Goal: Task Accomplishment & Management: Manage account settings

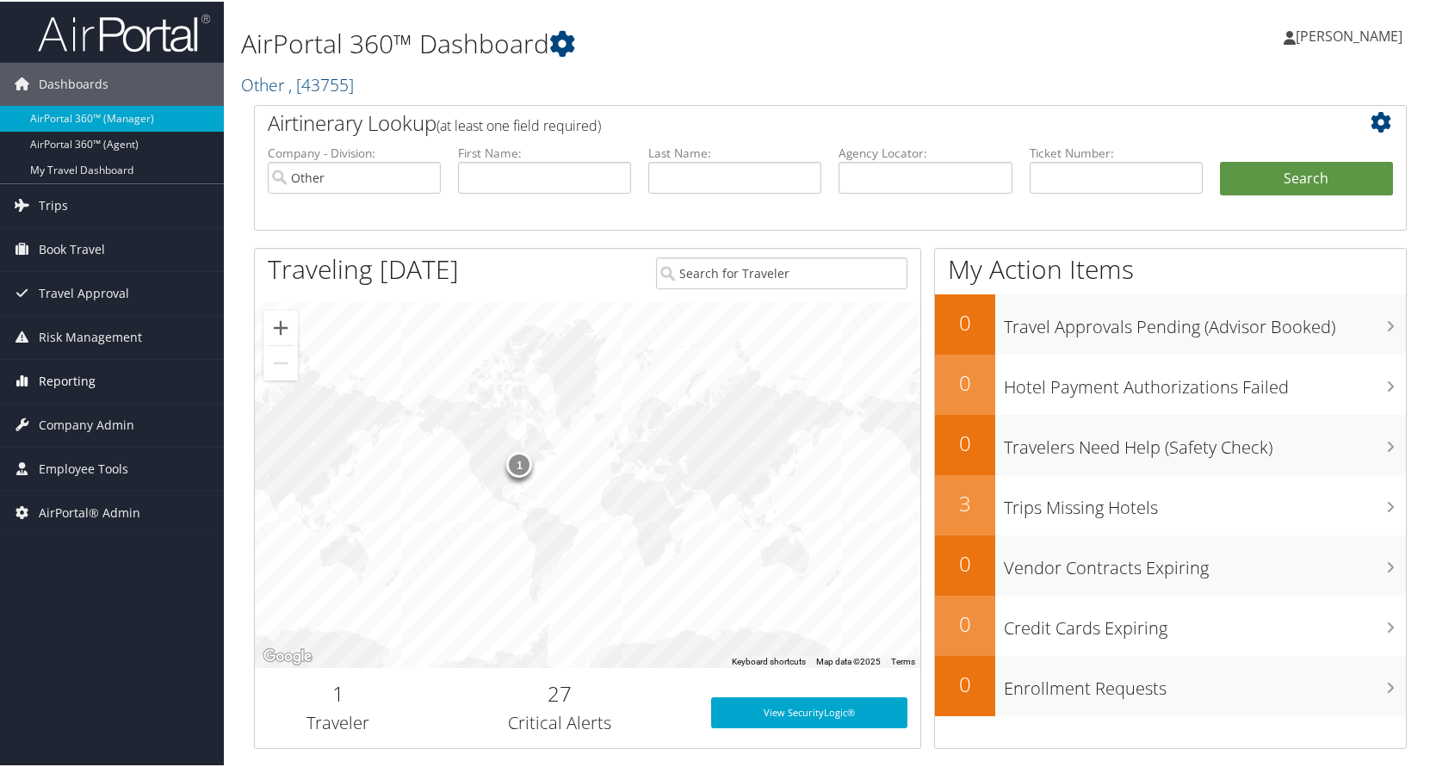
click at [67, 382] on span "Reporting" at bounding box center [67, 379] width 57 height 43
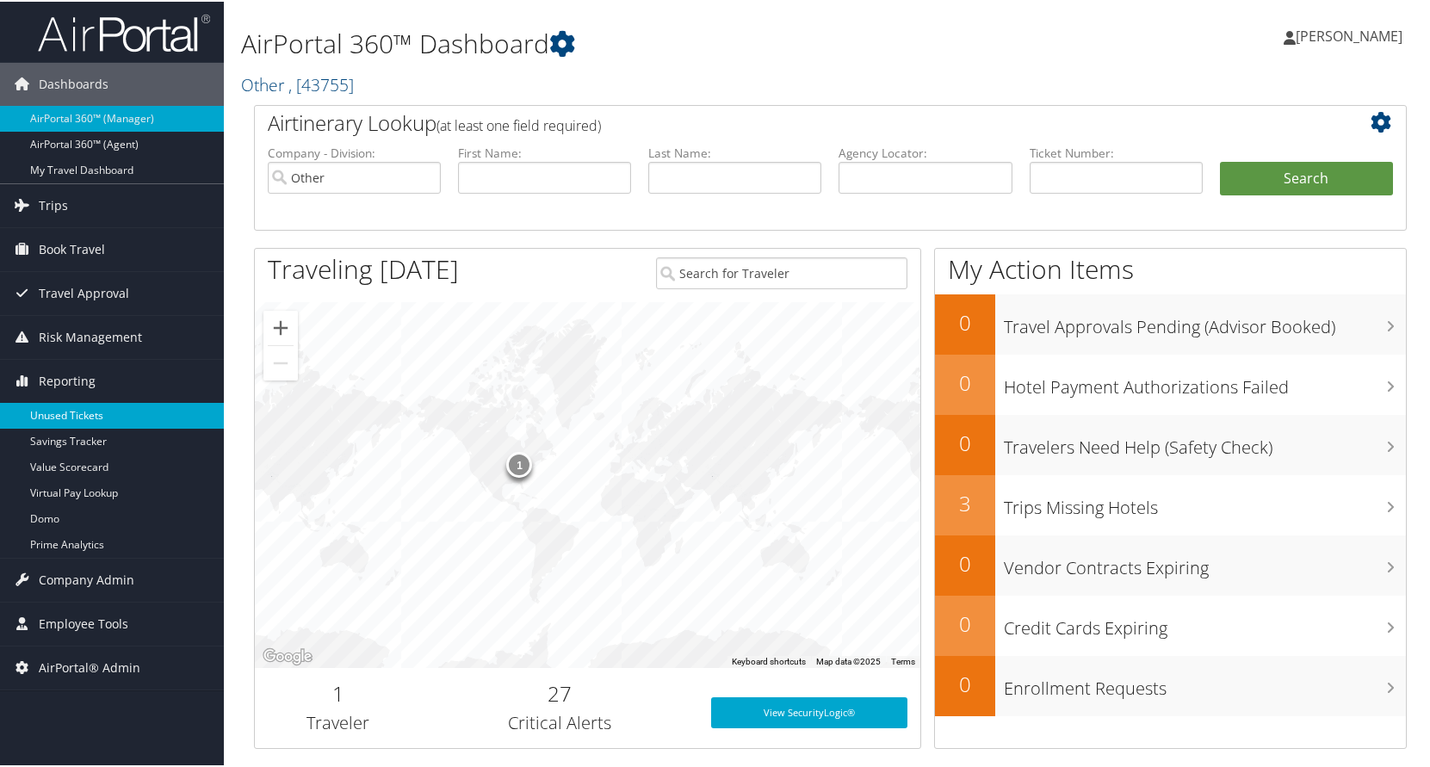
click at [53, 421] on link "Unused Tickets" at bounding box center [112, 414] width 224 height 26
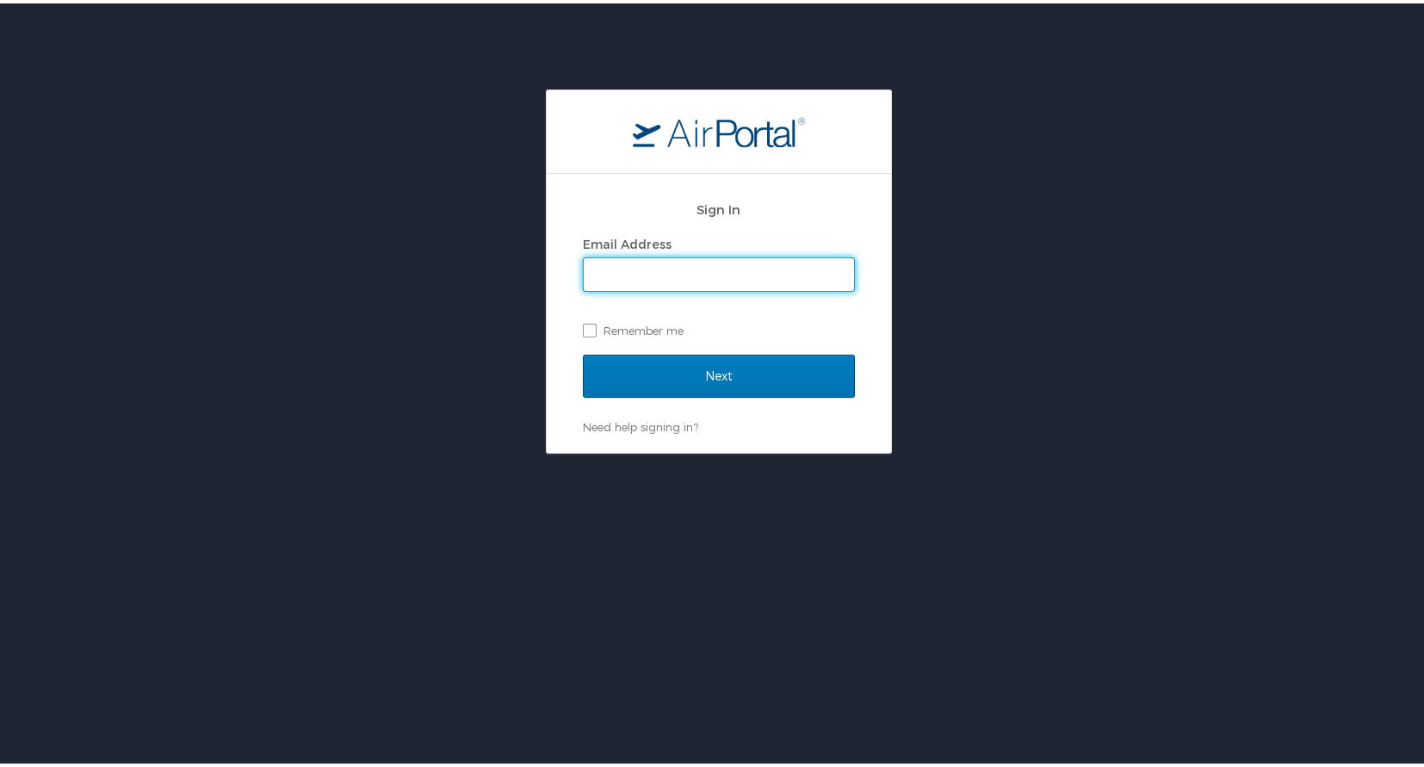
type input "[EMAIL_ADDRESS][DOMAIN_NAME]"
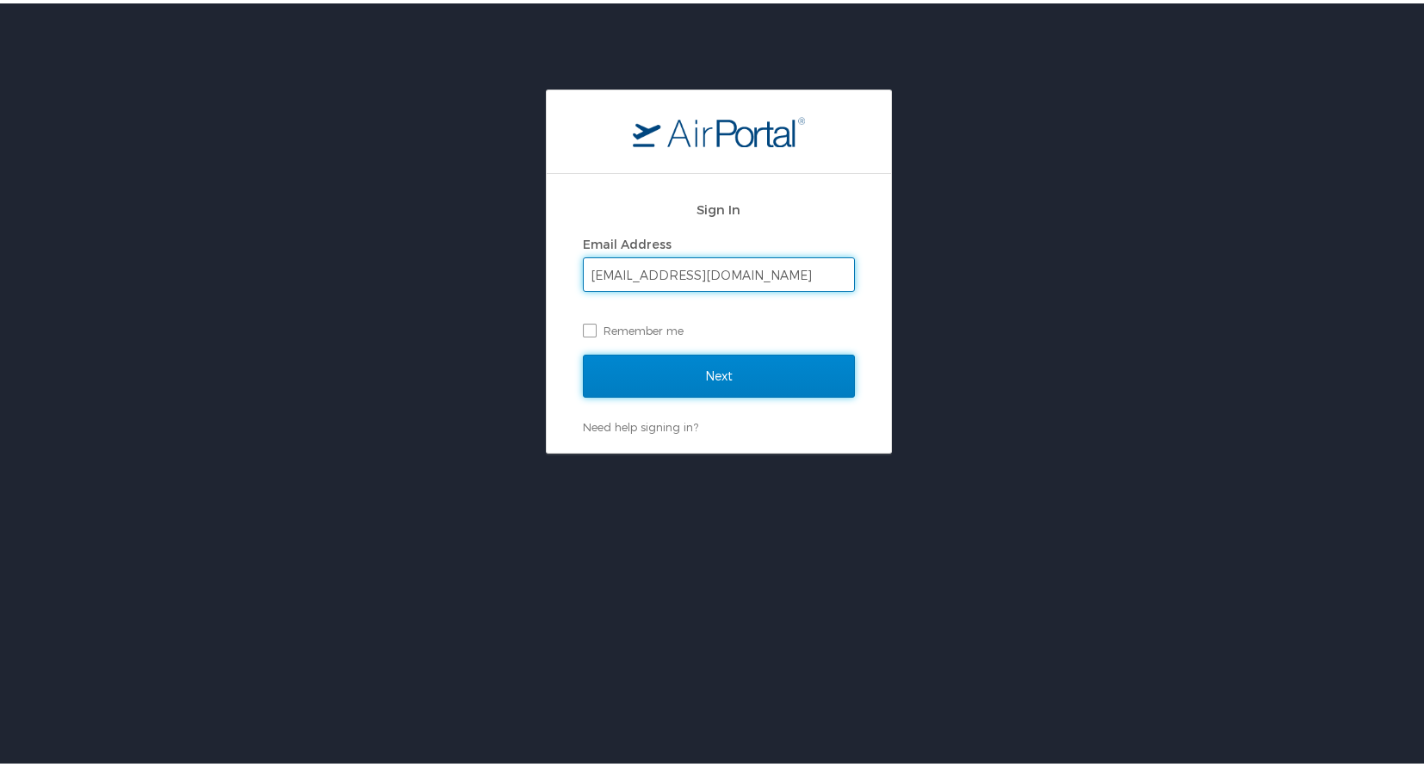
click at [698, 368] on input "Next" at bounding box center [719, 372] width 272 height 43
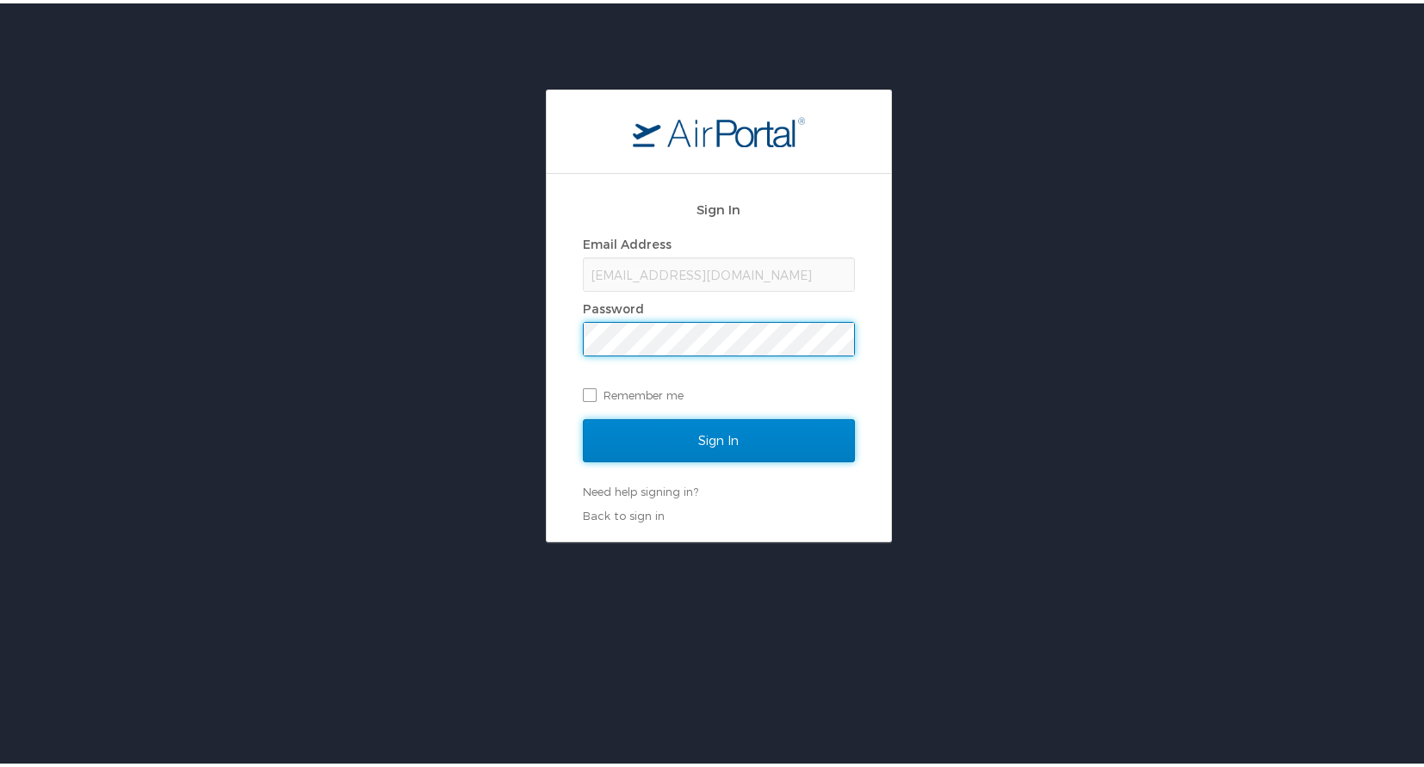
click at [684, 425] on input "Sign In" at bounding box center [719, 437] width 272 height 43
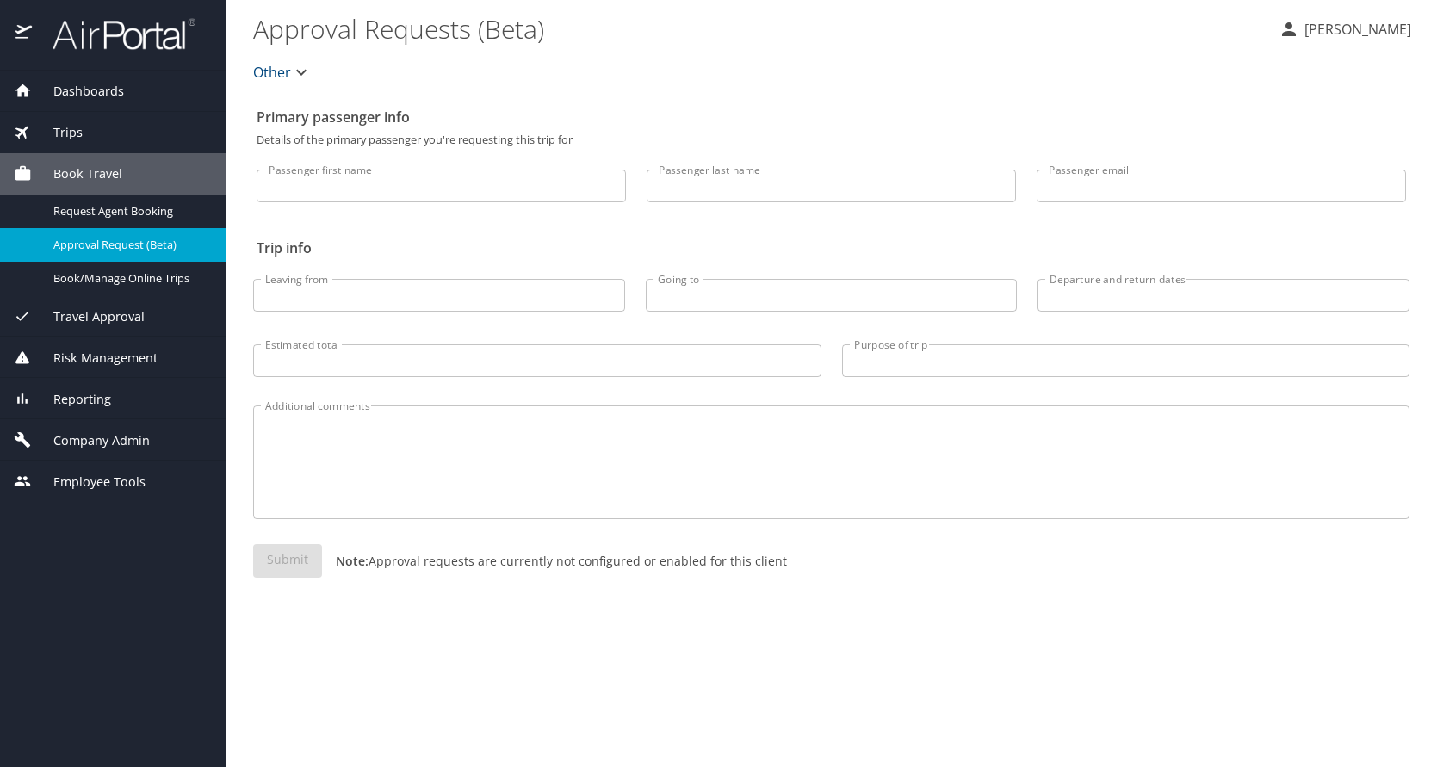
click at [65, 398] on span "Reporting" at bounding box center [71, 399] width 79 height 19
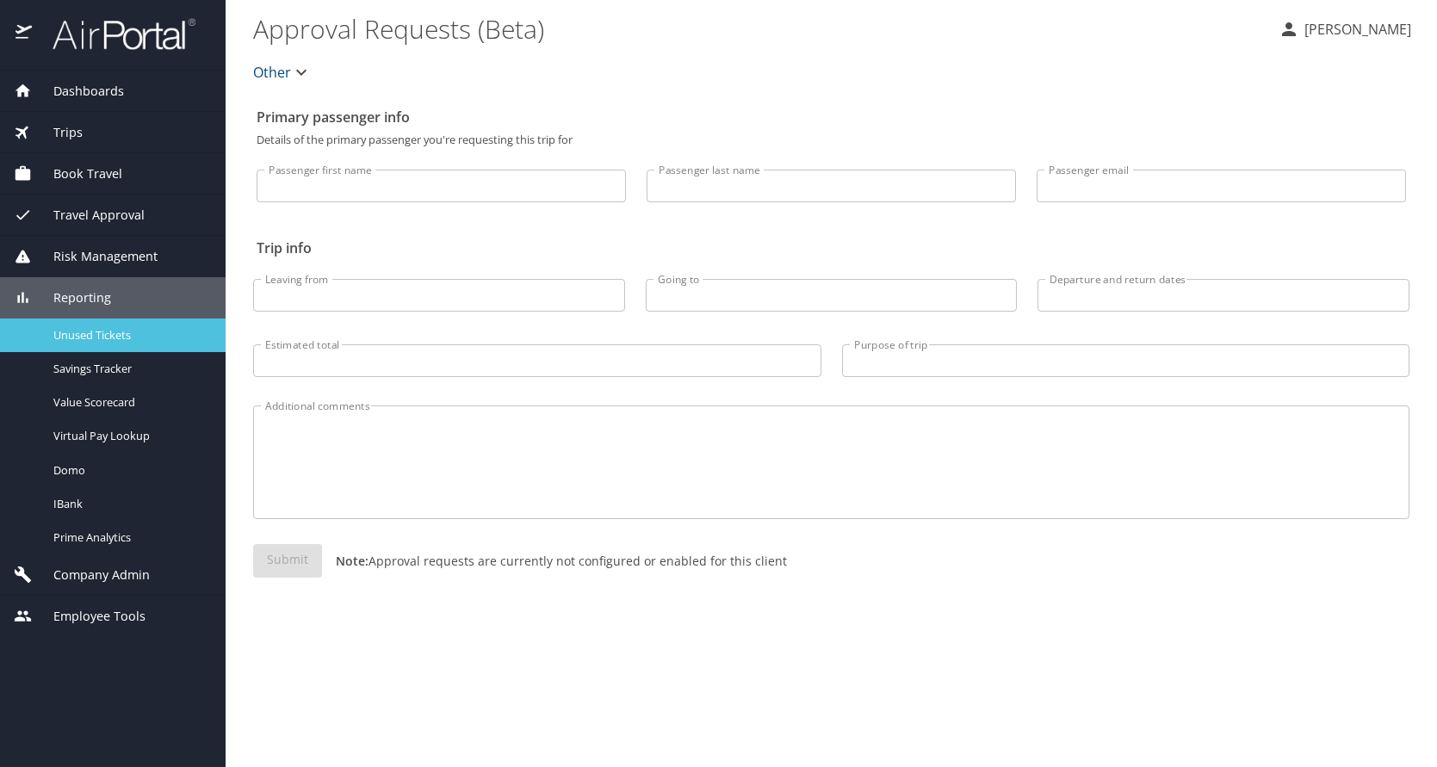
click at [78, 325] on div "Unused Tickets" at bounding box center [113, 335] width 198 height 20
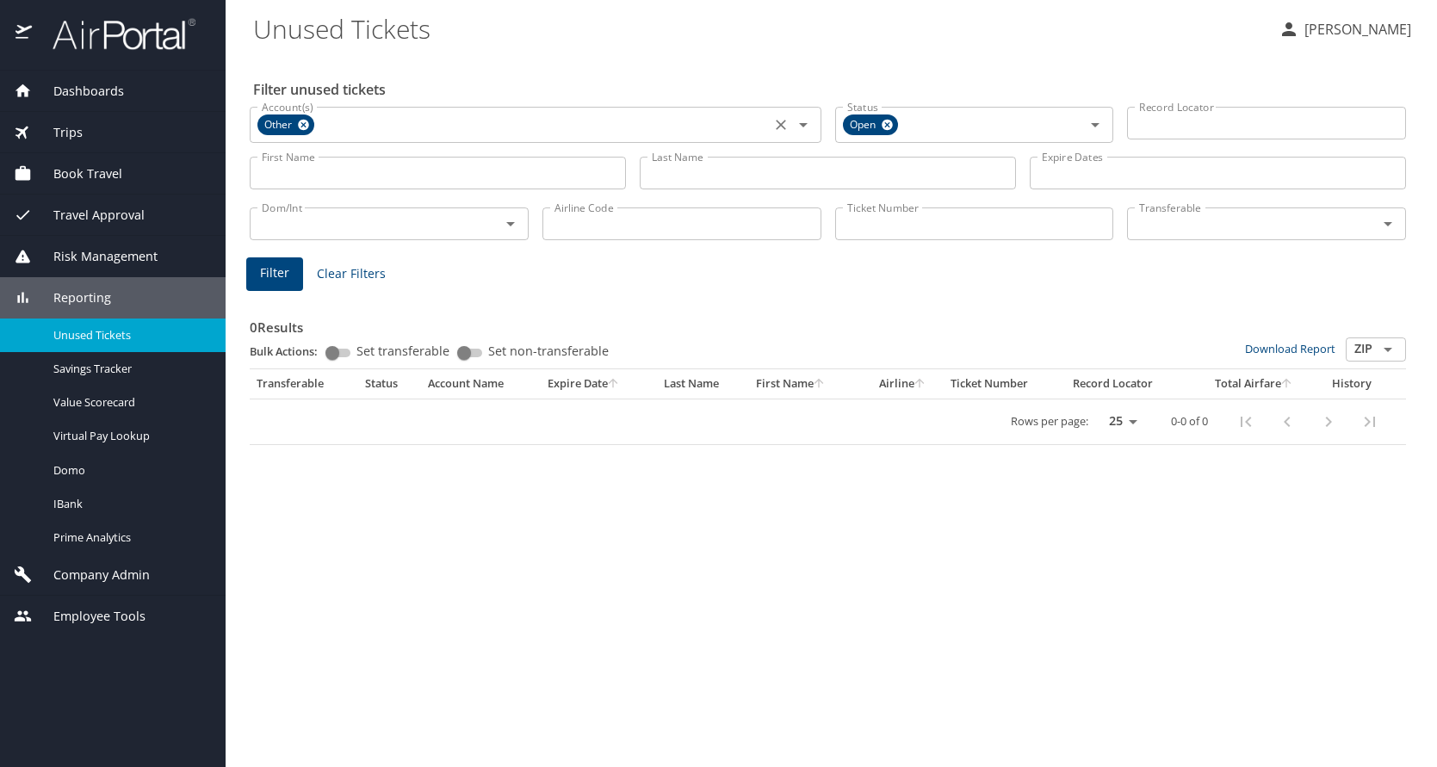
click at [304, 124] on icon at bounding box center [303, 124] width 13 height 19
click at [312, 128] on input "Account(s)" at bounding box center [510, 123] width 510 height 22
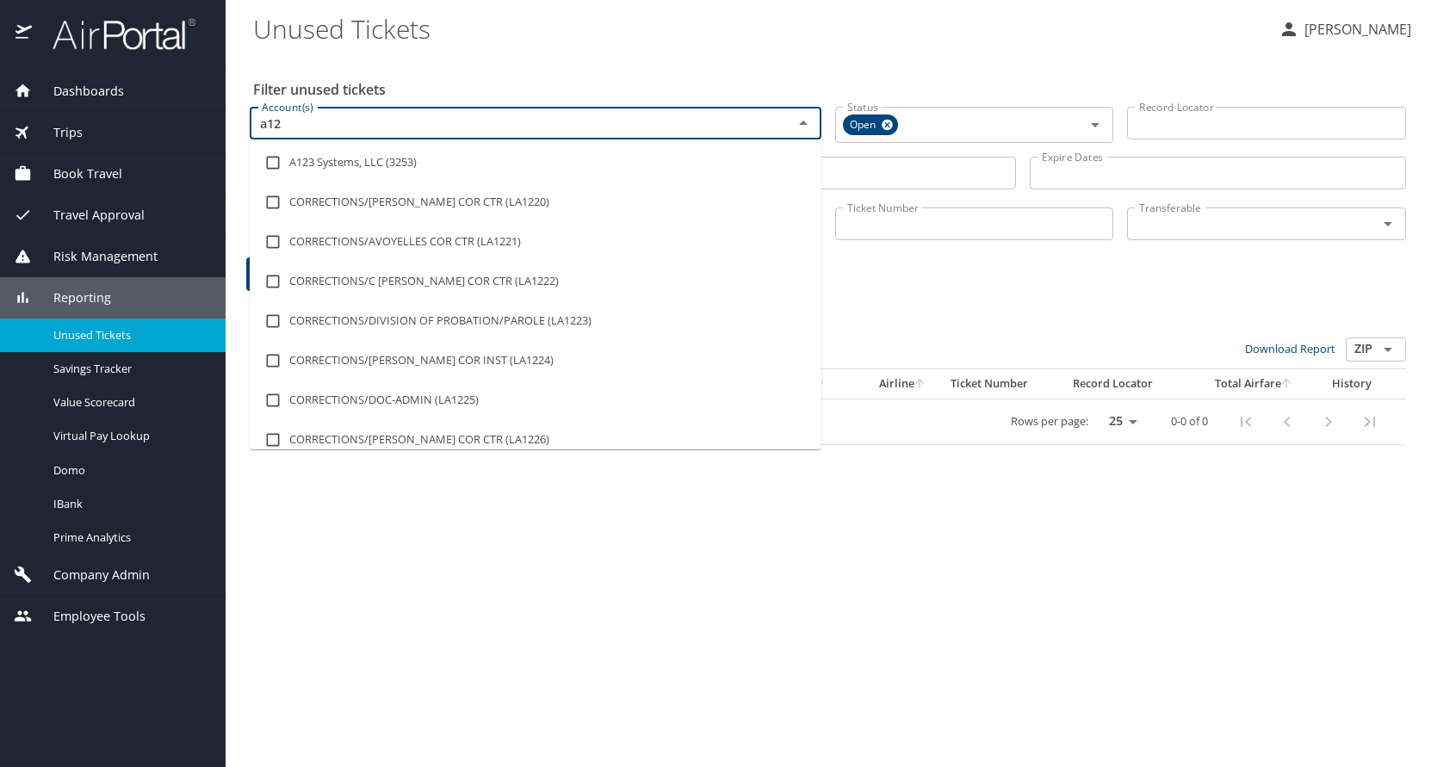
type input "a123"
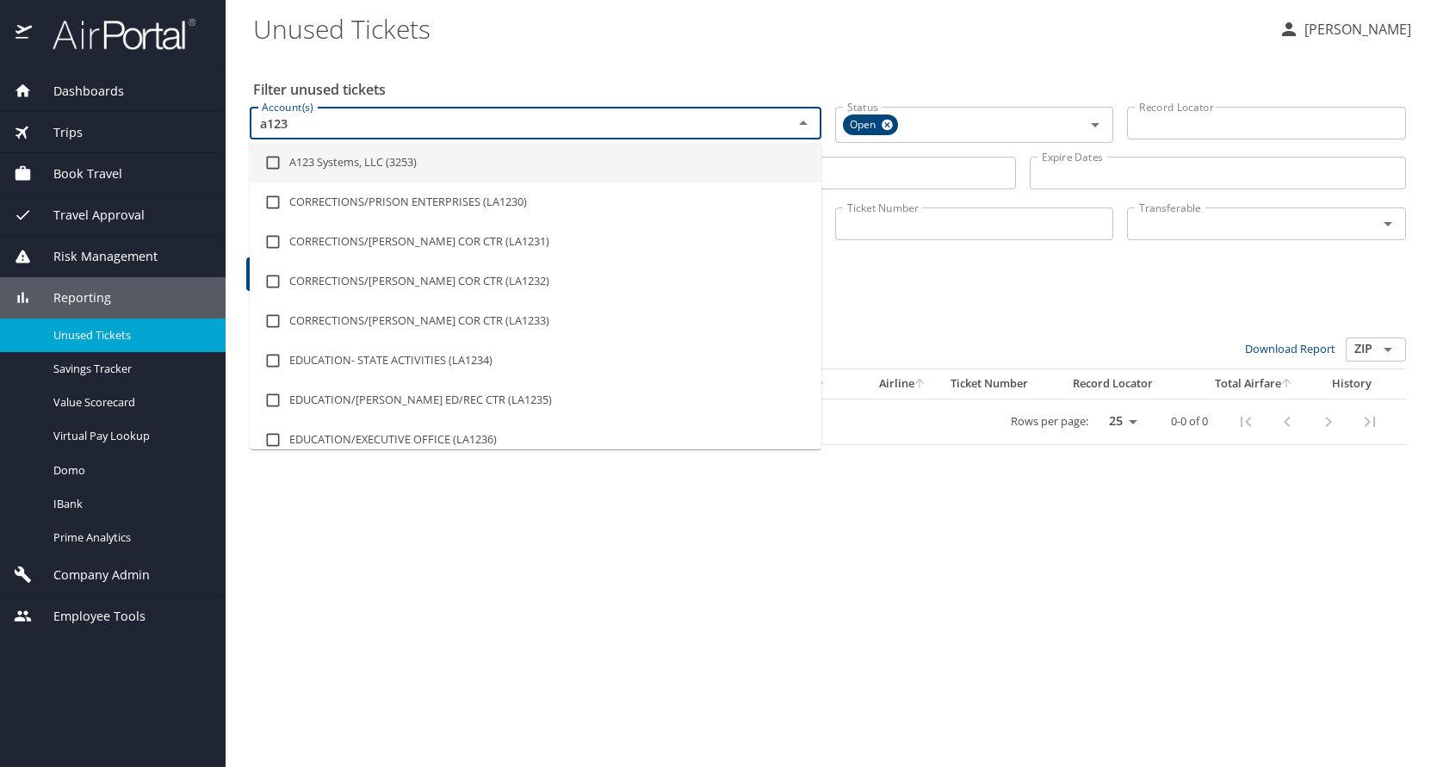
click at [269, 164] on input "checkbox" at bounding box center [273, 162] width 33 height 33
checkbox input "true"
type input "a123"
click at [639, 46] on Tickets "Unused Tickets" at bounding box center [758, 28] width 1011 height 53
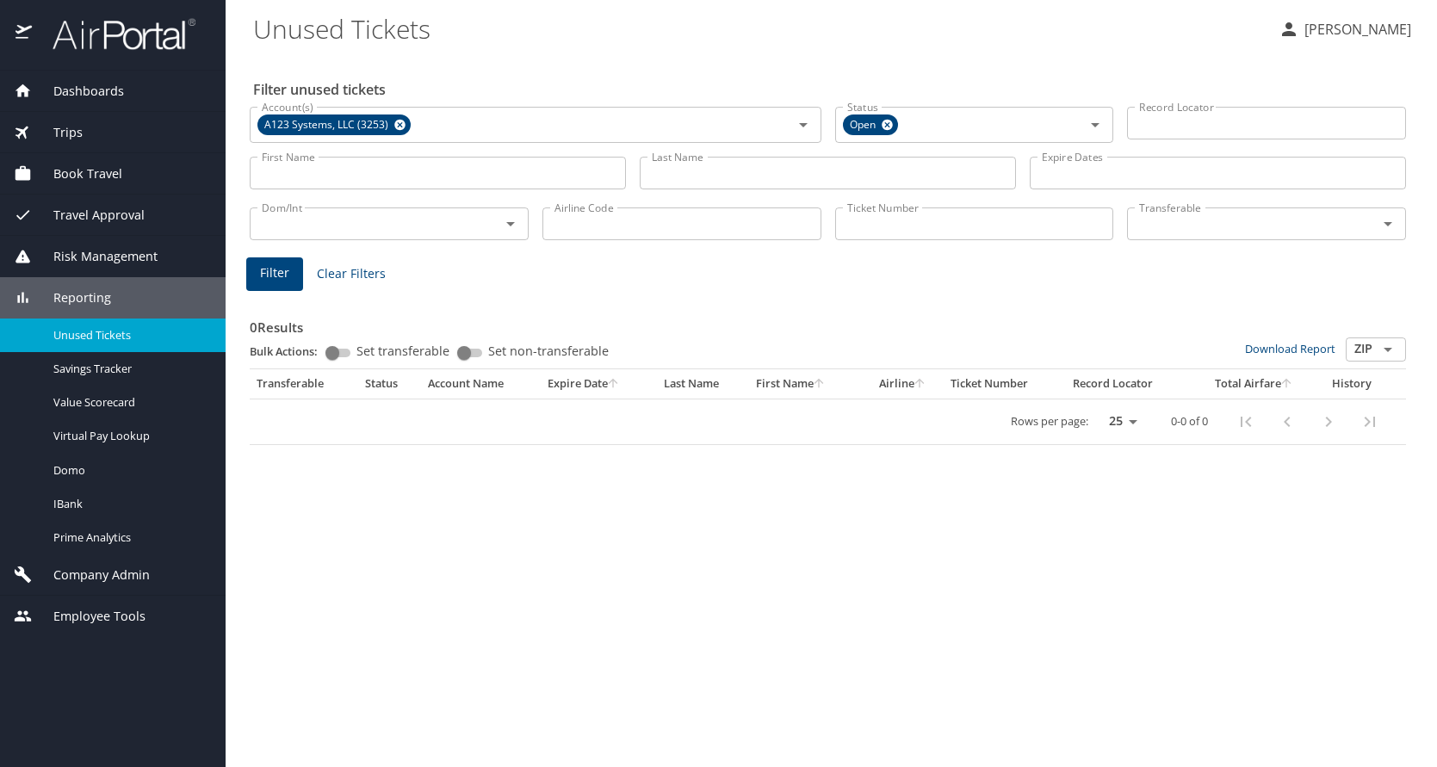
click at [647, 234] on input "Airline Code" at bounding box center [681, 223] width 279 height 33
type input "dl"
click at [277, 269] on span "Filter" at bounding box center [274, 274] width 29 height 22
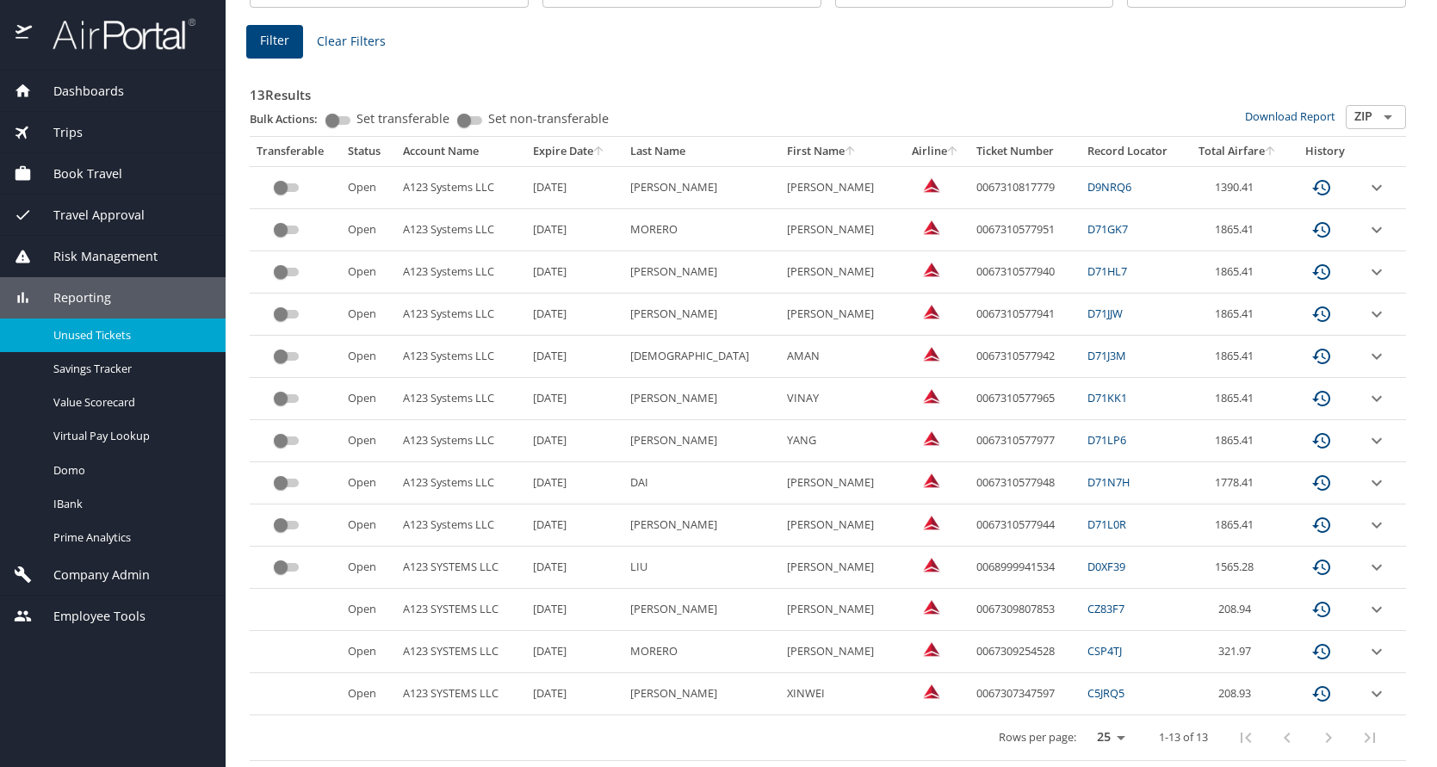
scroll to position [233, 0]
click at [984, 695] on td "0067307347597" at bounding box center [1024, 693] width 111 height 42
copy td "0067307347597"
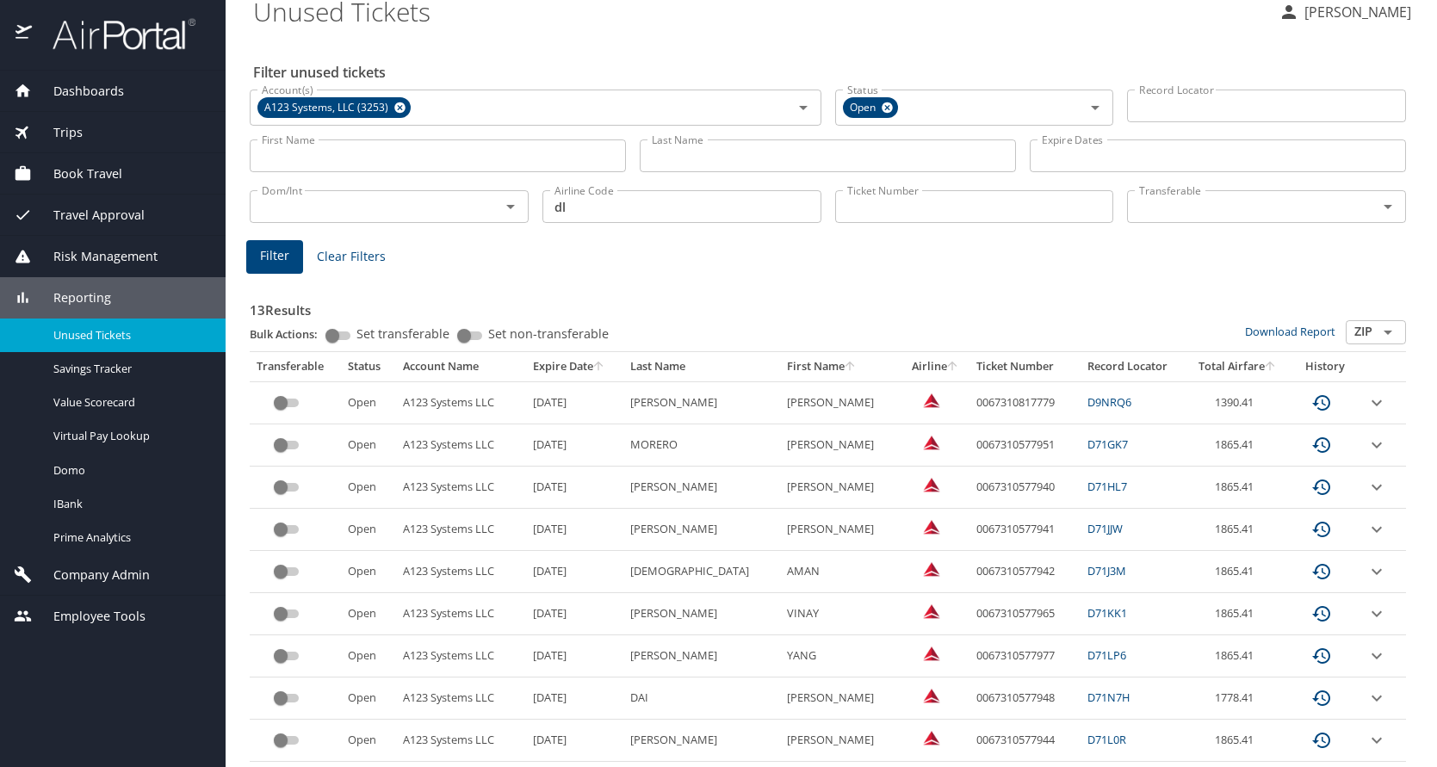
scroll to position [0, 0]
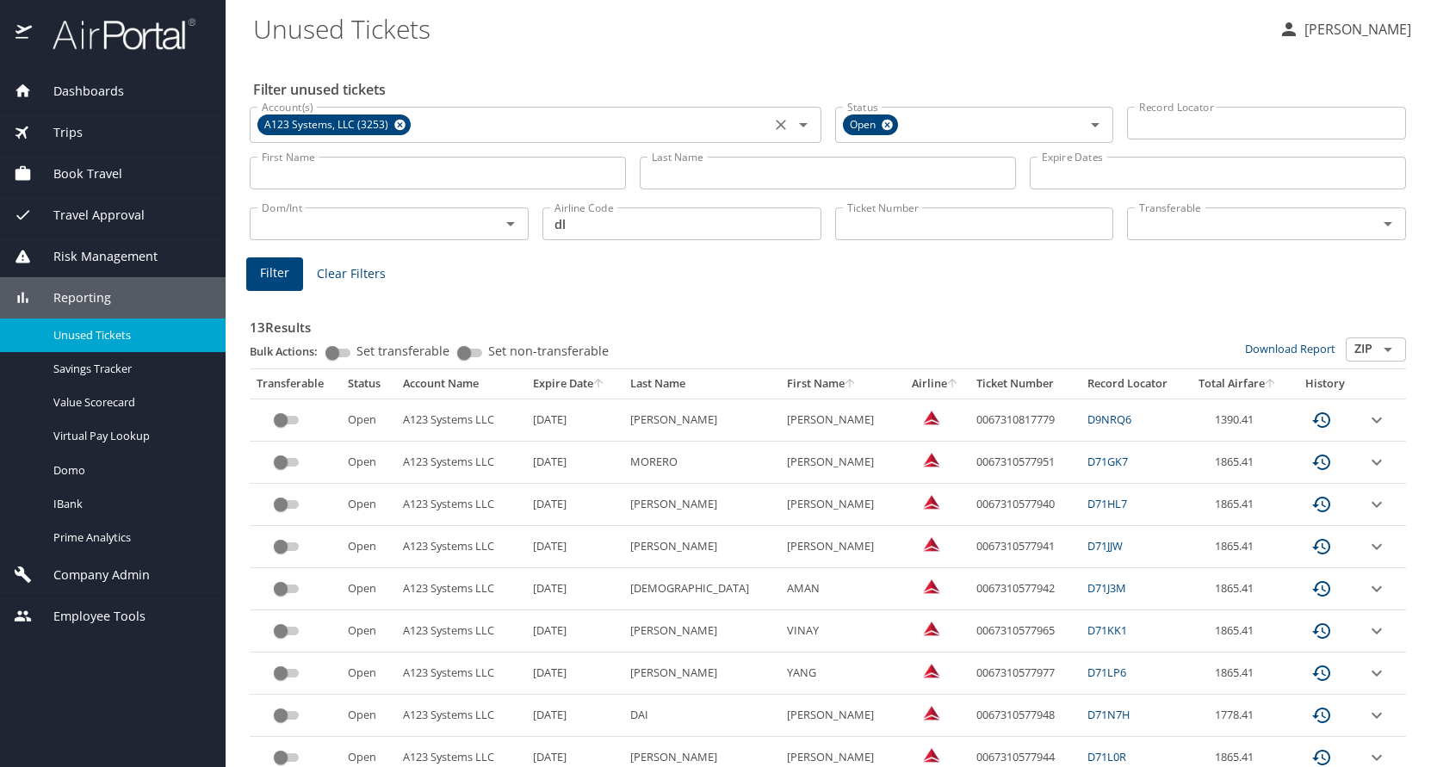
click at [398, 123] on icon at bounding box center [399, 125] width 11 height 11
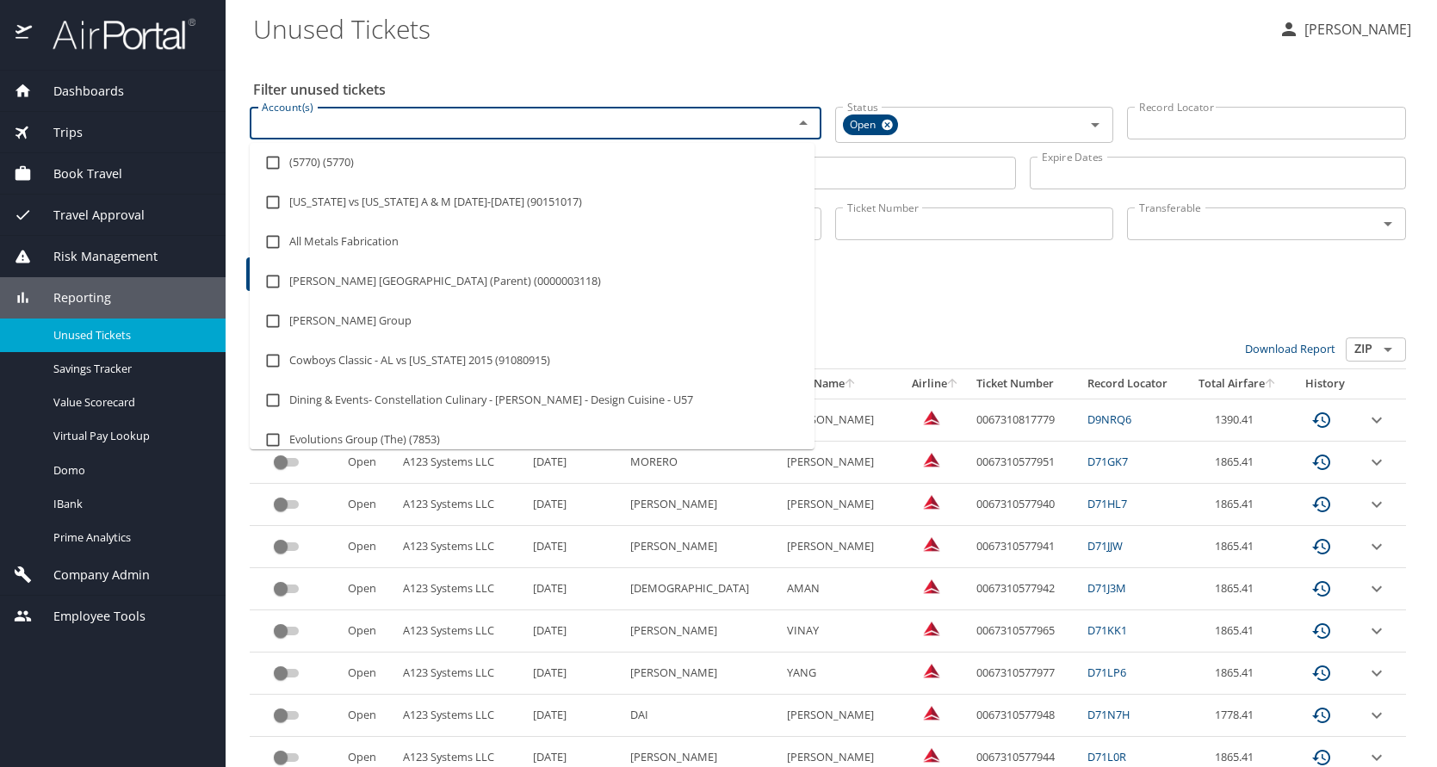
click at [362, 128] on input "Account(s)" at bounding box center [510, 123] width 510 height 22
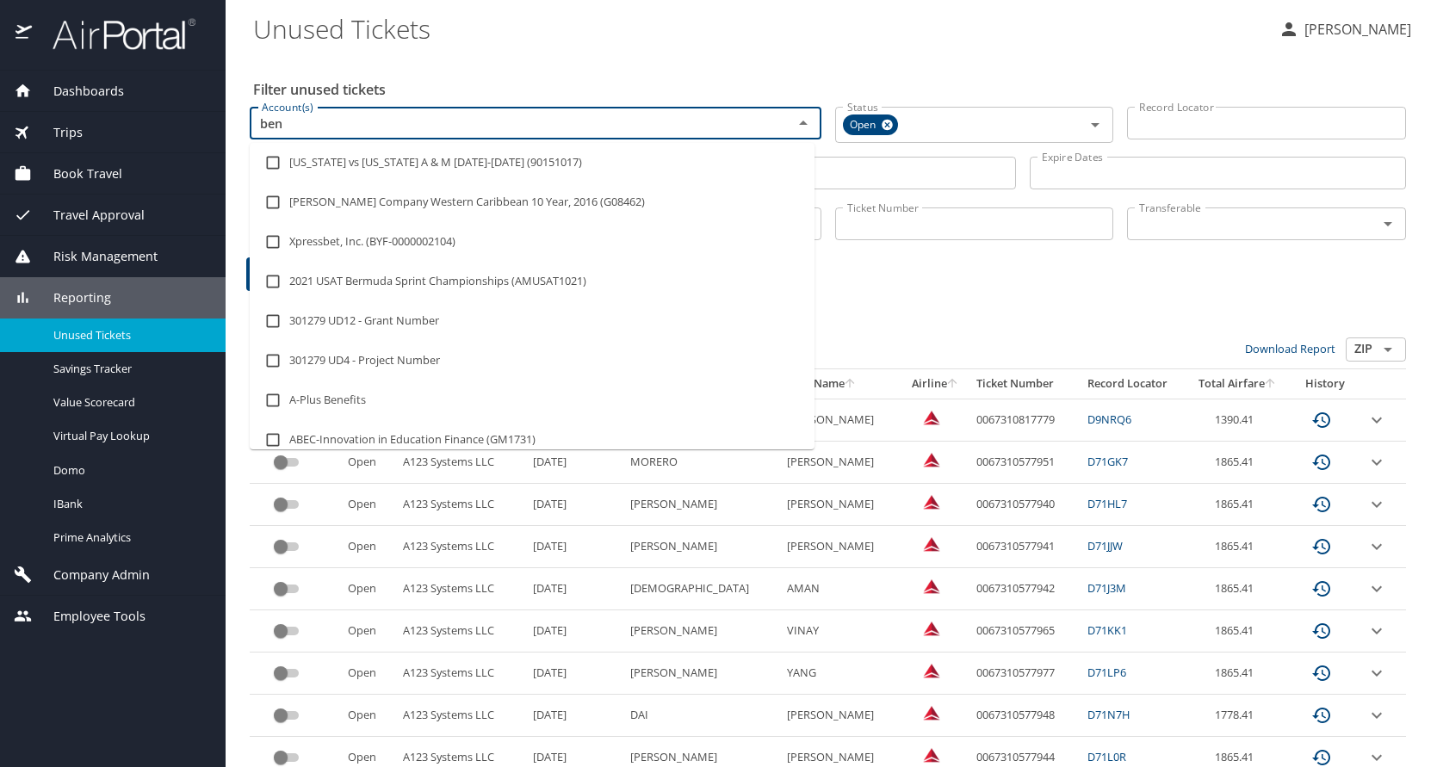
type input "bent"
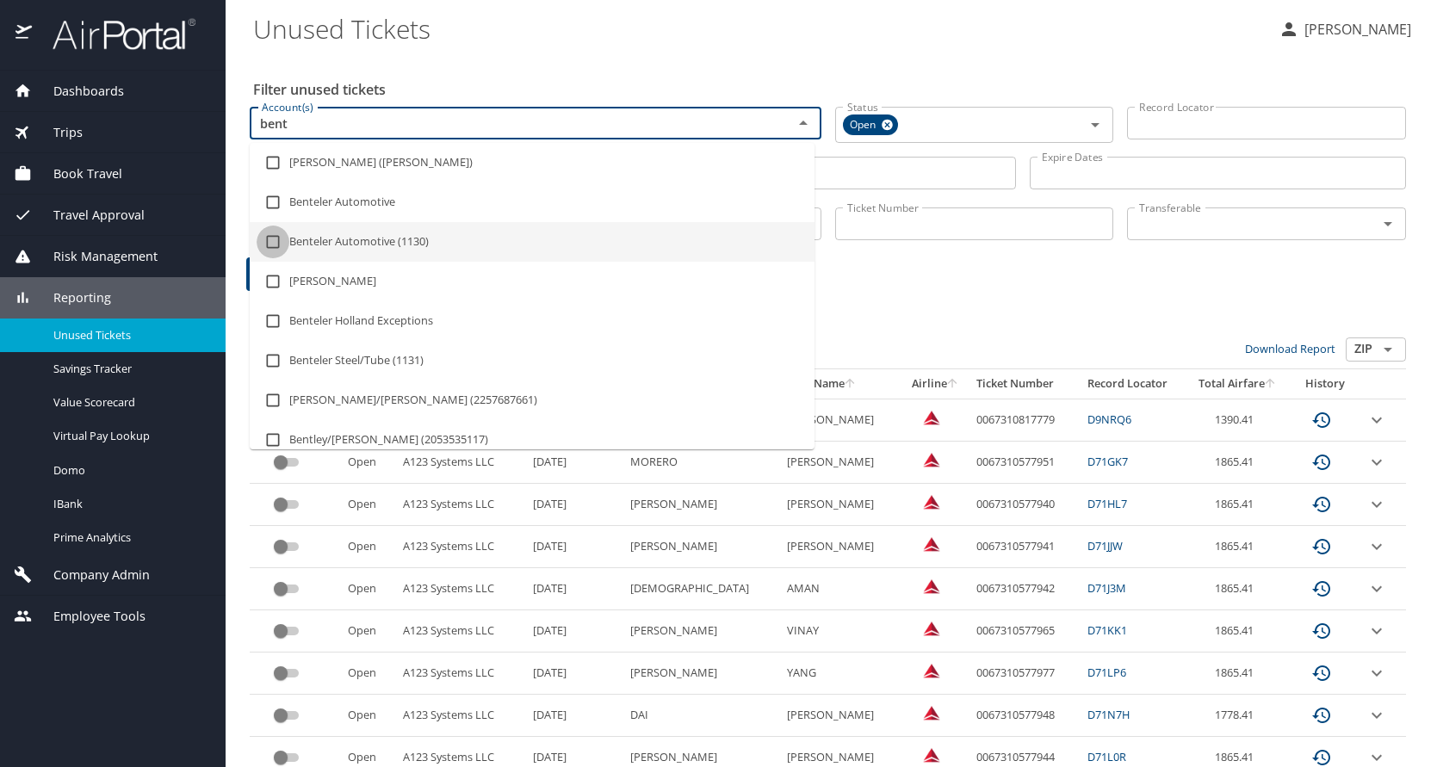
click at [275, 241] on input "checkbox" at bounding box center [273, 242] width 33 height 33
checkbox input "true"
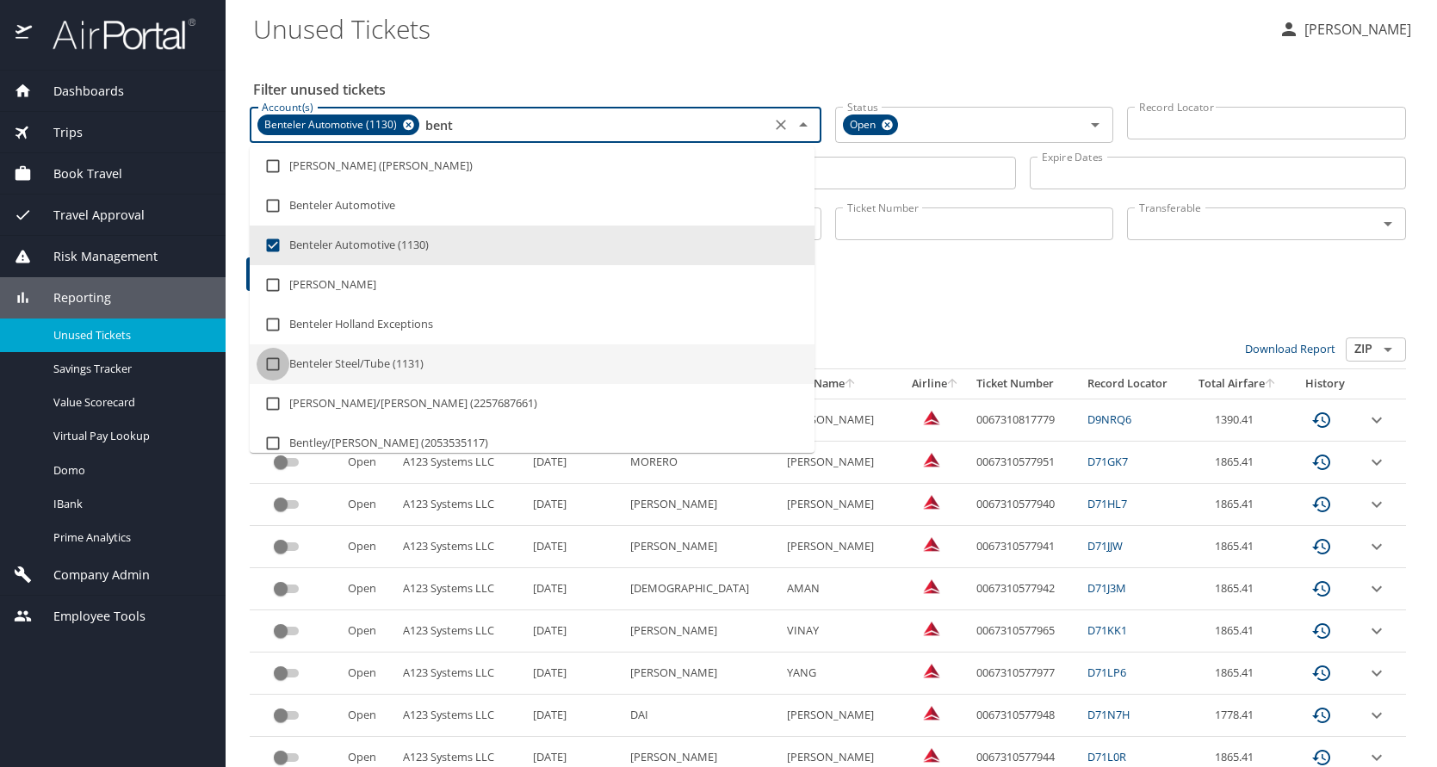
click at [275, 365] on input "checkbox" at bounding box center [273, 364] width 33 height 33
checkbox input "true"
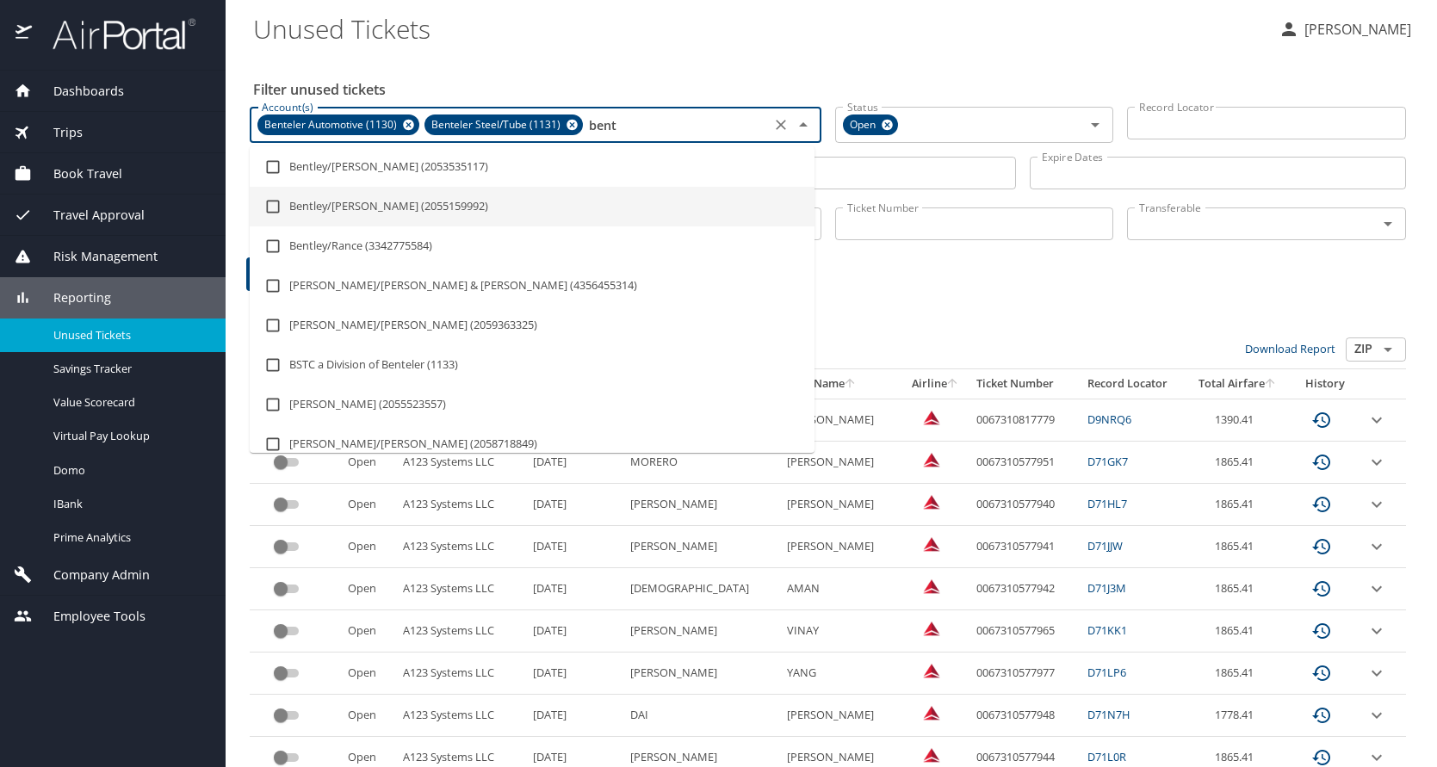
scroll to position [334, 0]
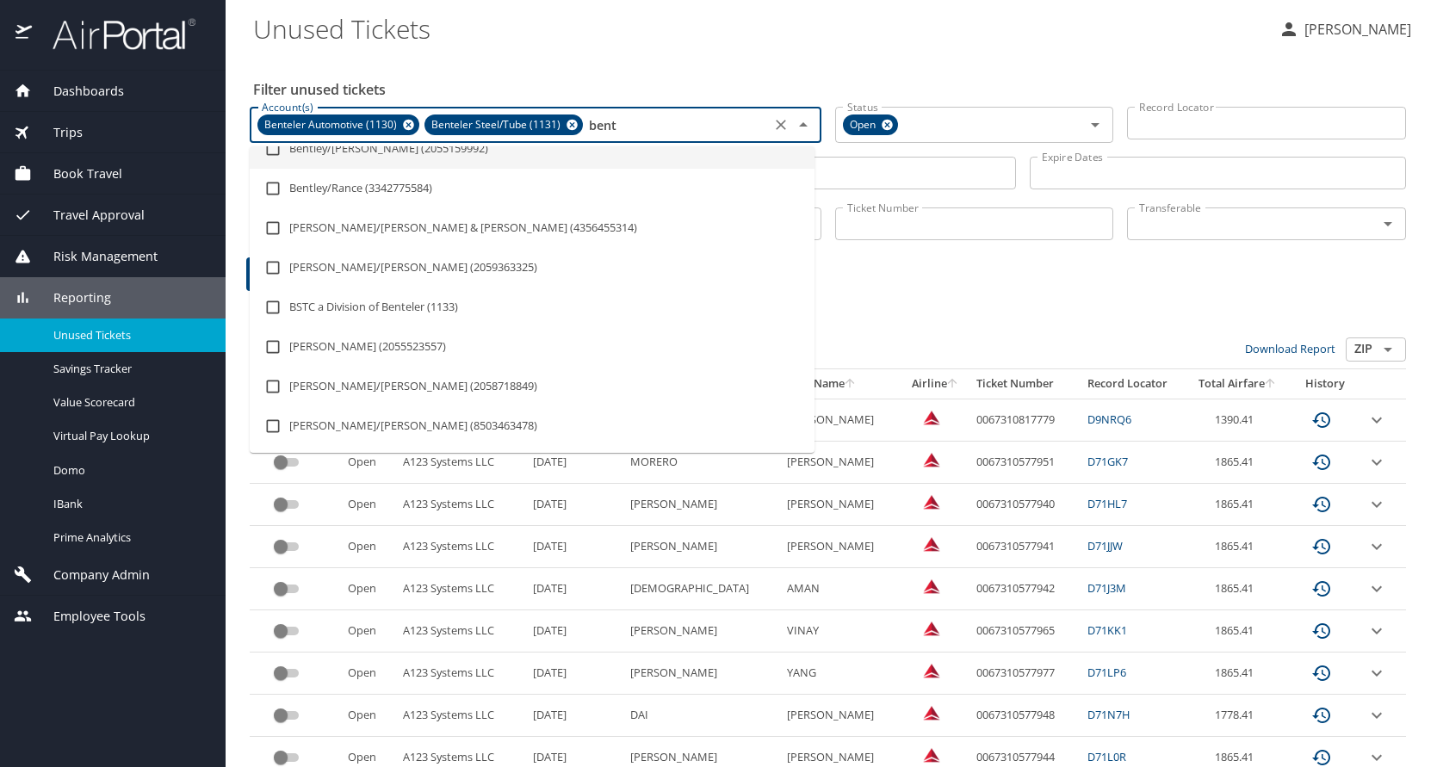
type input "bent"
click at [715, 55] on div "Filter unused tickets Account(s) Benteler Automotive (1130) Benteler Steel/Tube…" at bounding box center [831, 527] width 1156 height 945
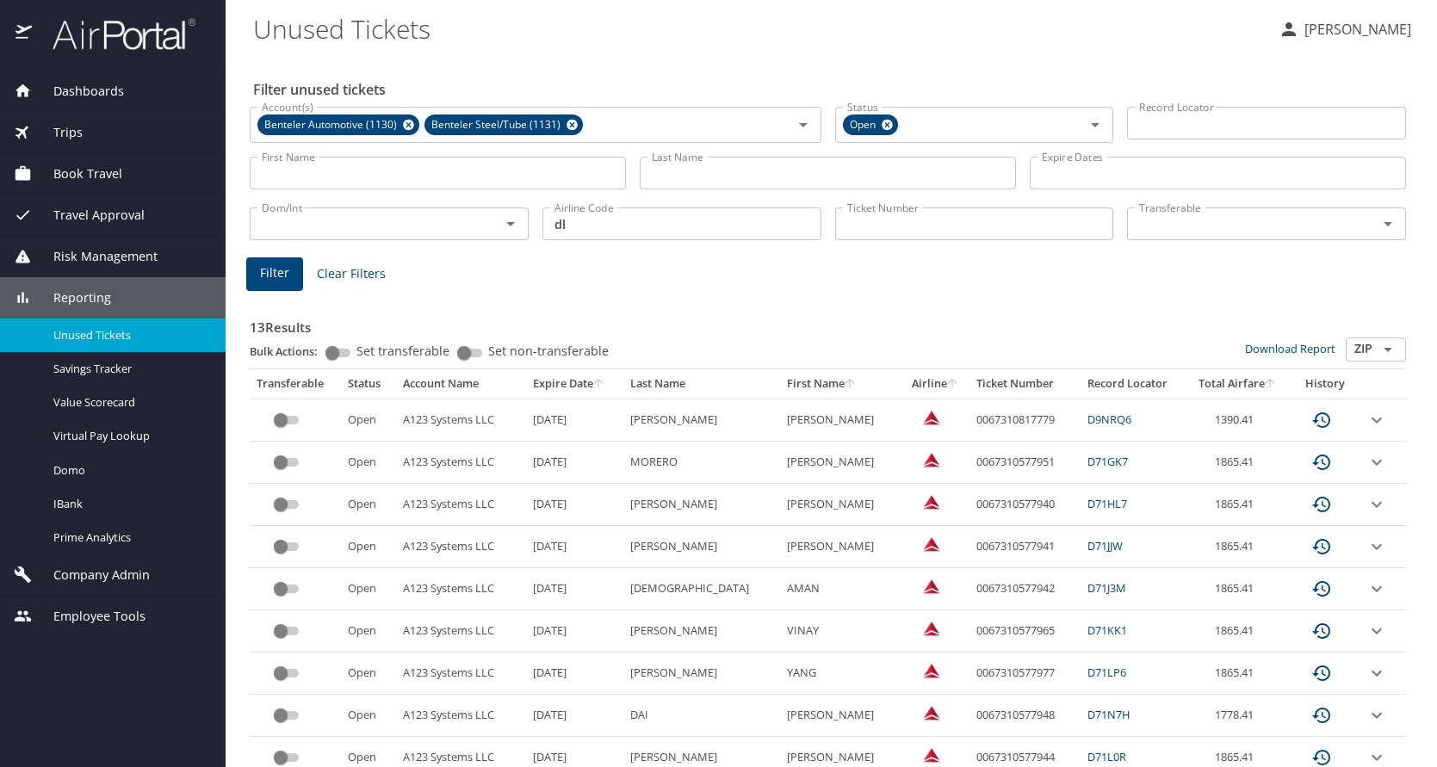
click at [281, 276] on span "Filter" at bounding box center [274, 274] width 29 height 22
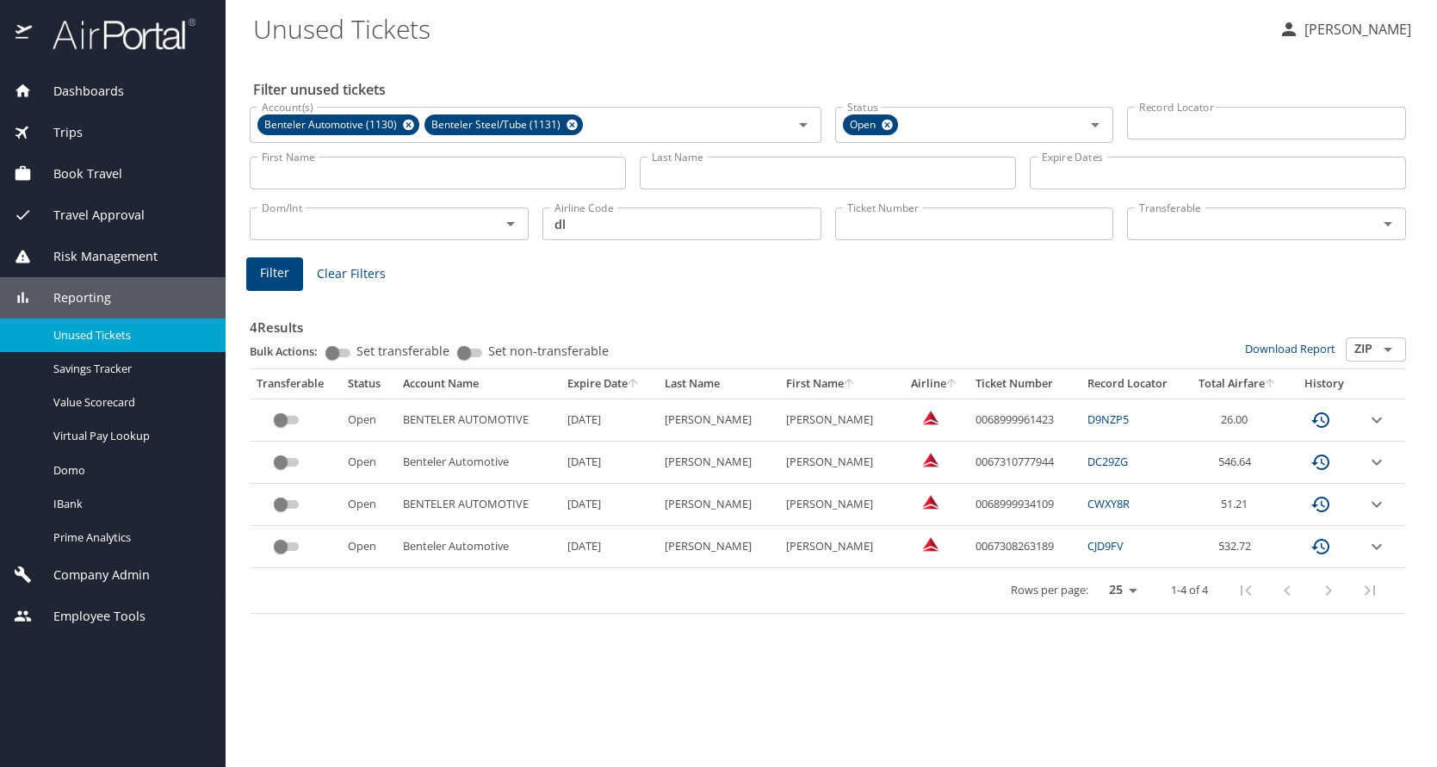
click at [984, 459] on td "0067310777944" at bounding box center [1023, 463] width 111 height 42
copy td "0067310777944"
copy td "0067308263189"
drag, startPoint x: 961, startPoint y: 548, endPoint x: 1045, endPoint y: 547, distance: 83.5
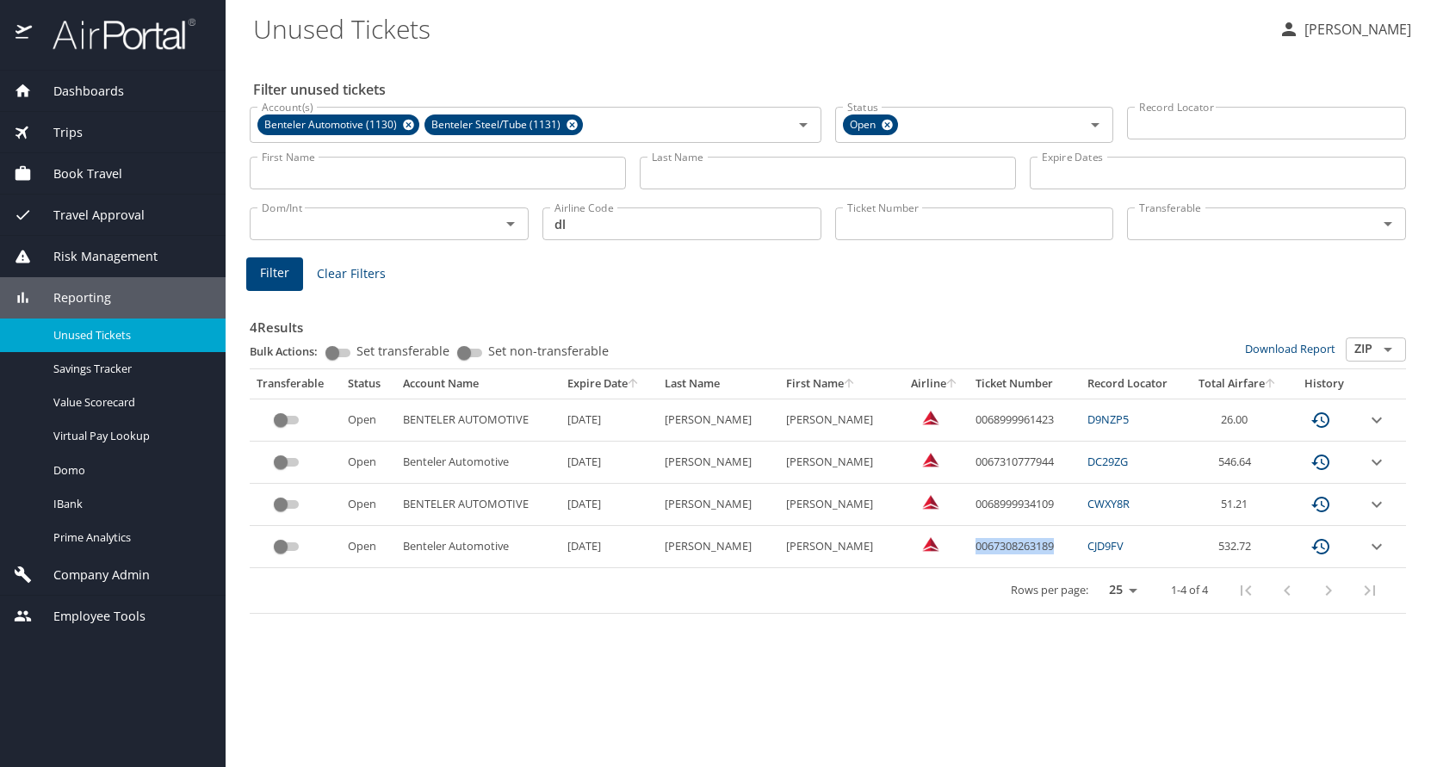
click at [1045, 547] on td "0067308263189" at bounding box center [1023, 547] width 111 height 42
click at [572, 124] on icon at bounding box center [571, 125] width 11 height 11
click at [408, 126] on icon at bounding box center [408, 124] width 13 height 19
click at [407, 126] on input "Account(s)" at bounding box center [510, 123] width 510 height 22
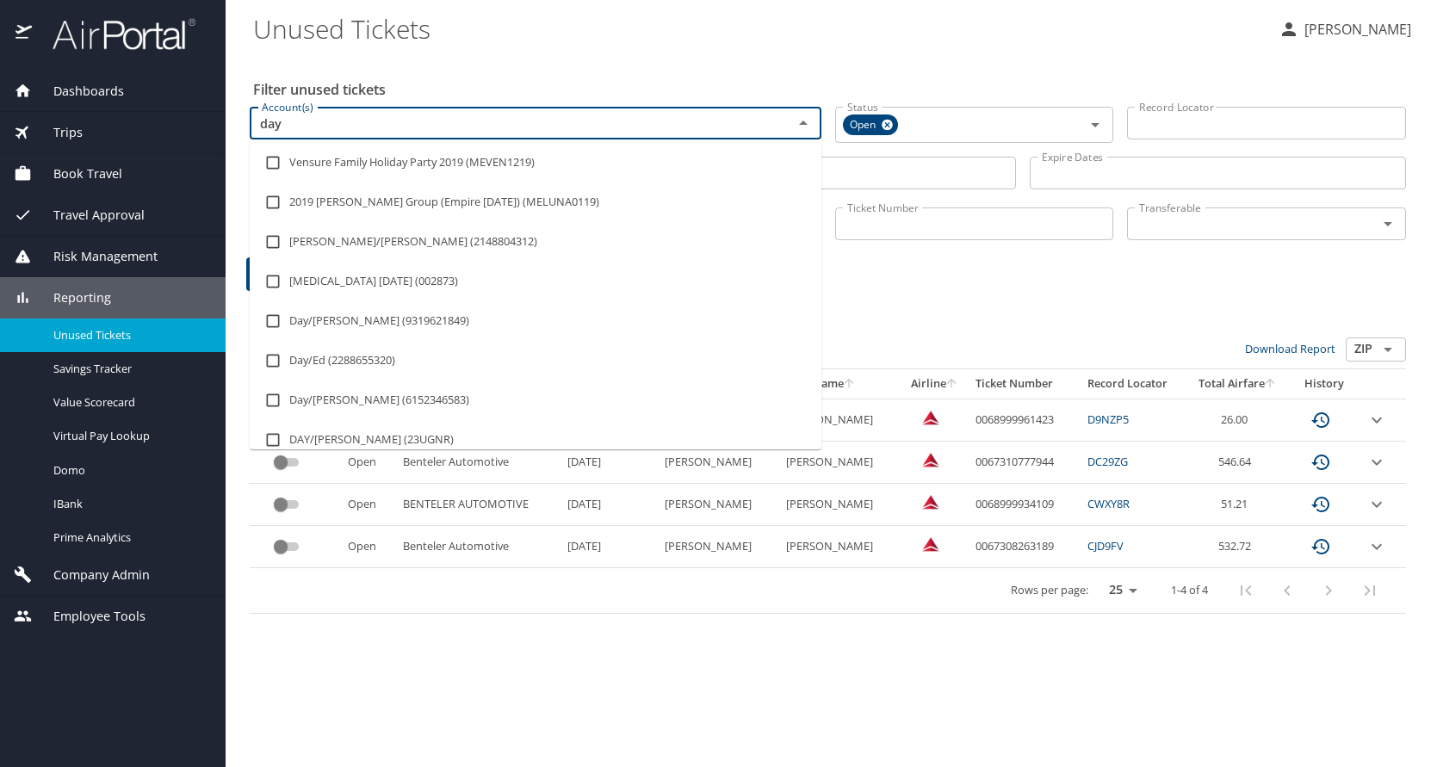
type input "dayc"
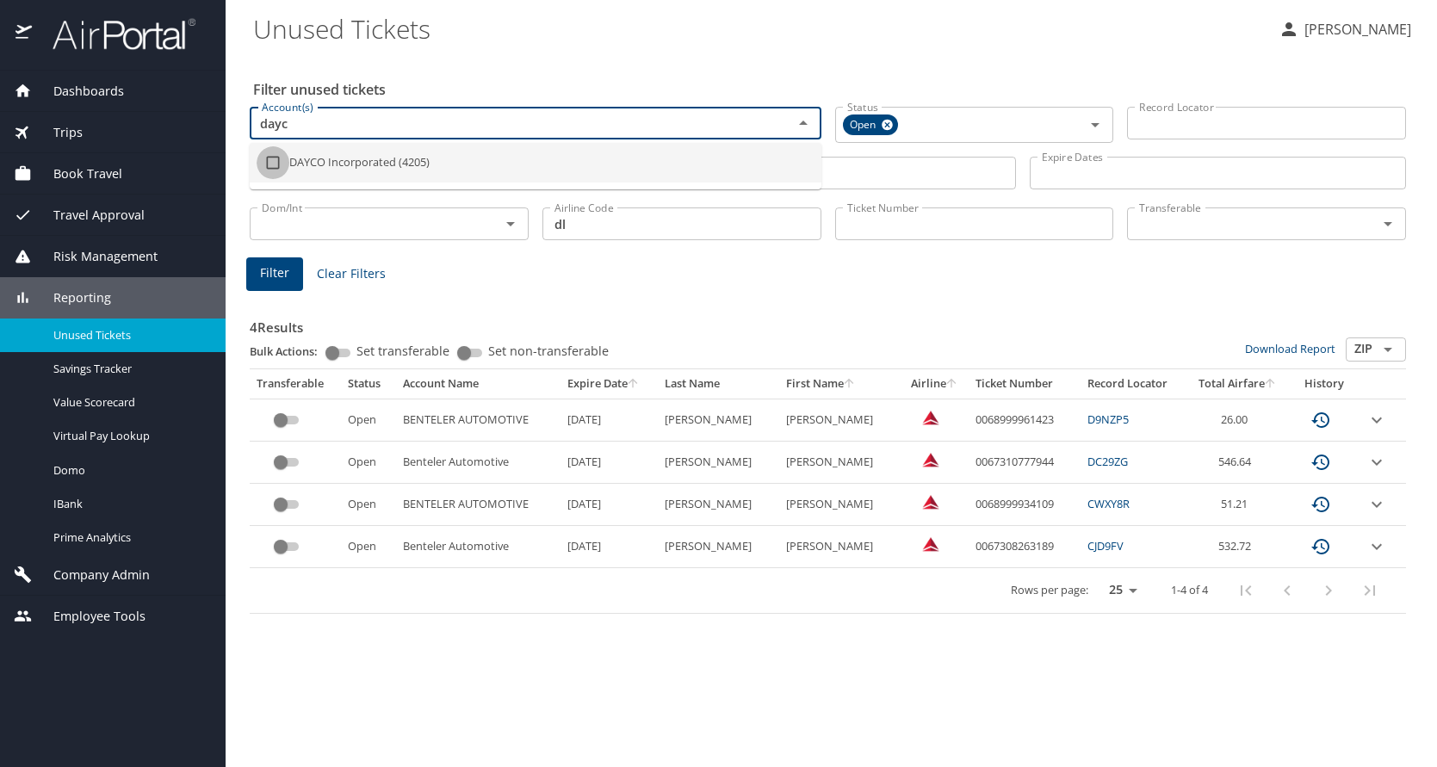
click at [274, 168] on input "checkbox" at bounding box center [273, 162] width 33 height 33
checkbox input "true"
type input "dayc"
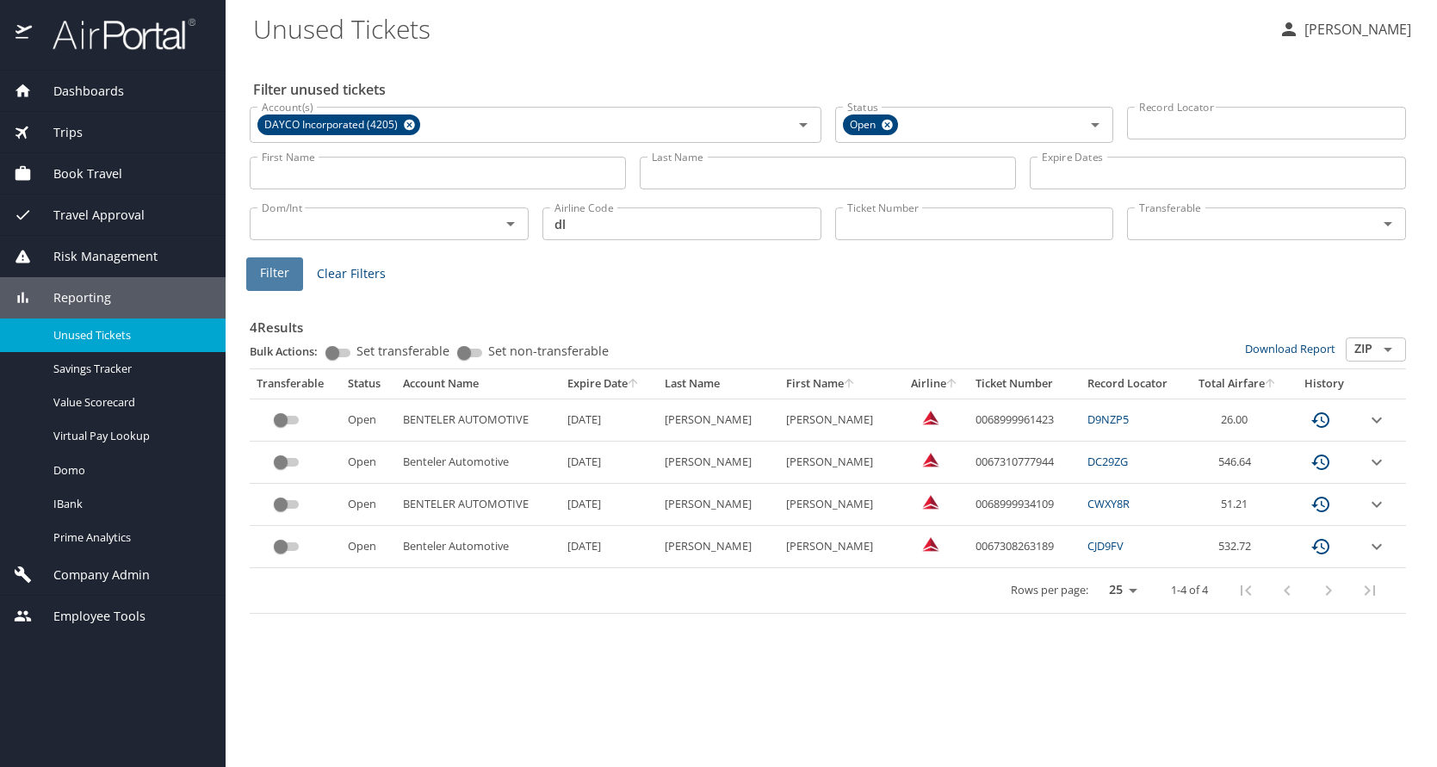
click at [257, 275] on button "Filter" at bounding box center [274, 274] width 57 height 34
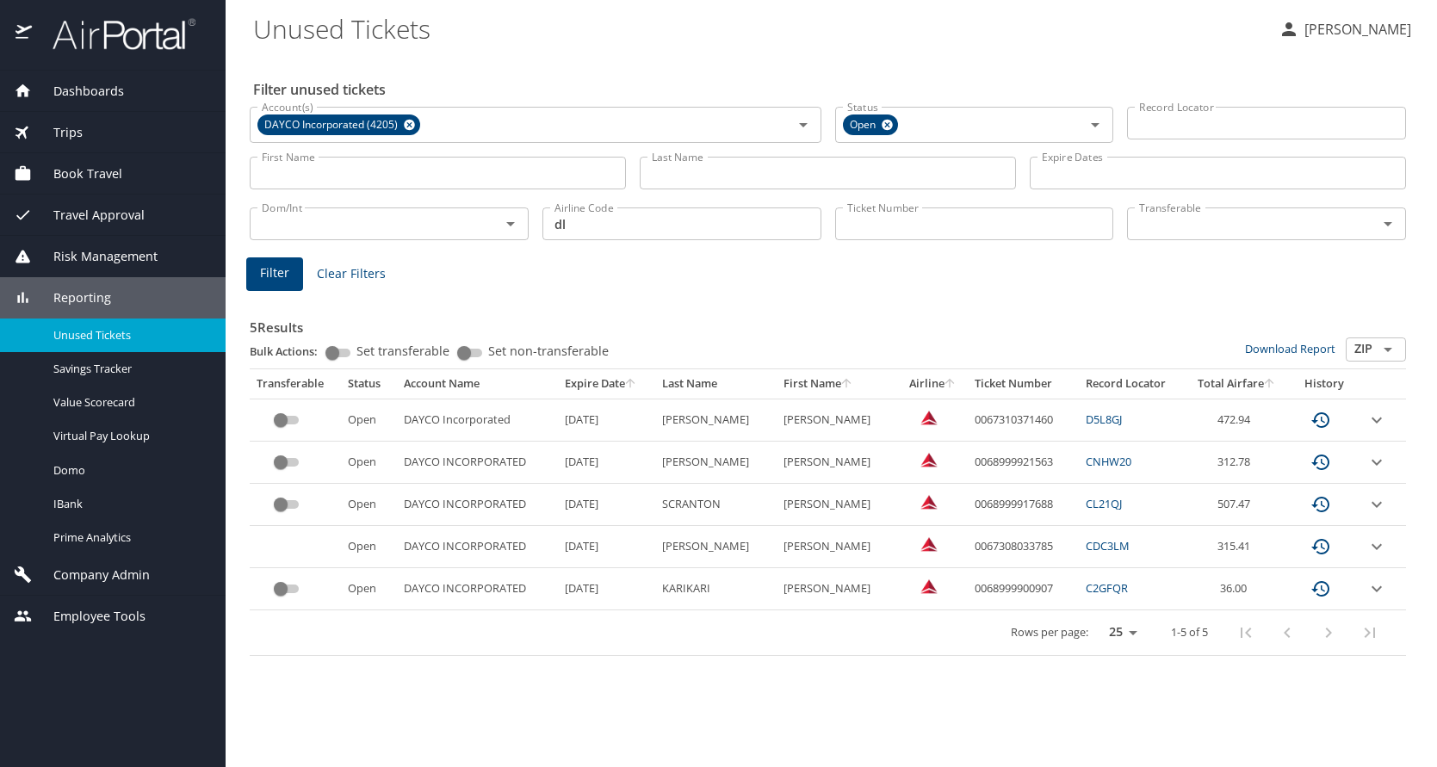
click at [989, 419] on td "0067310371460" at bounding box center [1023, 420] width 112 height 42
copy td "0067310371460"
click at [606, 295] on div "5 Results Bulk Actions: Set transferable Set non-transferable Download Report Z…" at bounding box center [828, 475] width 1156 height 362
click at [990, 420] on td "0067310371460" at bounding box center [1023, 420] width 112 height 42
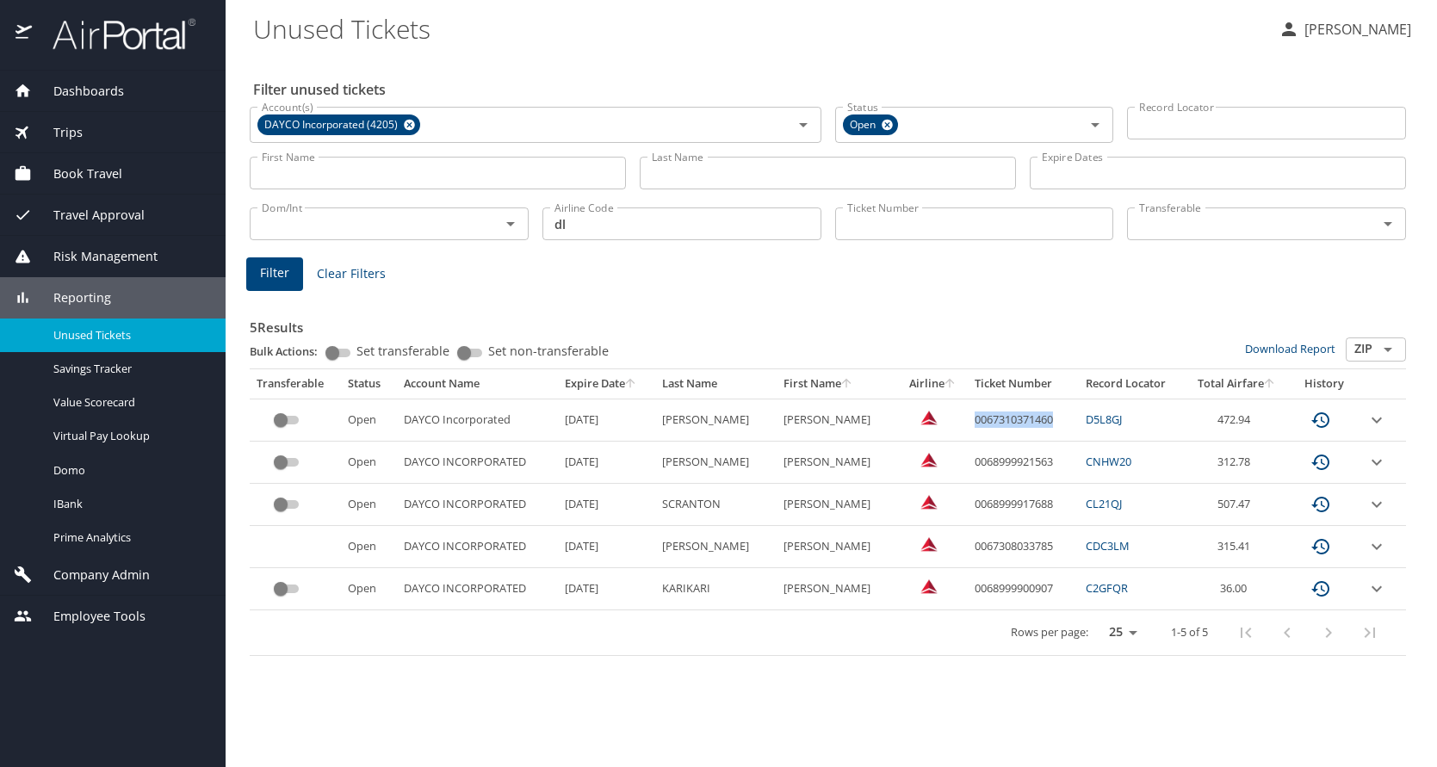
click at [990, 420] on td "0067310371460" at bounding box center [1023, 420] width 112 height 42
copy td "0067310371460"
click at [412, 124] on icon at bounding box center [409, 125] width 11 height 11
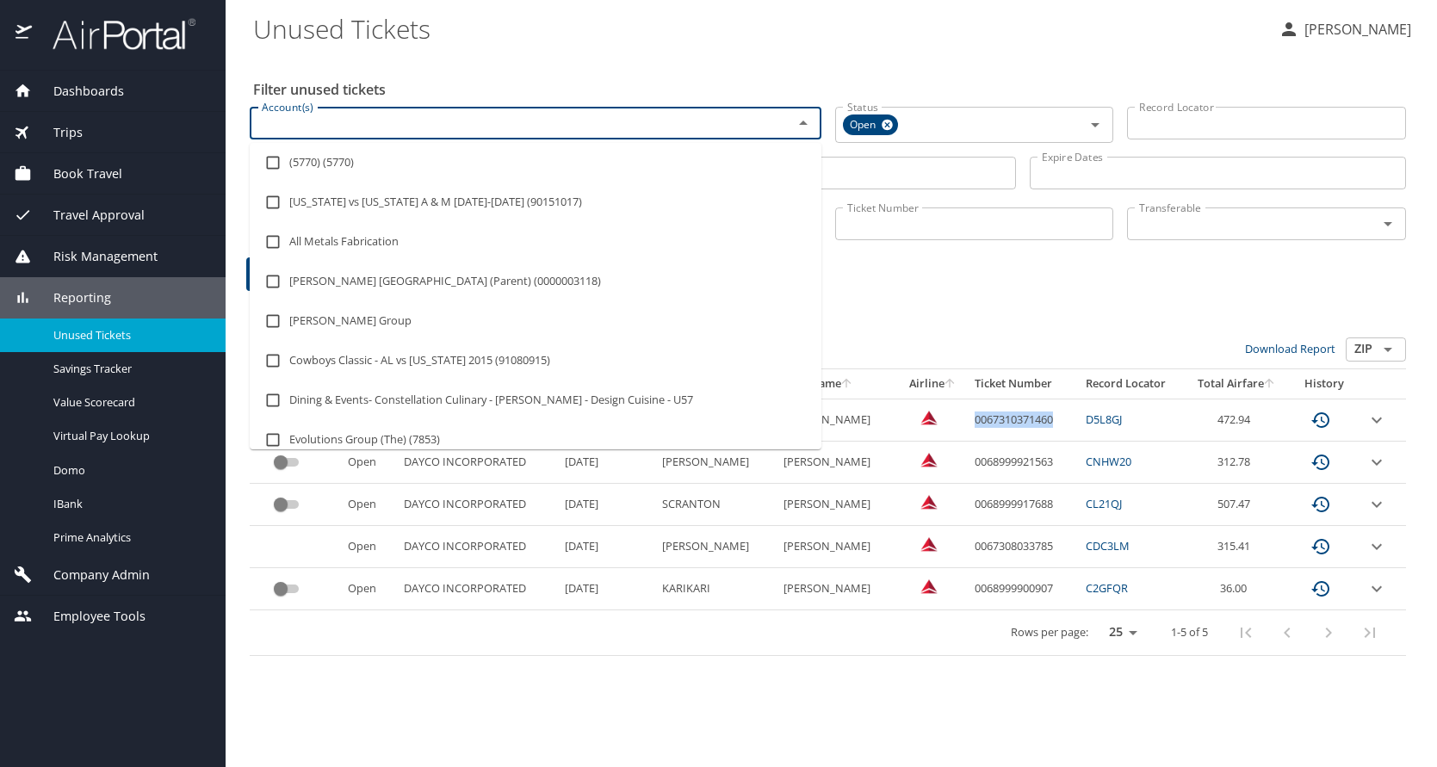
click at [406, 127] on input "Account(s)" at bounding box center [510, 123] width 510 height 22
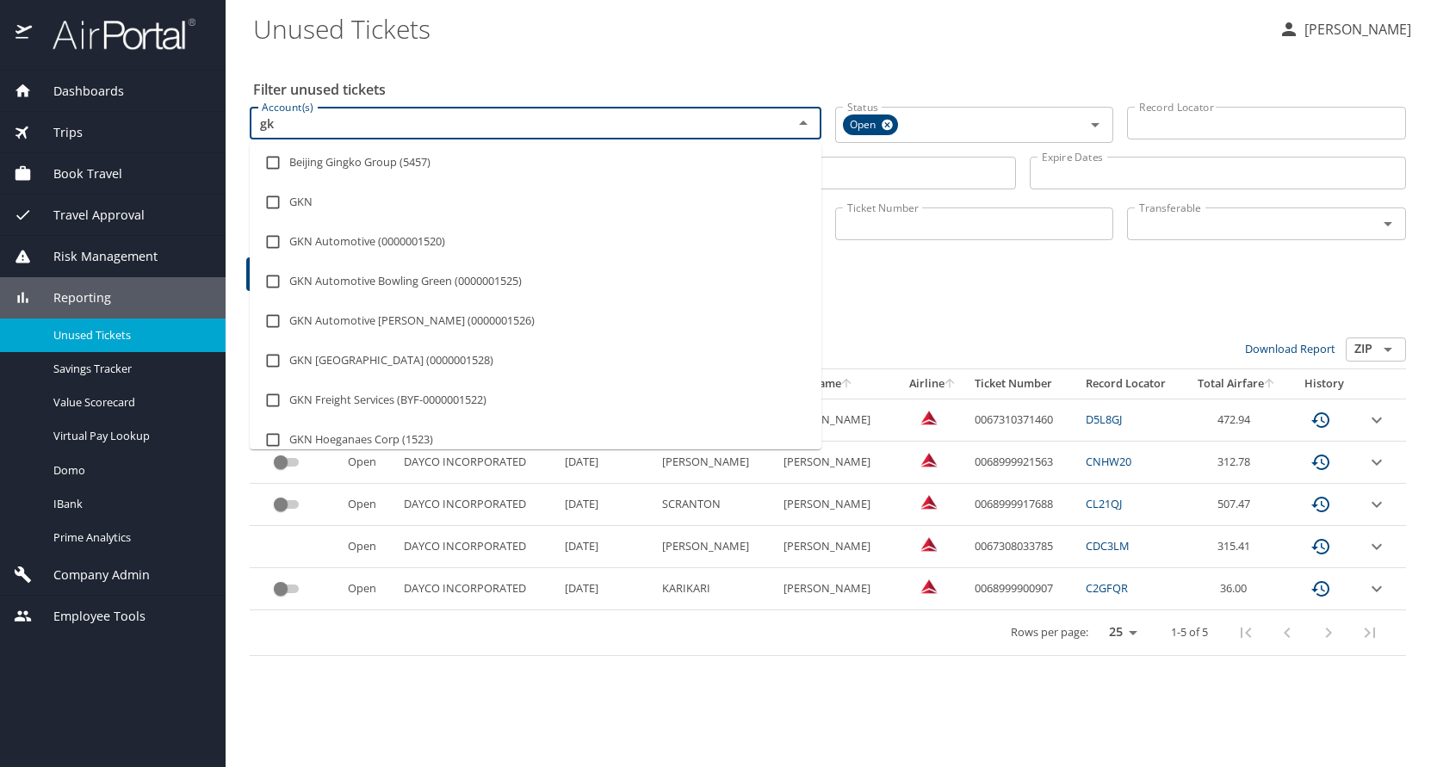
type input "gkn"
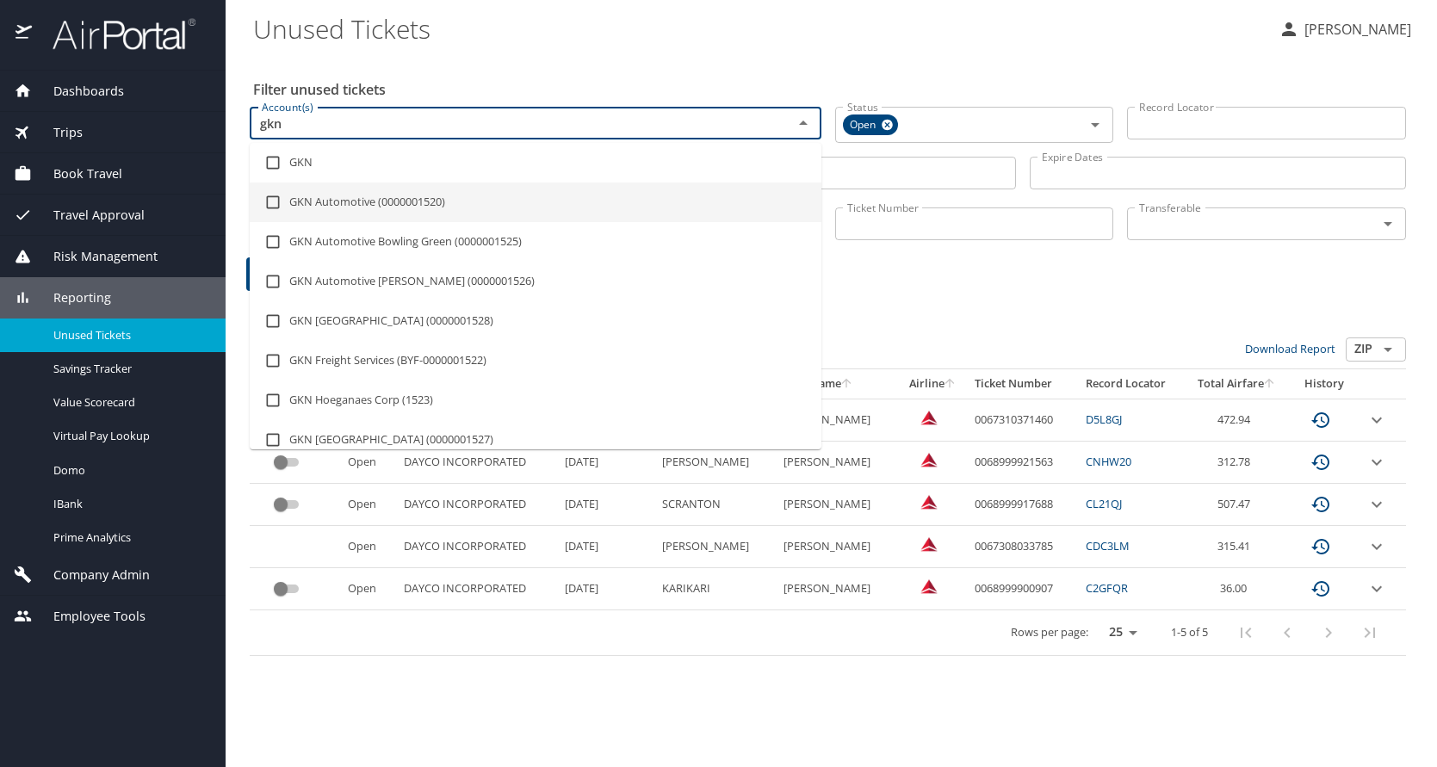
click at [271, 201] on input "checkbox" at bounding box center [273, 202] width 33 height 33
checkbox input "true"
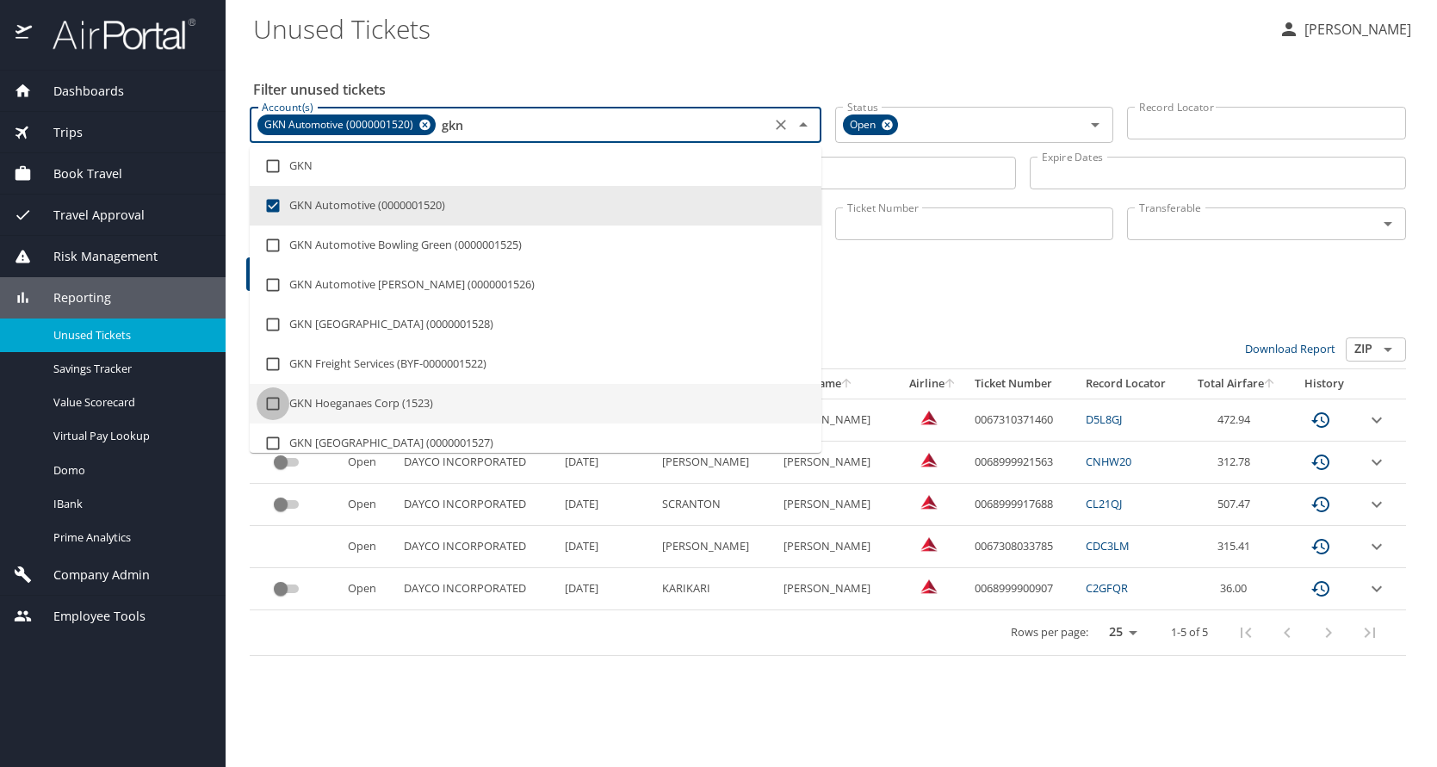
click at [271, 405] on input "checkbox" at bounding box center [273, 403] width 33 height 33
checkbox input "true"
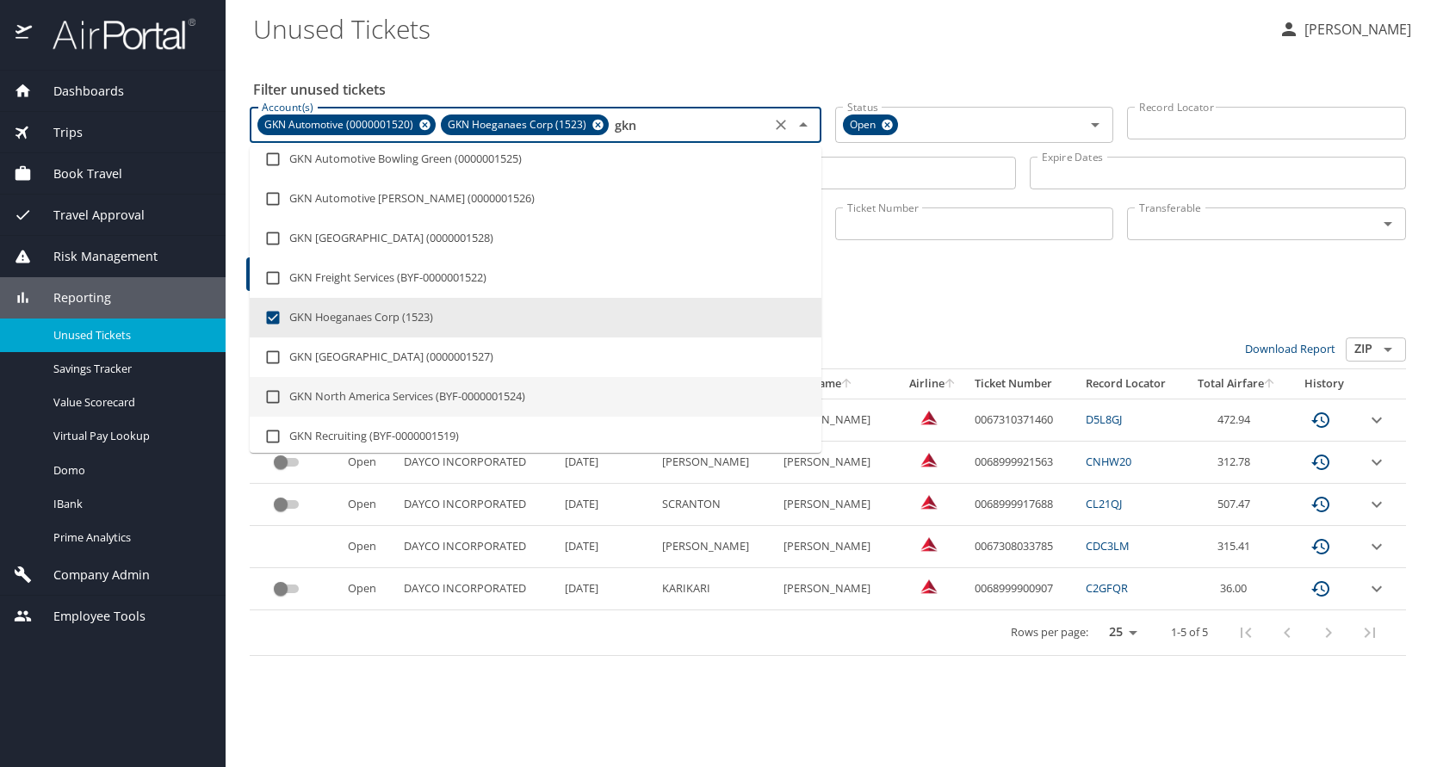
scroll to position [136, 0]
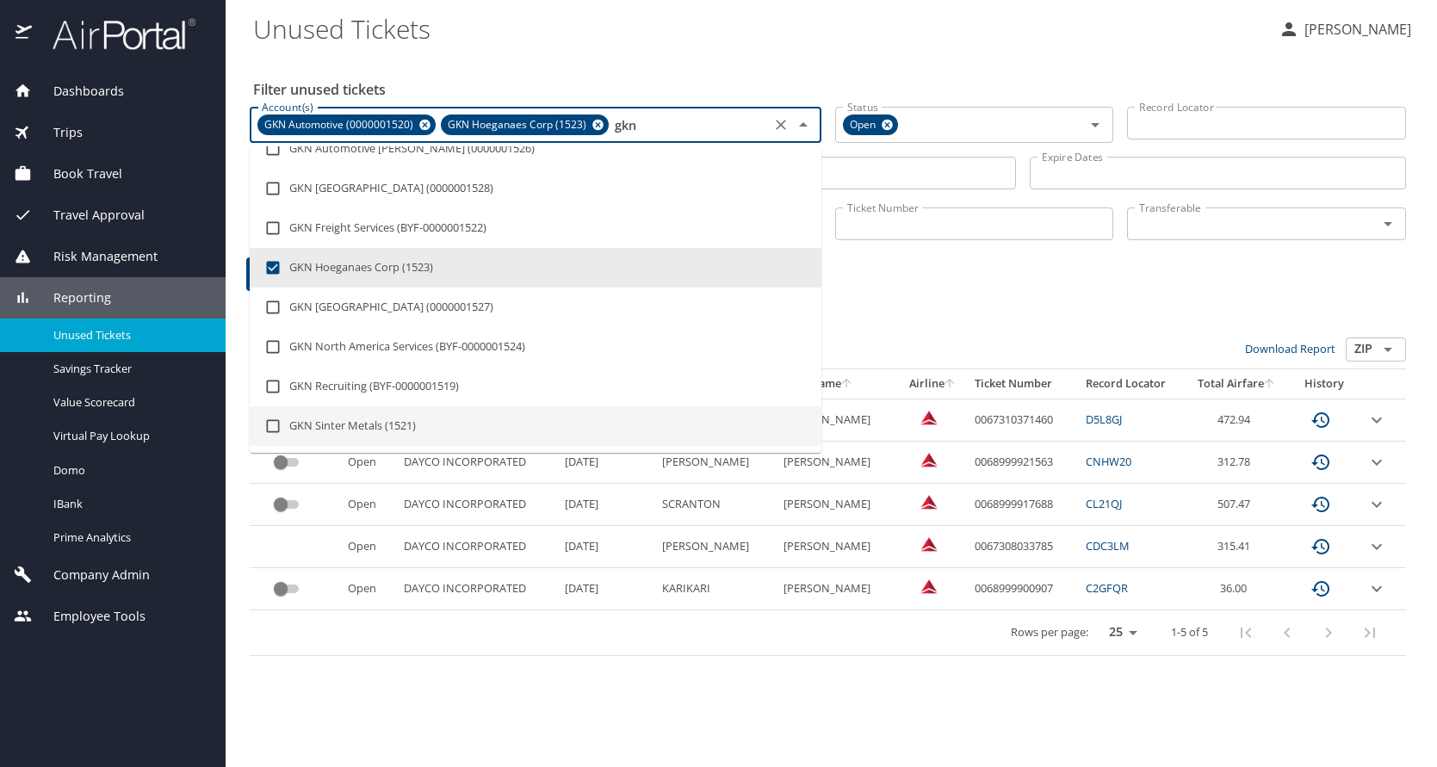
click at [272, 425] on input "checkbox" at bounding box center [273, 426] width 33 height 33
checkbox input "true"
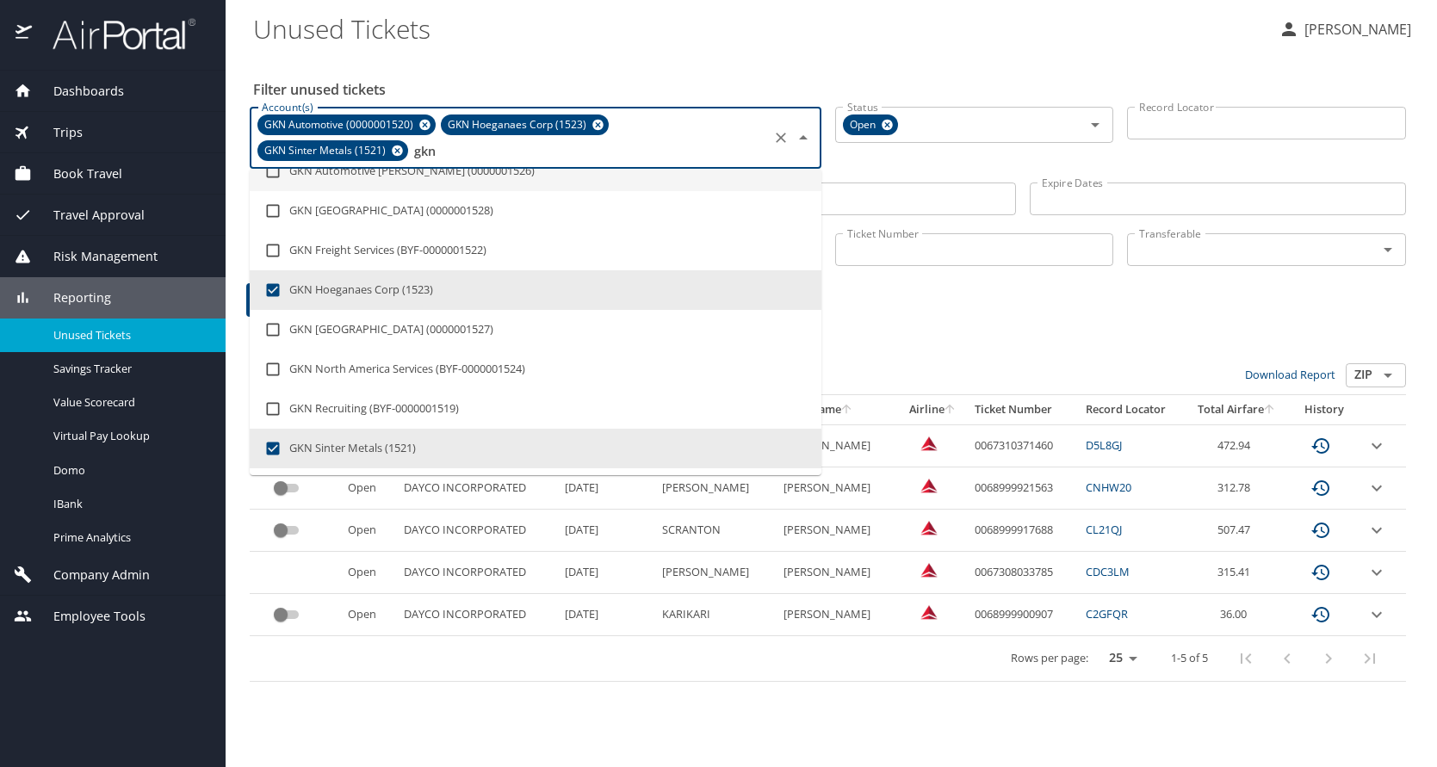
type input "gkn"
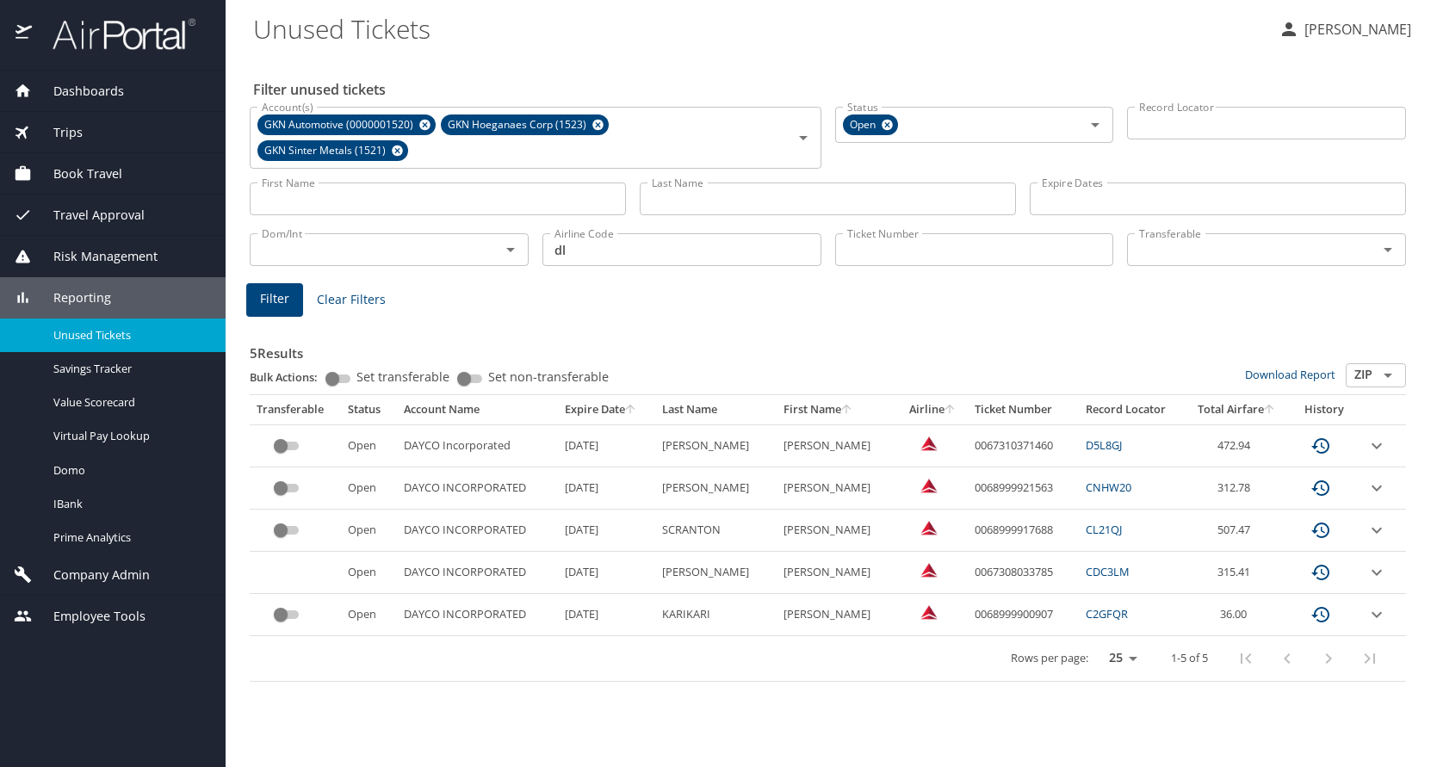
click at [610, 46] on Tickets "Unused Tickets" at bounding box center [758, 28] width 1011 height 53
click at [281, 295] on span "Filter" at bounding box center [274, 299] width 29 height 22
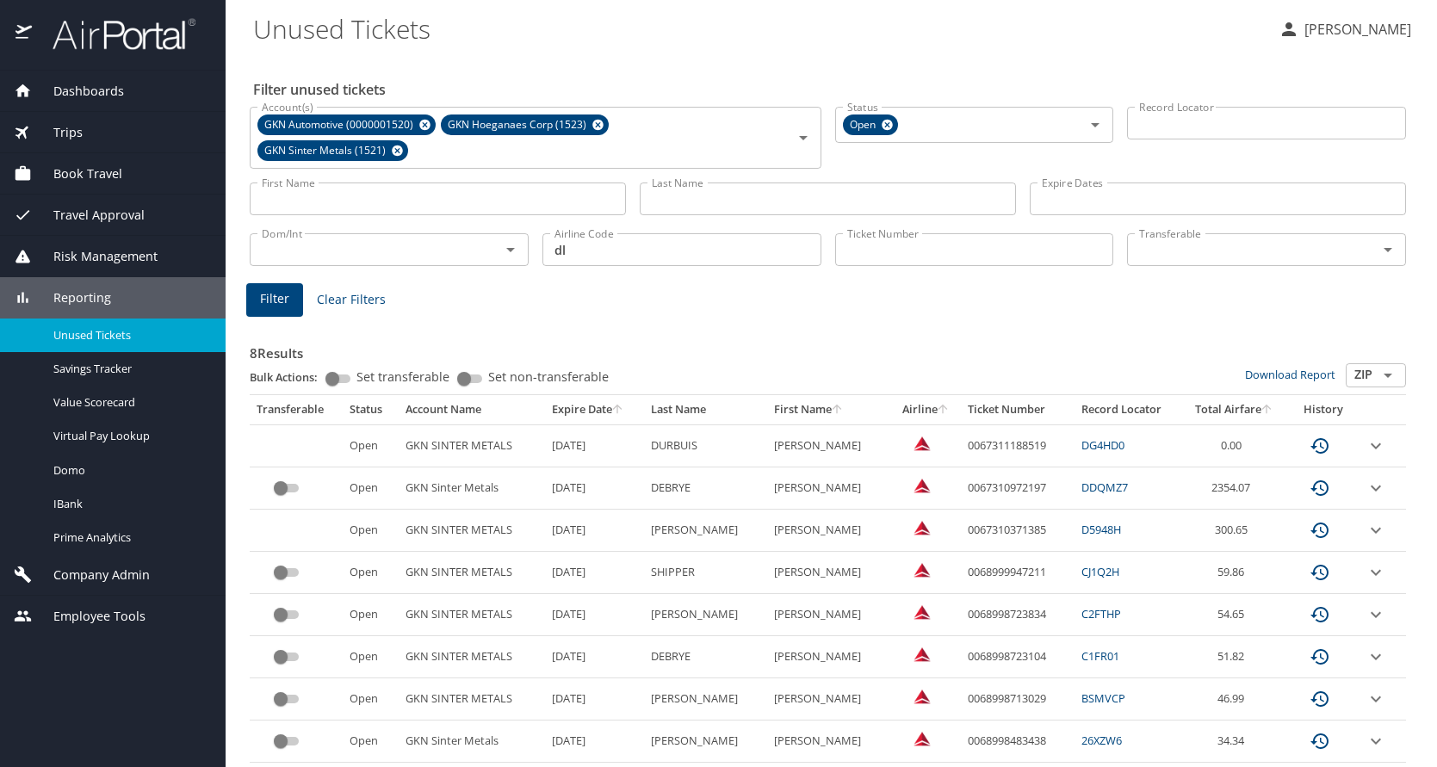
scroll to position [48, 0]
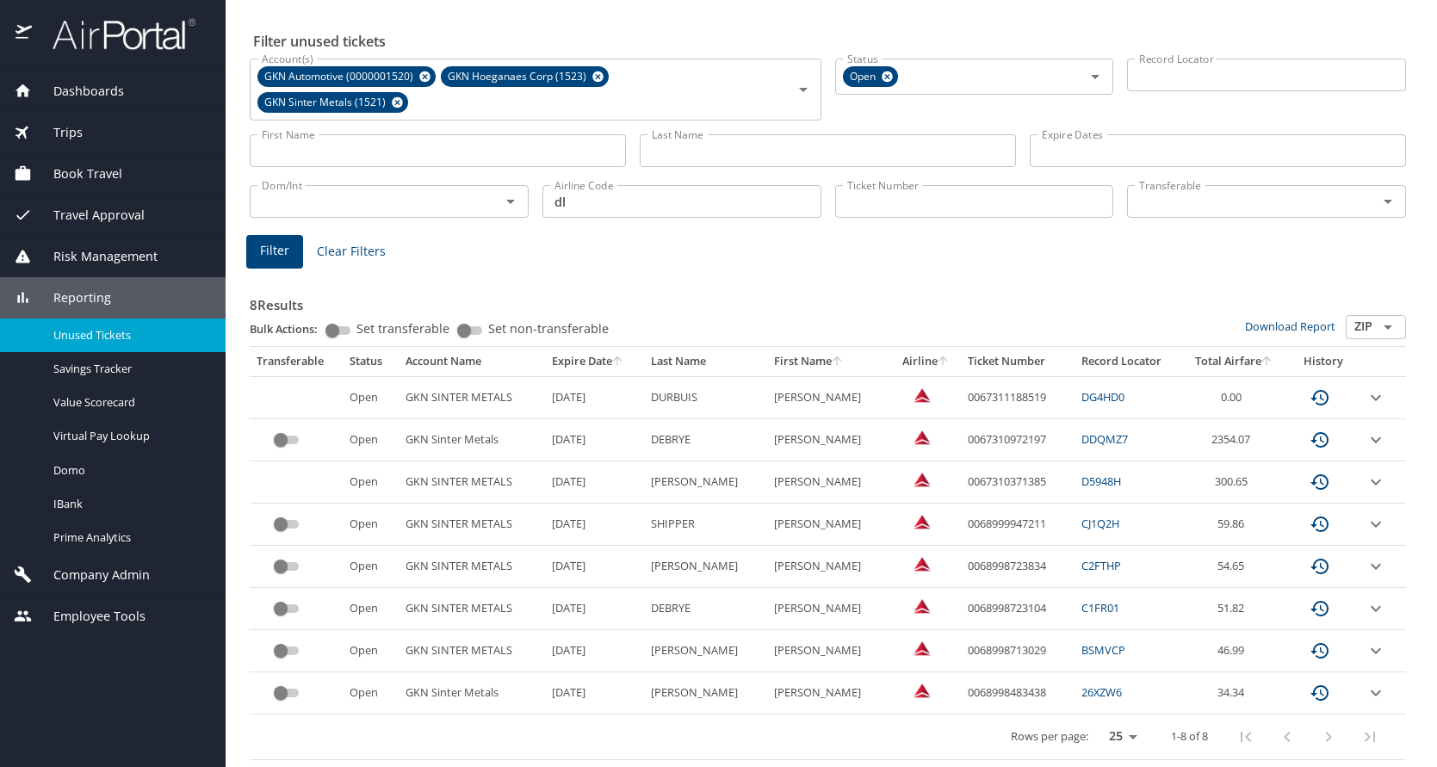
click at [1262, 357] on icon "sort" at bounding box center [1266, 359] width 9 height 9
click at [1262, 362] on icon "sort" at bounding box center [1266, 359] width 9 height 9
click at [962, 393] on td "0067310972197" at bounding box center [1018, 397] width 114 height 42
copy td "0067310972197"
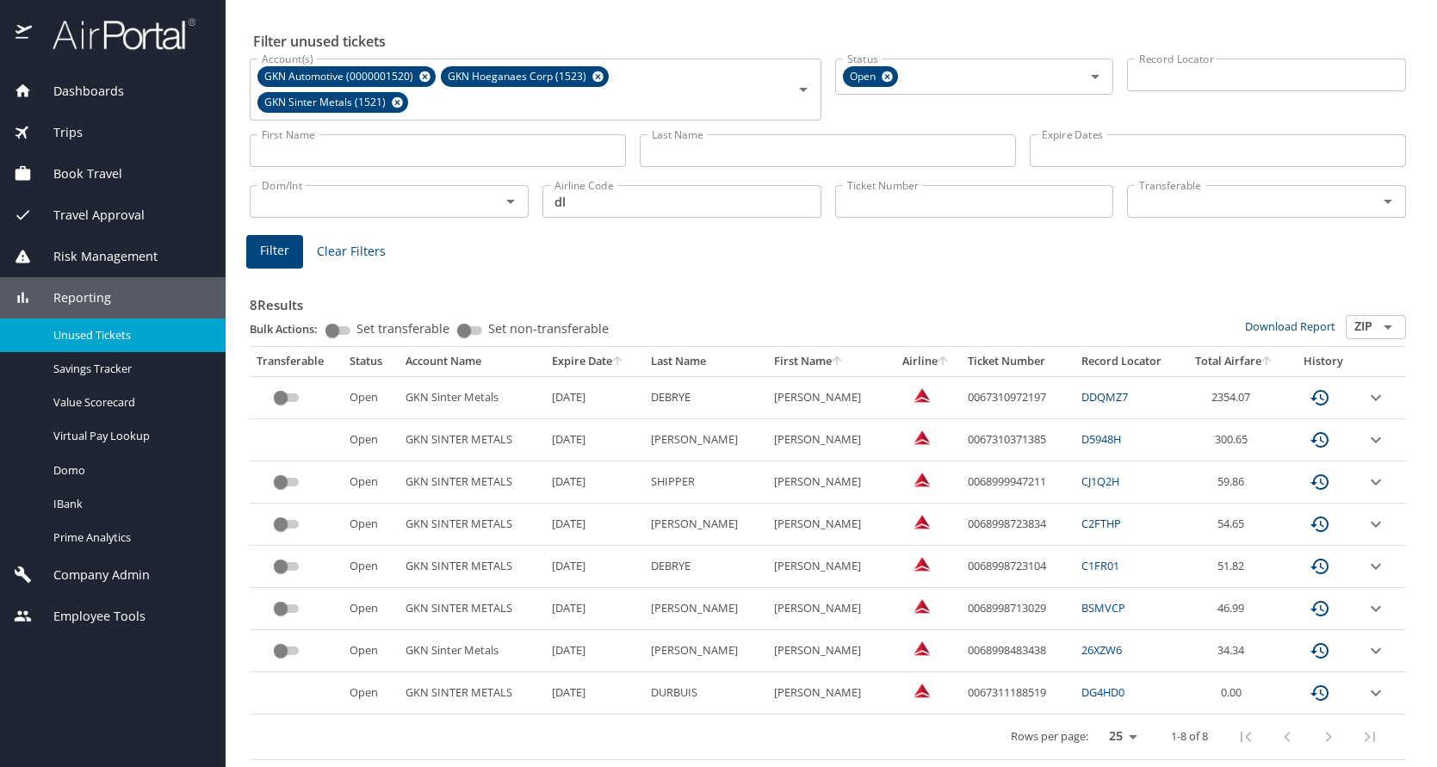
click at [974, 436] on td "0067310371385" at bounding box center [1018, 440] width 114 height 42
copy td "0067310371385"
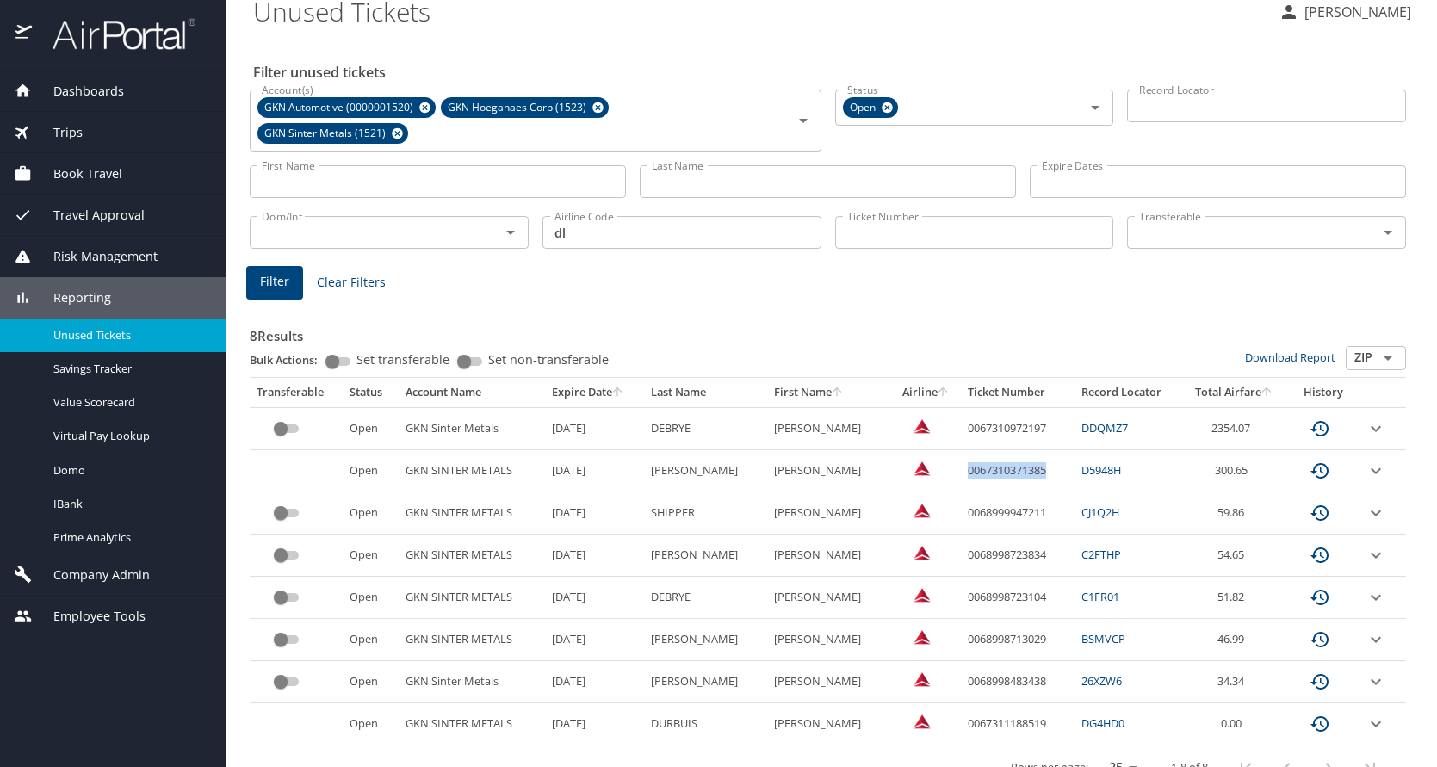
scroll to position [0, 0]
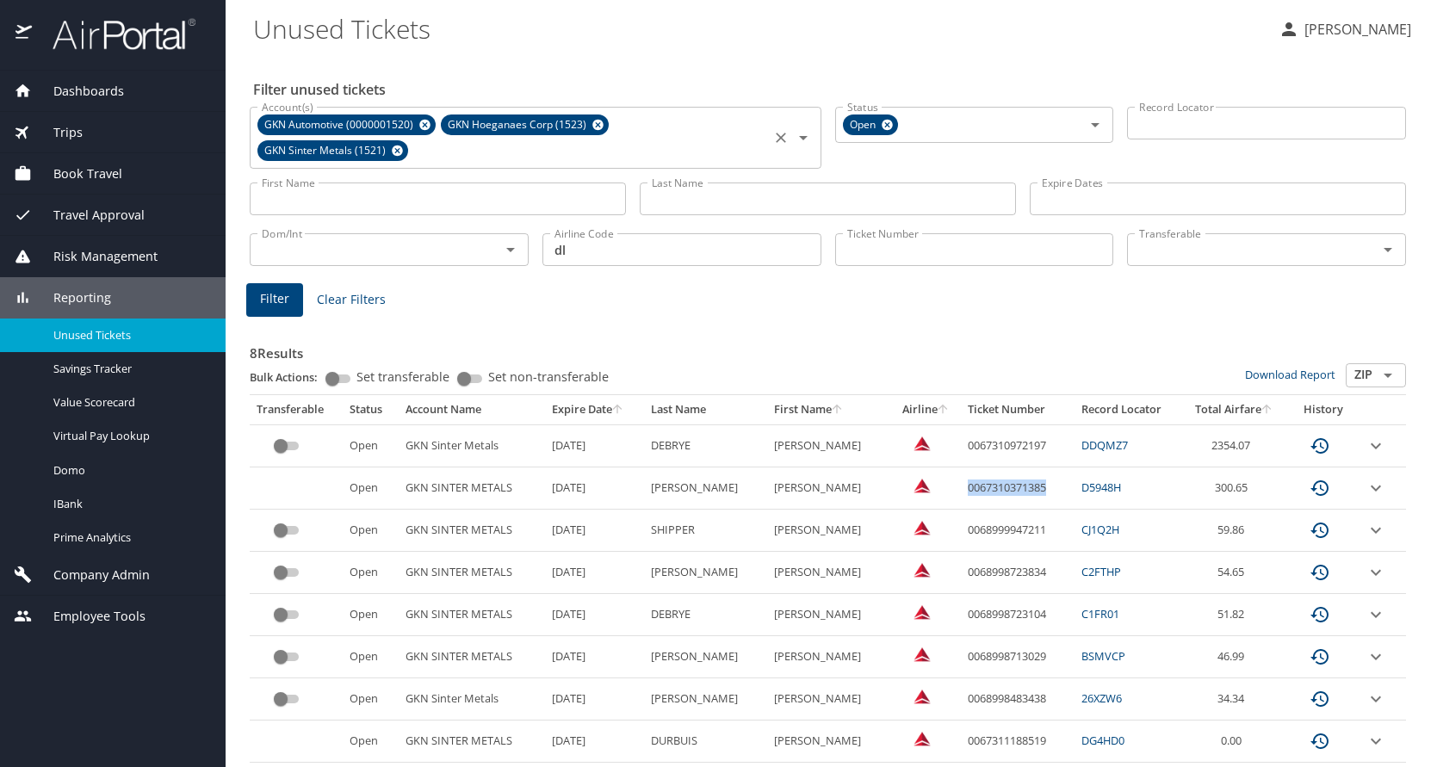
click at [399, 153] on icon at bounding box center [397, 150] width 11 height 11
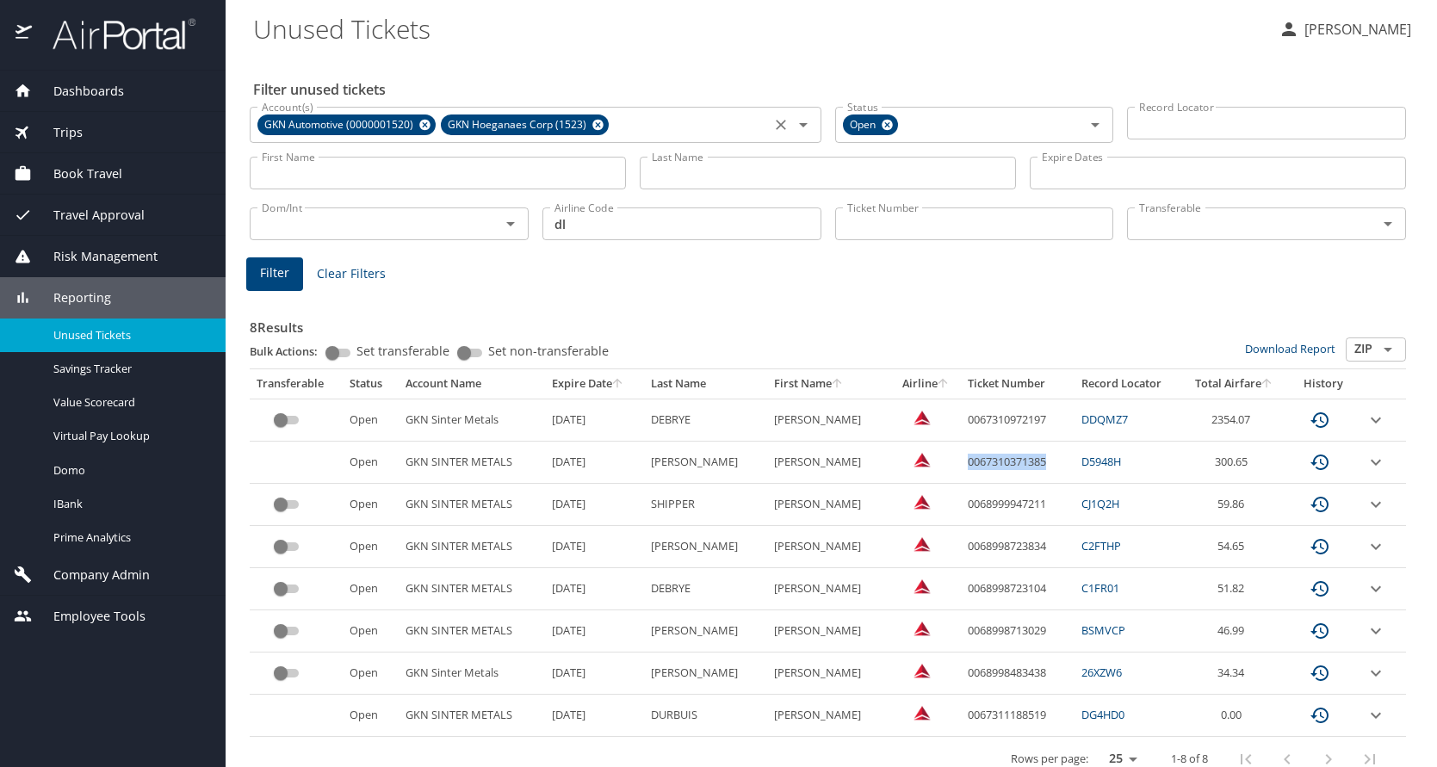
click at [424, 130] on icon at bounding box center [424, 125] width 11 height 11
click at [413, 125] on icon at bounding box center [414, 125] width 11 height 11
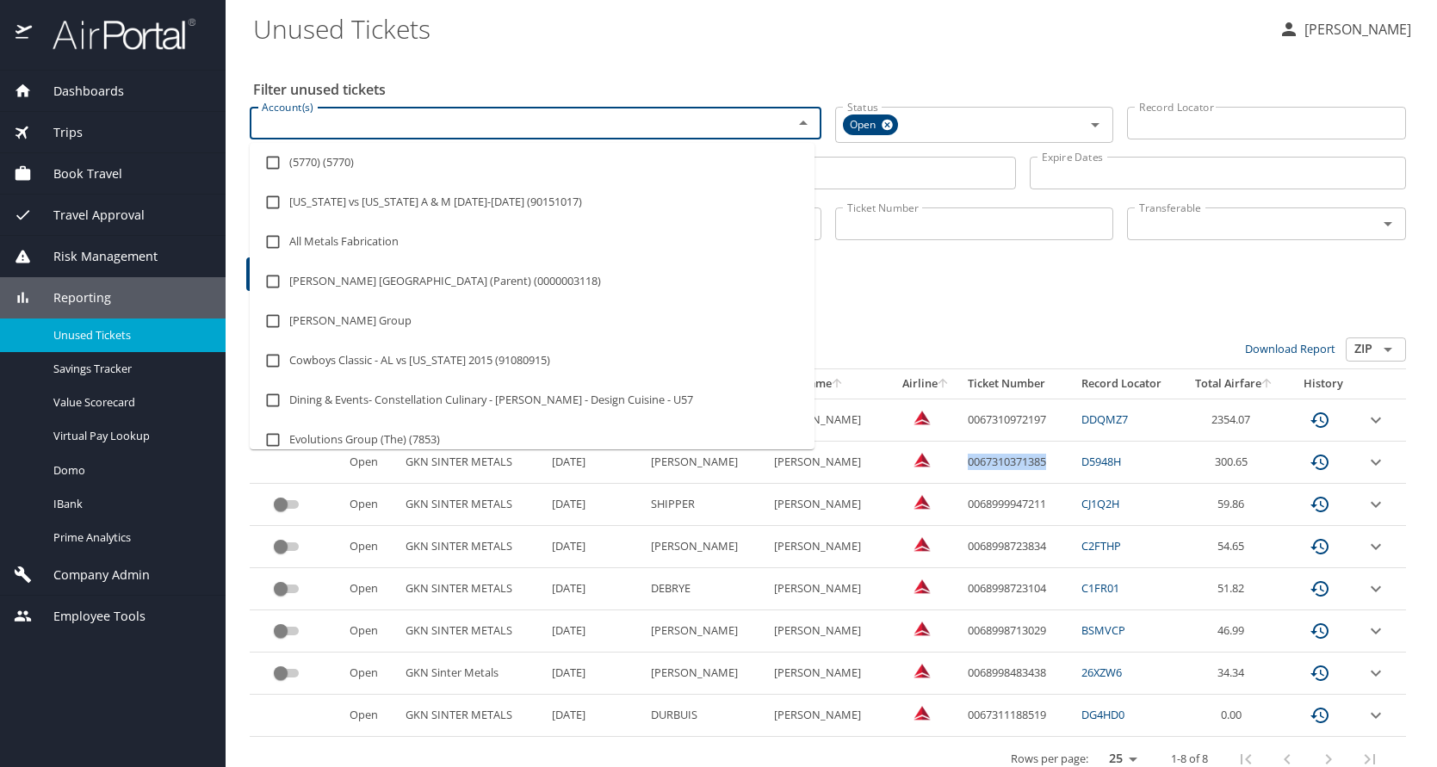
click at [413, 125] on input "Account(s)" at bounding box center [510, 123] width 510 height 22
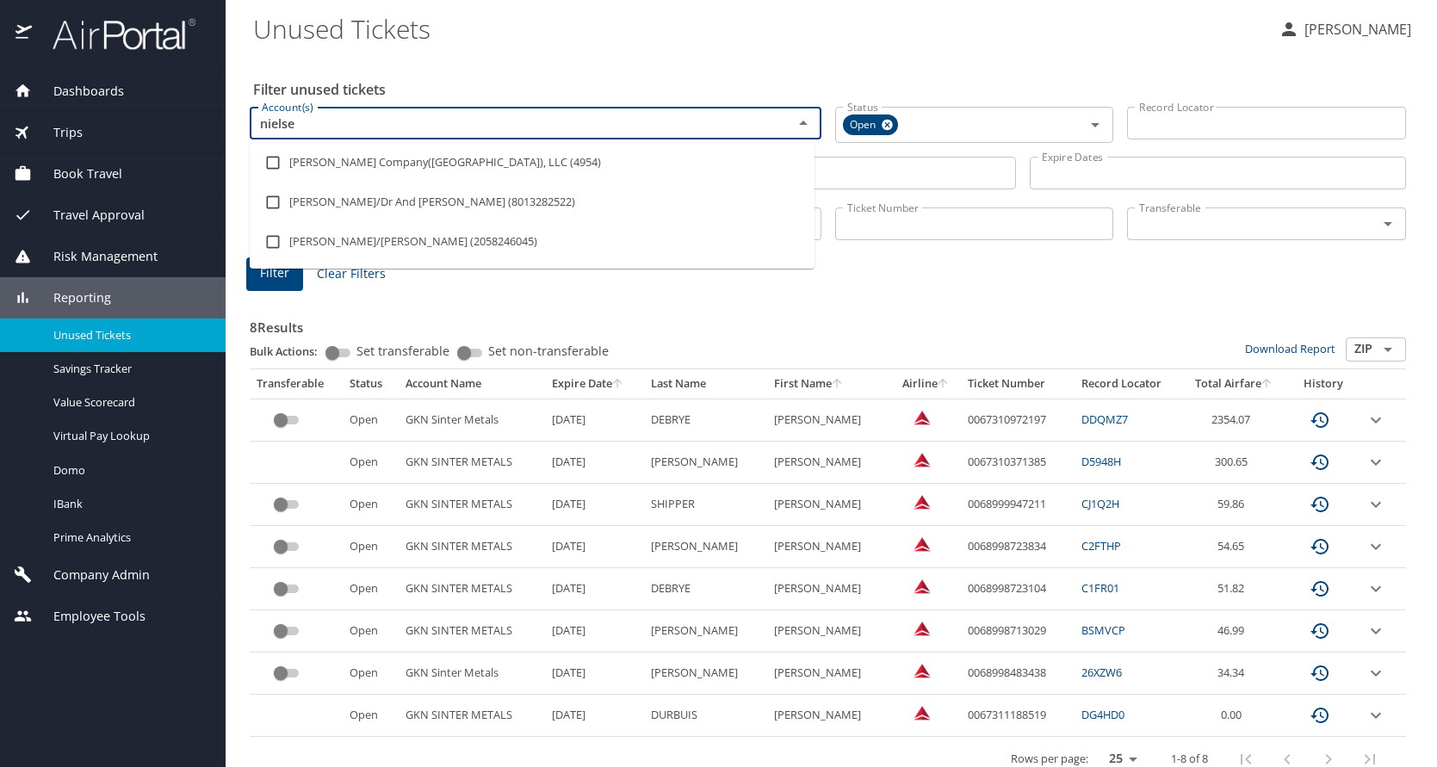
type input "nielsen"
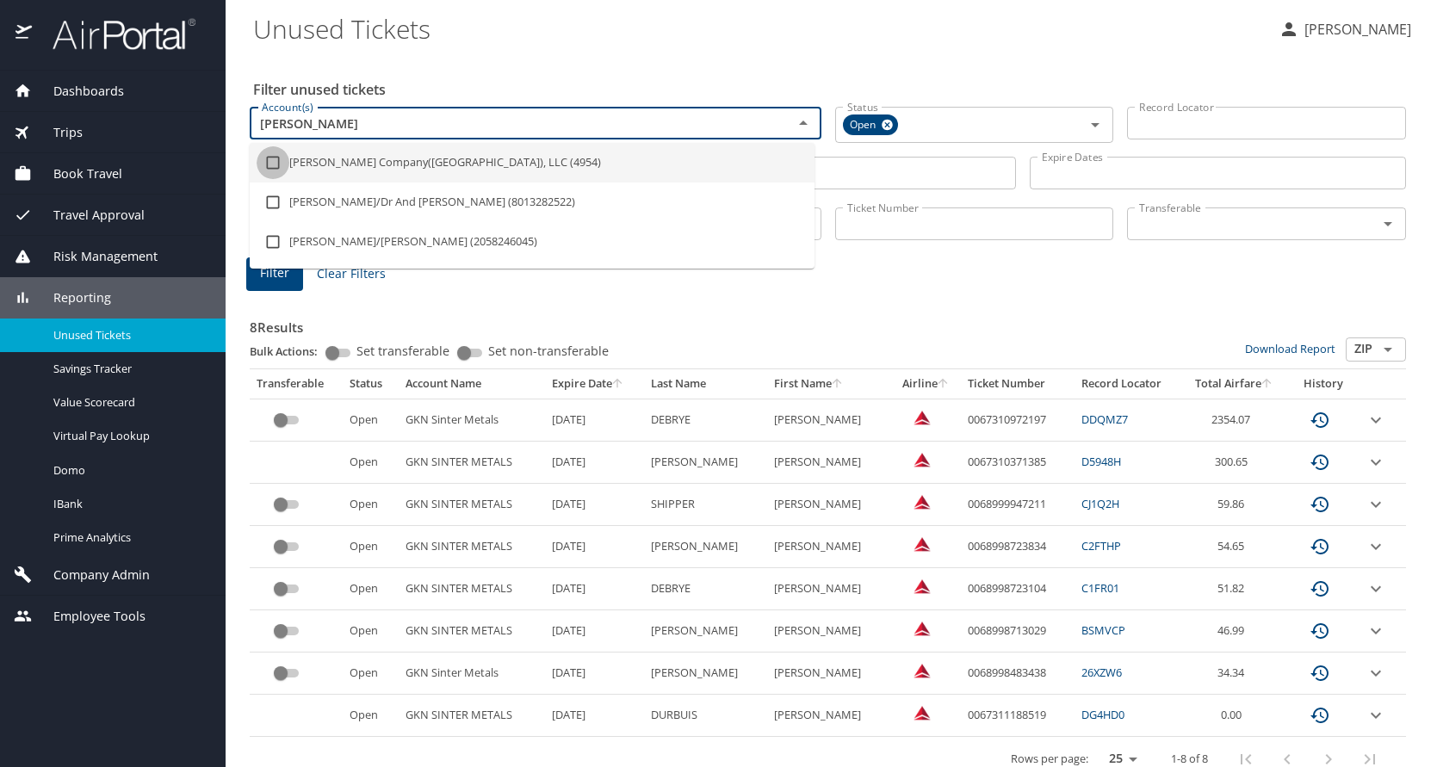
click at [261, 164] on input "checkbox" at bounding box center [273, 162] width 33 height 33
checkbox input "true"
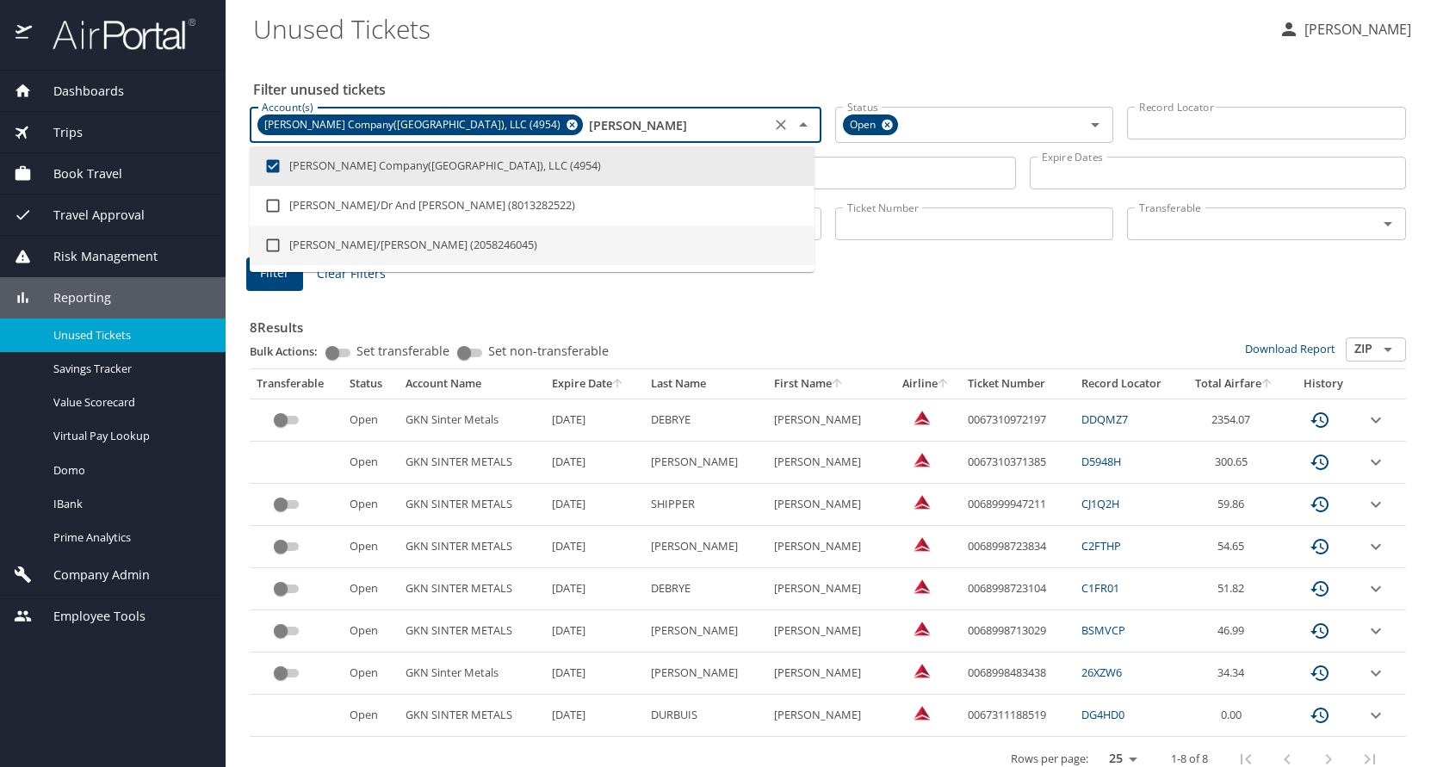
type input "nielsen"
click at [584, 298] on div "8 Results Bulk Actions: Set transferable Set non-transferable Download Report Z…" at bounding box center [828, 538] width 1156 height 488
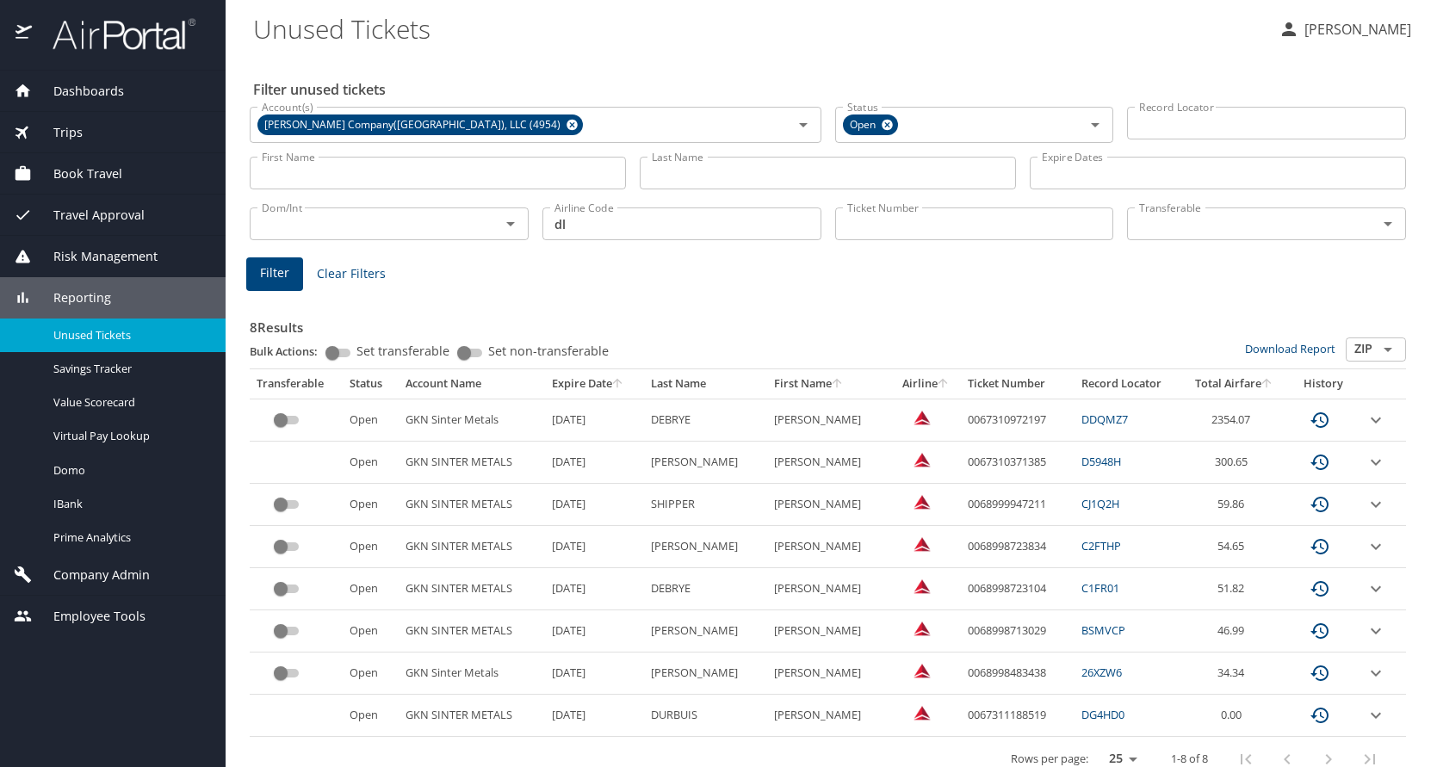
click at [271, 276] on span "Filter" at bounding box center [274, 274] width 29 height 22
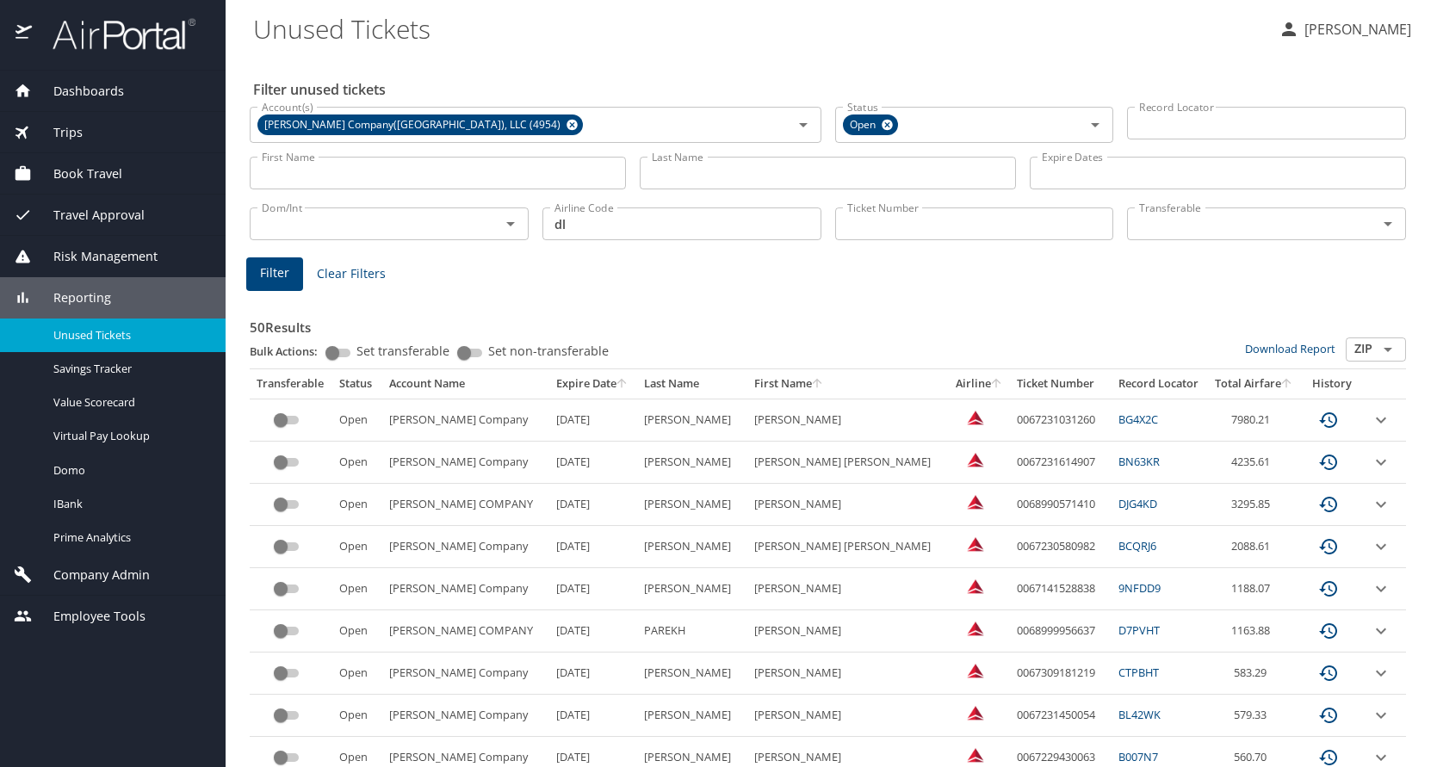
click at [1011, 461] on td "0067231614907" at bounding box center [1060, 463] width 101 height 42
copy td "0067231614907"
click at [566, 118] on icon at bounding box center [572, 124] width 13 height 19
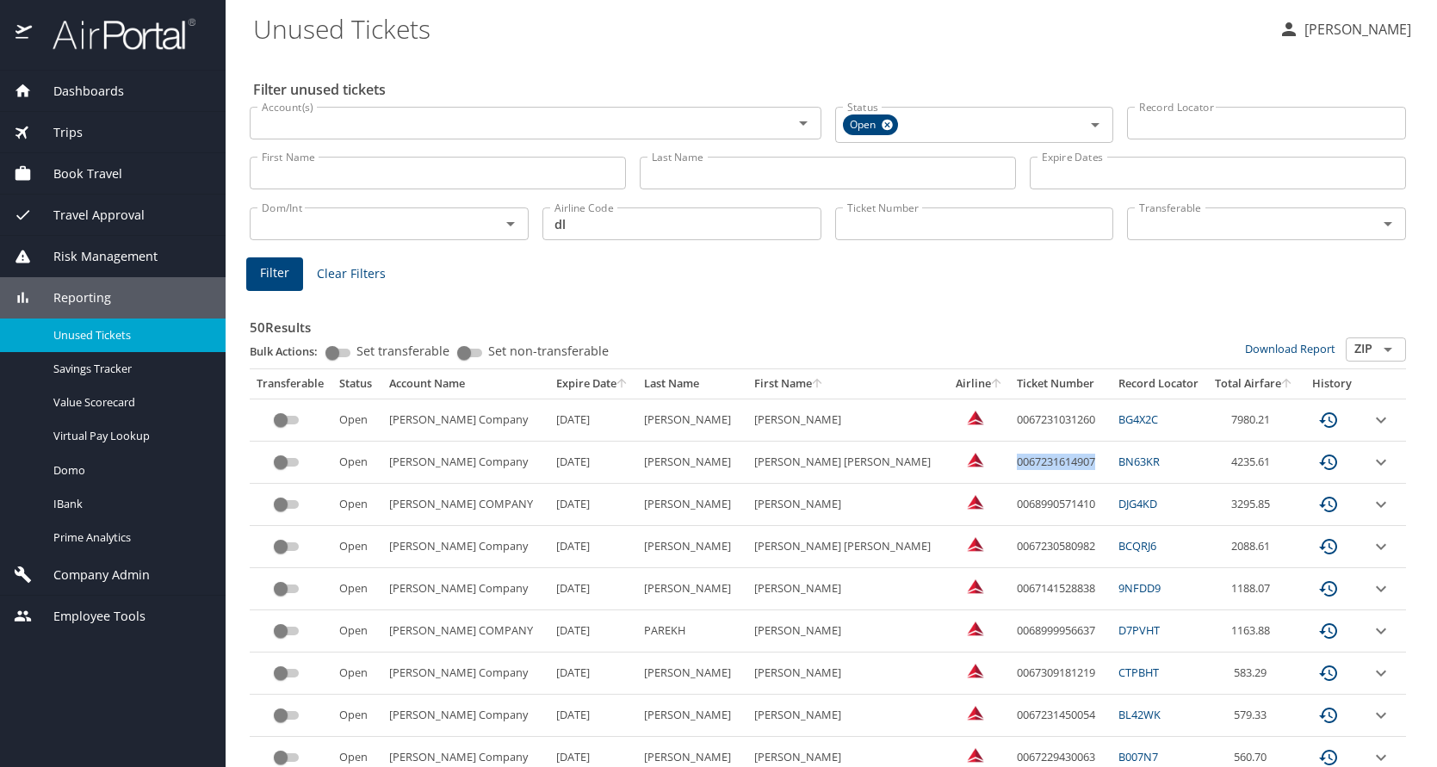
click at [448, 128] on input "Account(s)" at bounding box center [510, 123] width 510 height 22
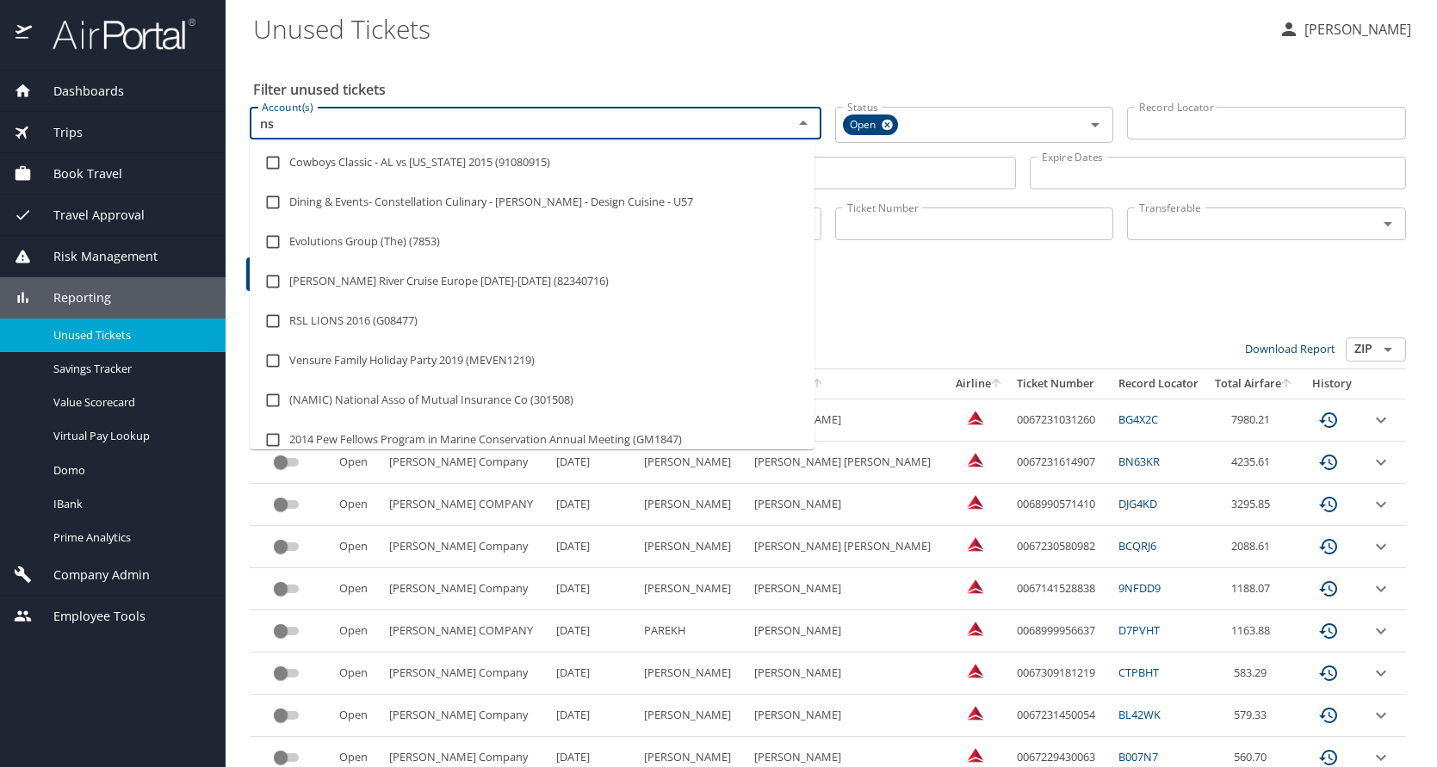
type input "nsk"
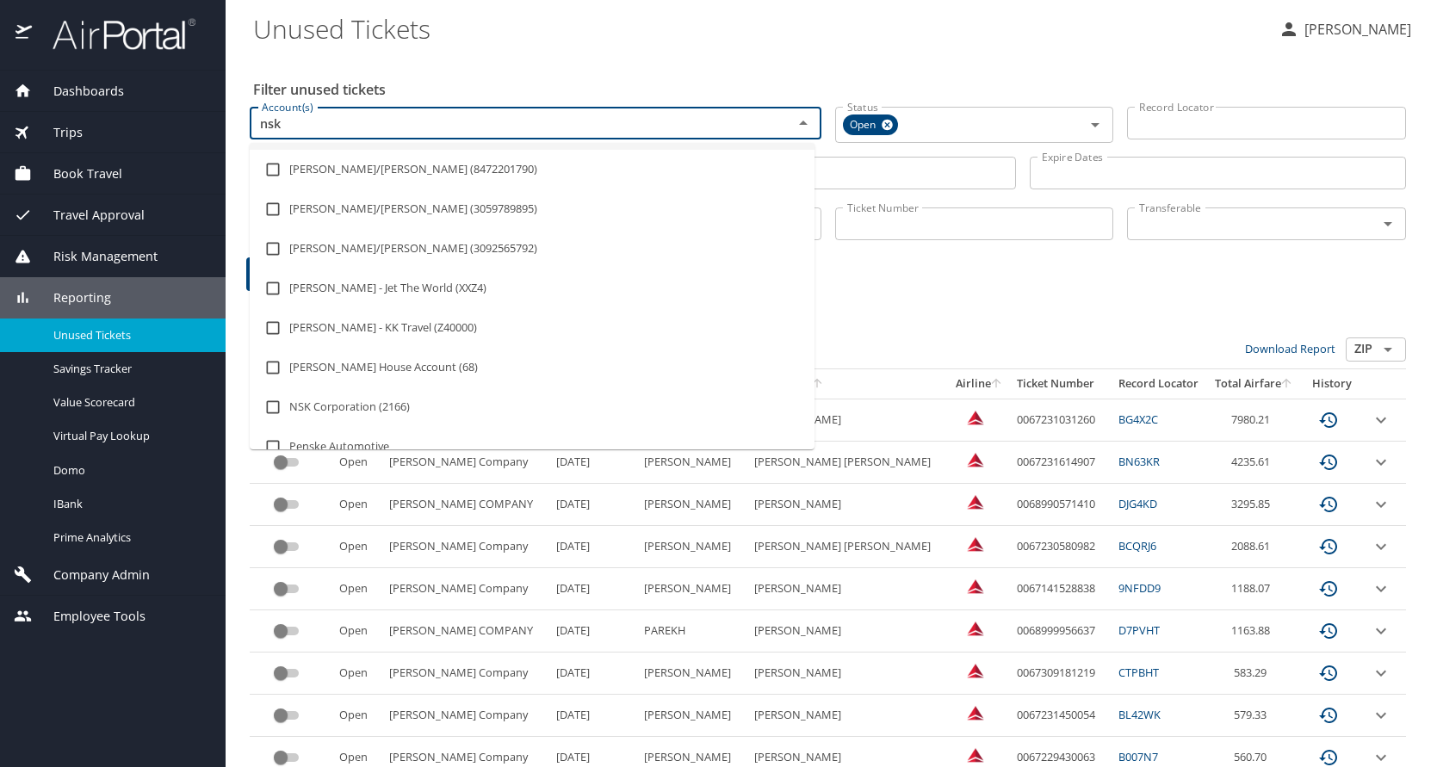
scroll to position [172, 0]
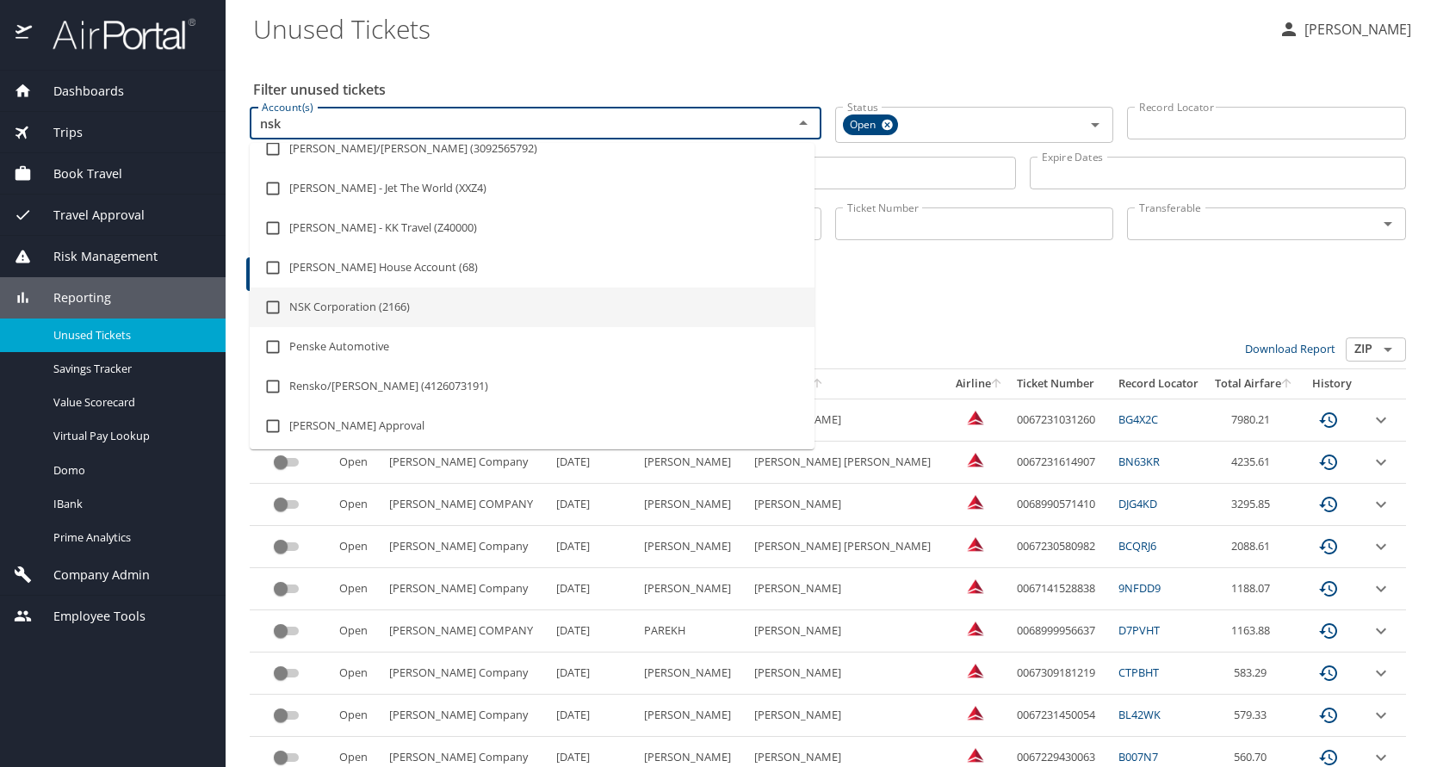
click at [268, 304] on input "checkbox" at bounding box center [273, 307] width 33 height 33
checkbox input "true"
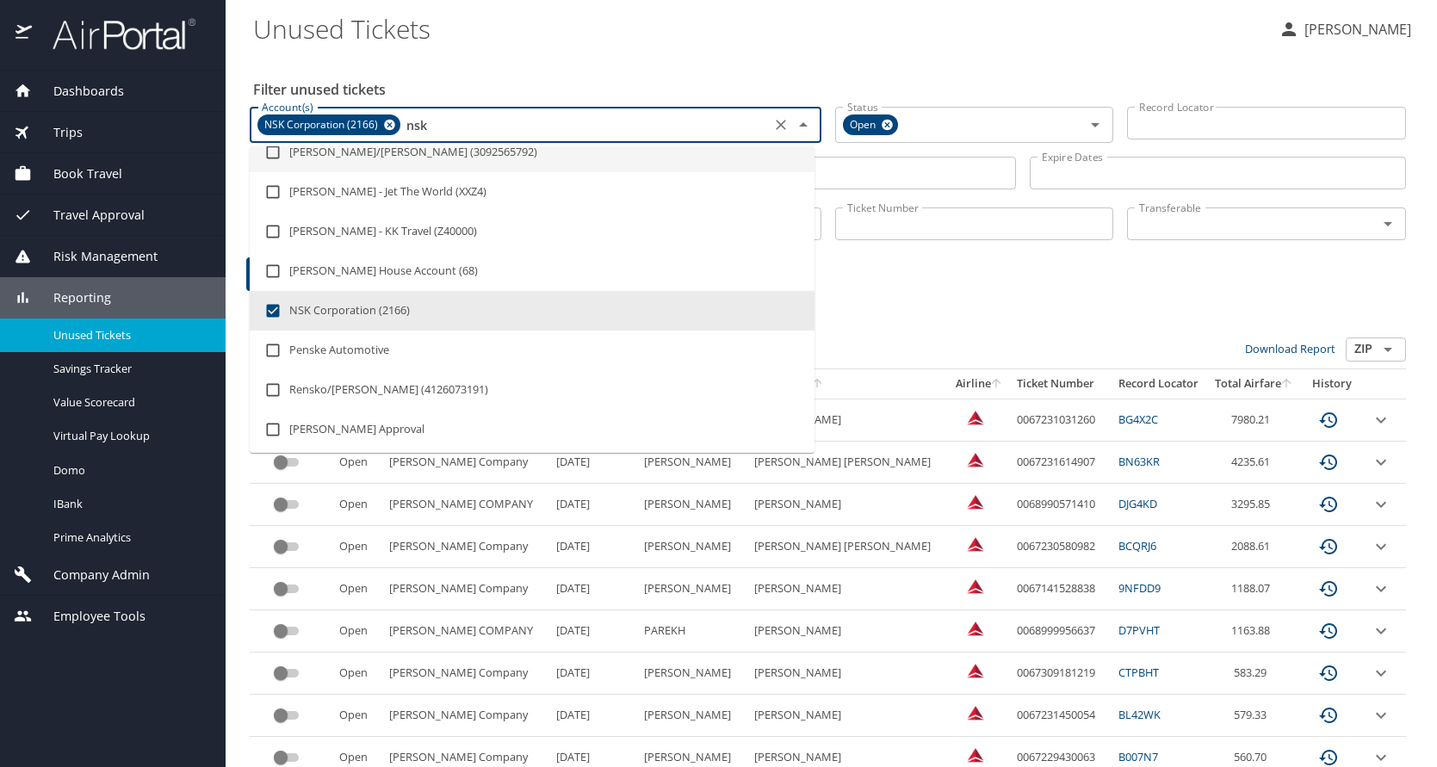
type input "nsk"
click at [559, 28] on Tickets "Unused Tickets" at bounding box center [758, 28] width 1011 height 53
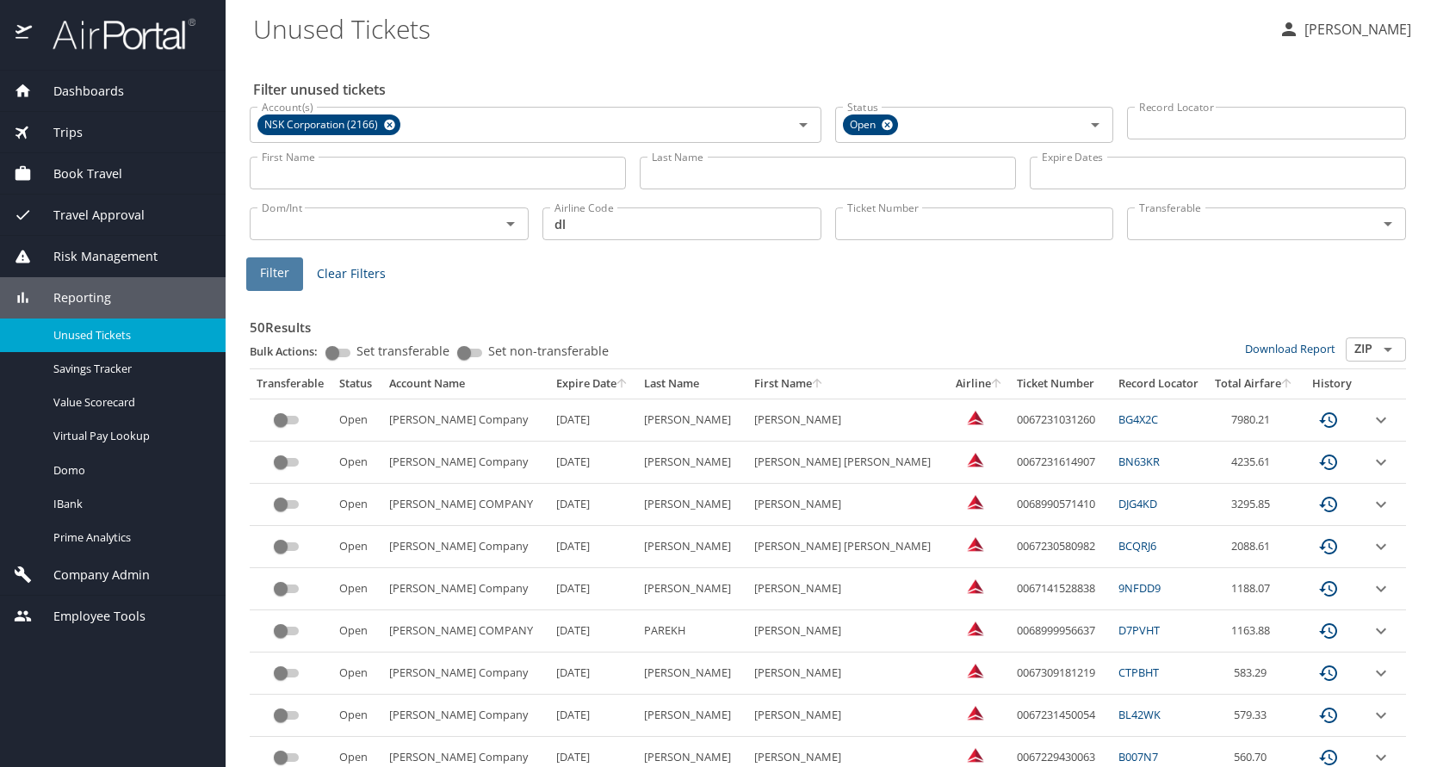
click at [266, 271] on span "Filter" at bounding box center [274, 274] width 29 height 22
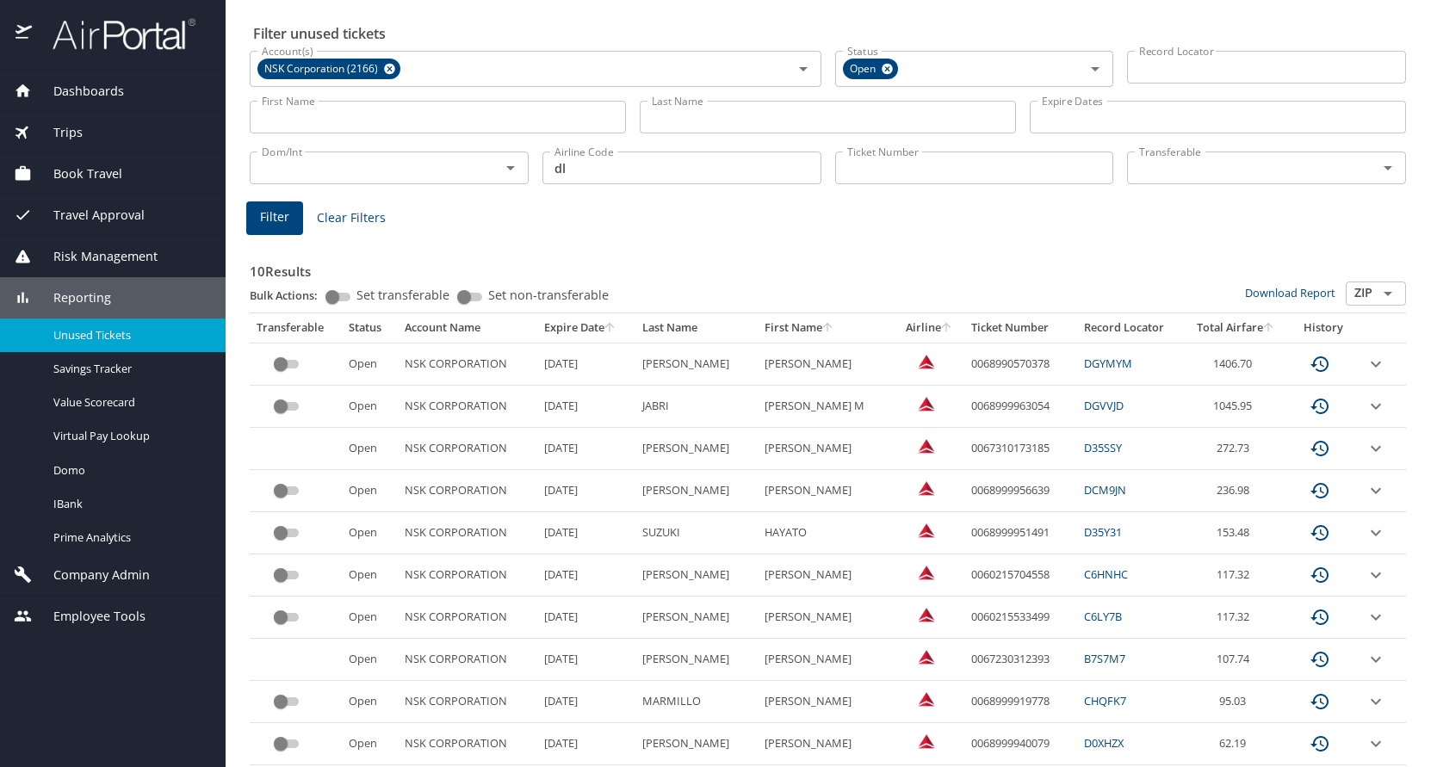
scroll to position [0, 0]
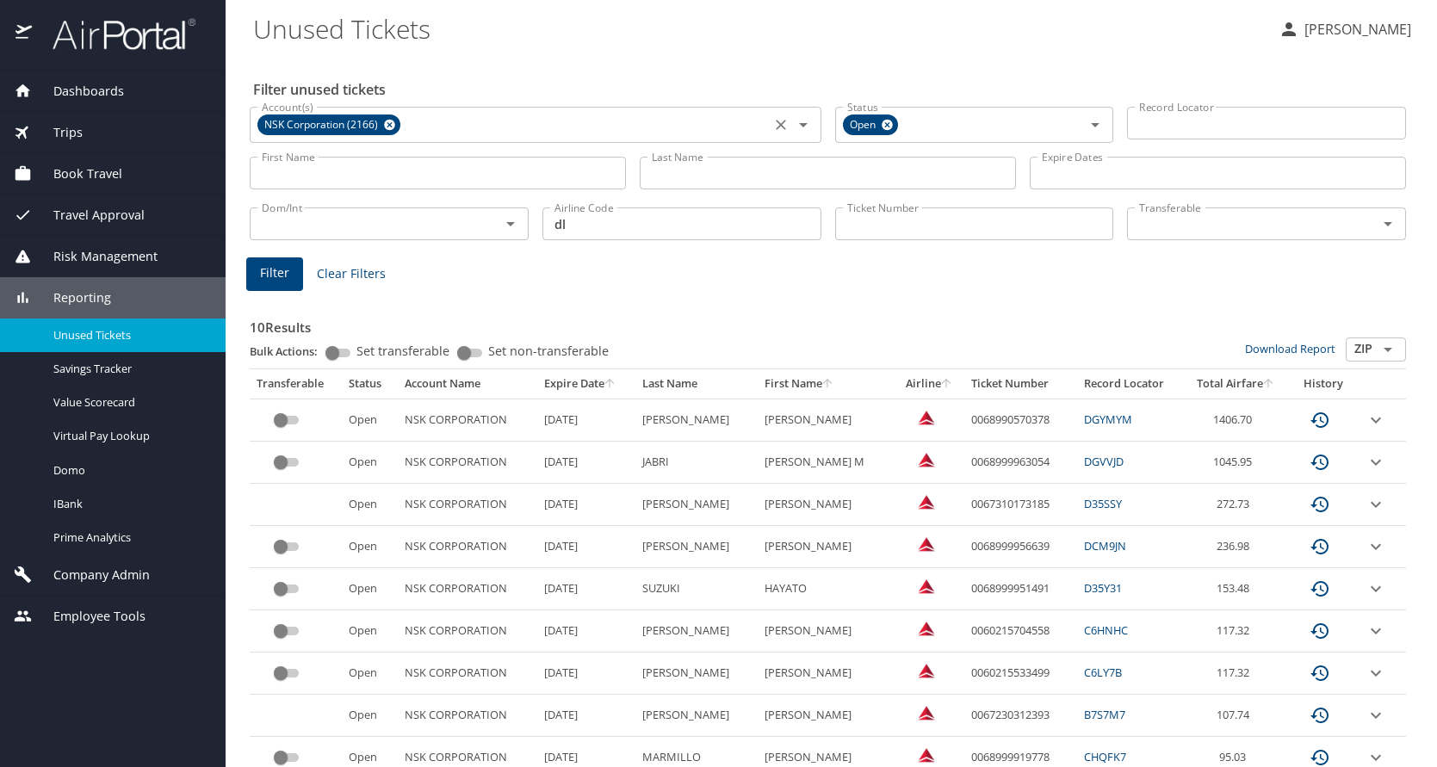
click at [386, 119] on icon at bounding box center [389, 124] width 13 height 19
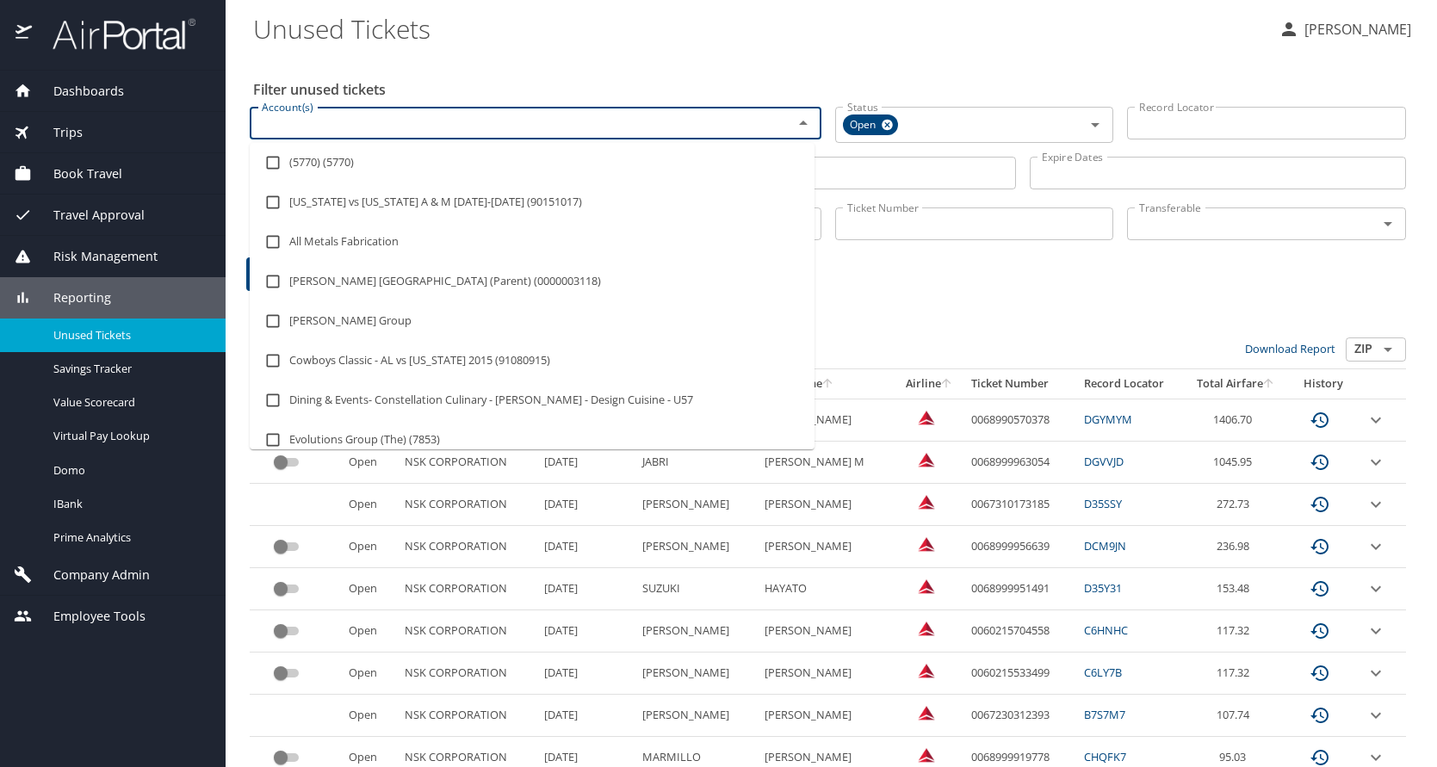
click at [412, 127] on input "Account(s)" at bounding box center [510, 123] width 510 height 22
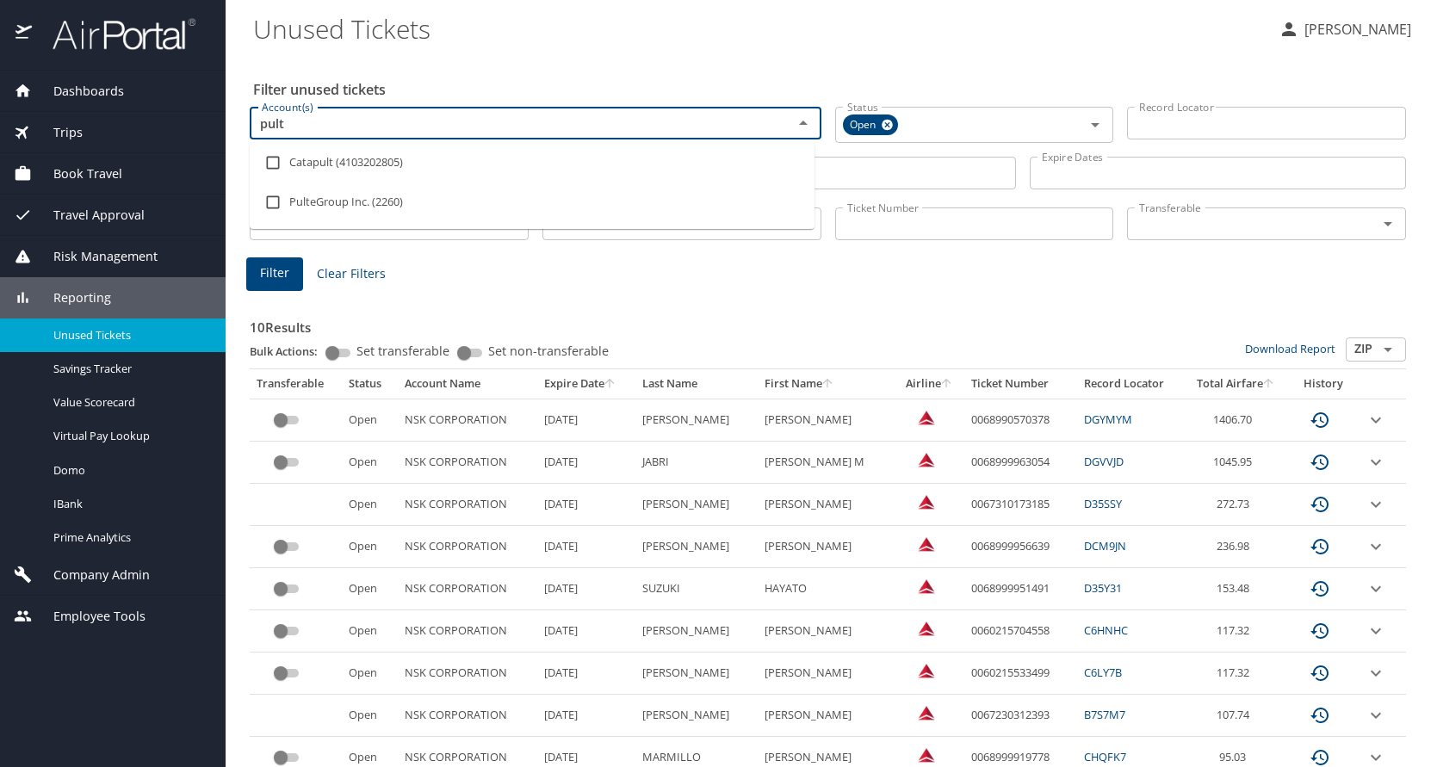
type input "pulte"
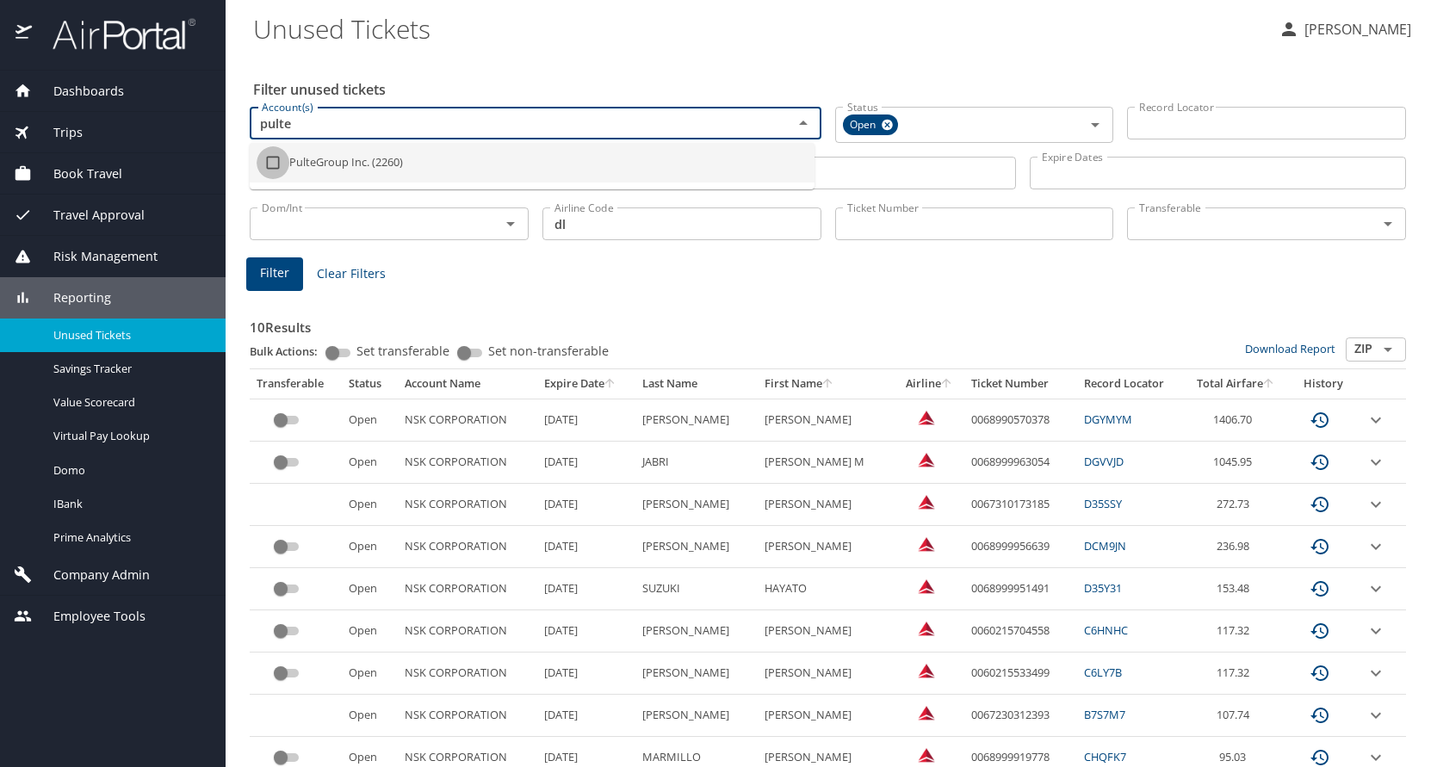
click at [274, 169] on input "checkbox" at bounding box center [273, 162] width 33 height 33
checkbox input "true"
type input "pulte"
click at [263, 272] on span "Filter" at bounding box center [274, 274] width 29 height 22
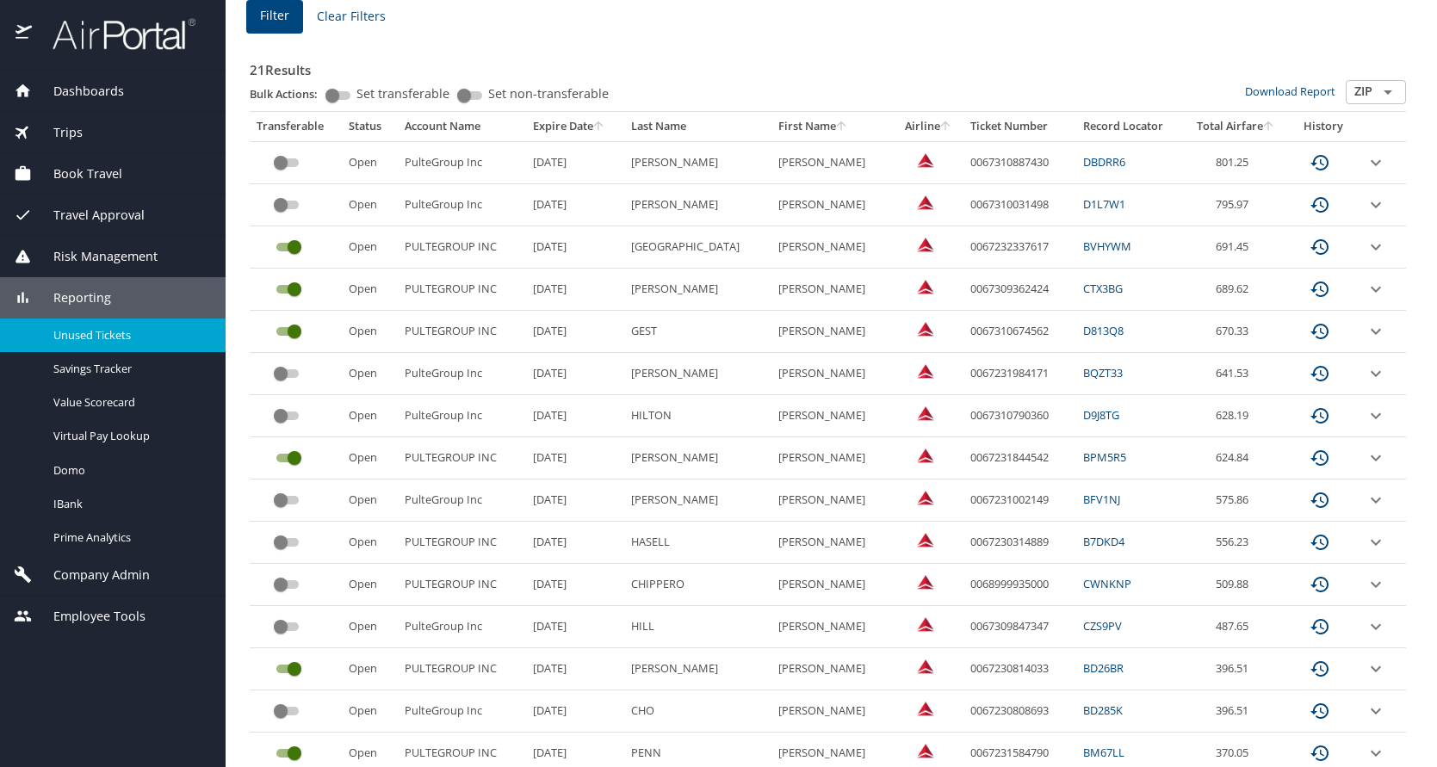
scroll to position [226, 0]
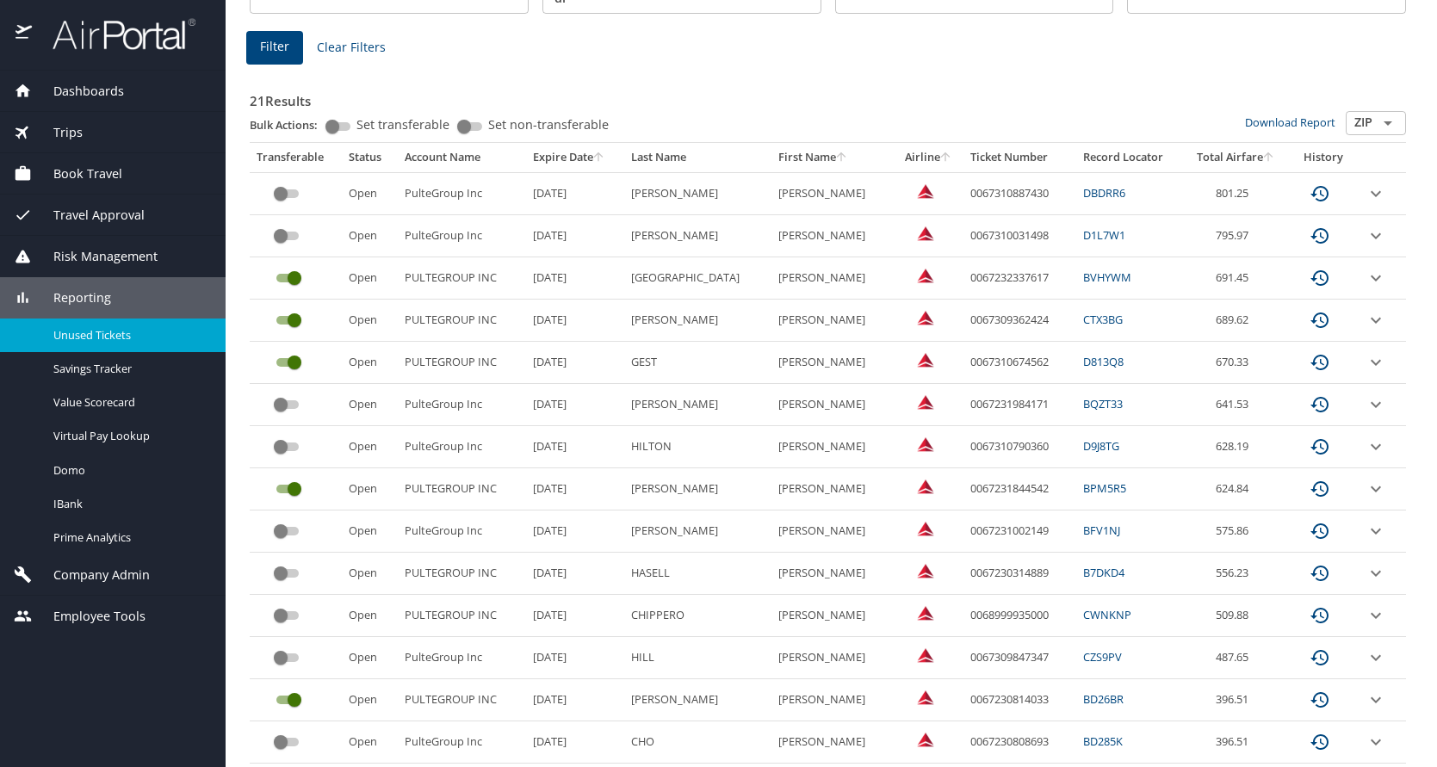
click at [604, 154] on icon "sort" at bounding box center [598, 157] width 14 height 14
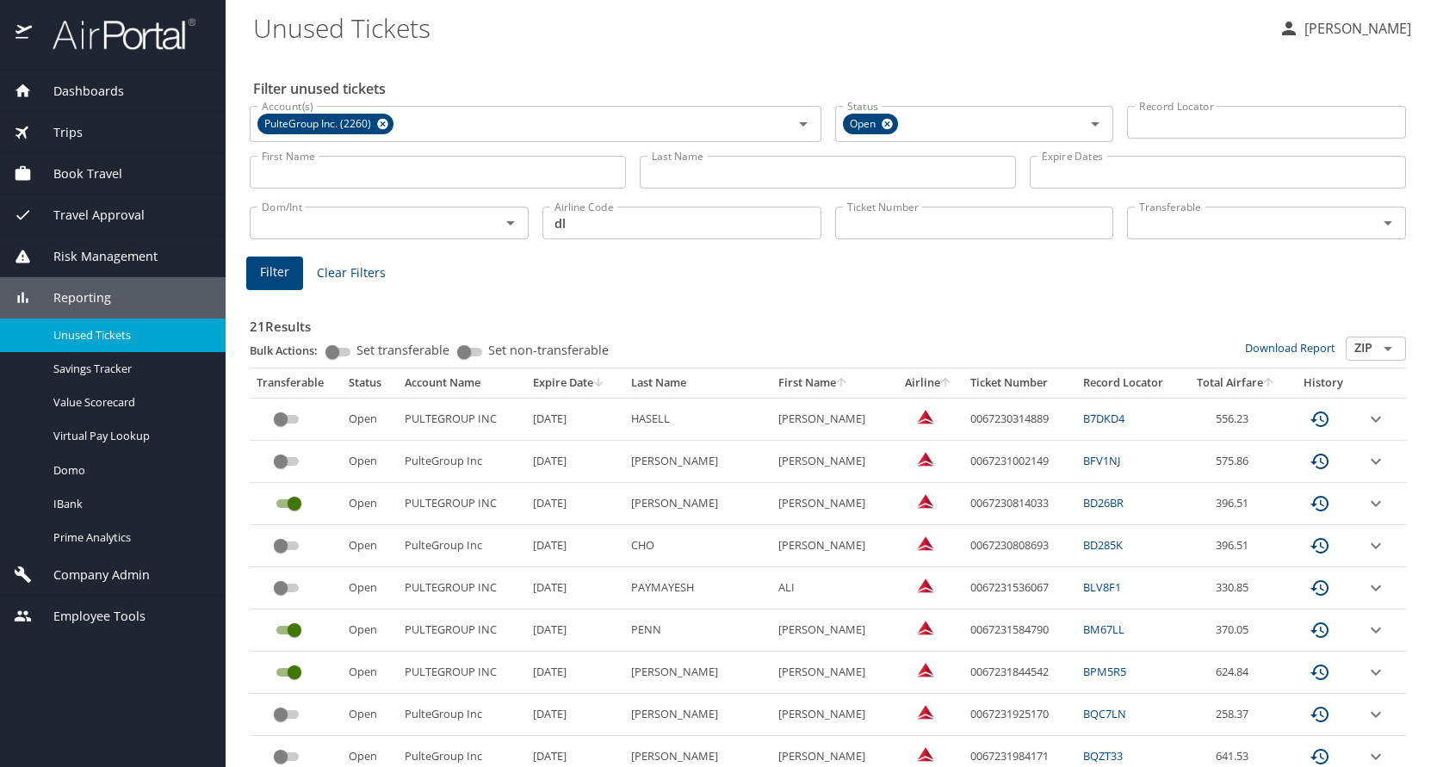
scroll to position [0, 0]
click at [389, 122] on icon at bounding box center [382, 124] width 13 height 19
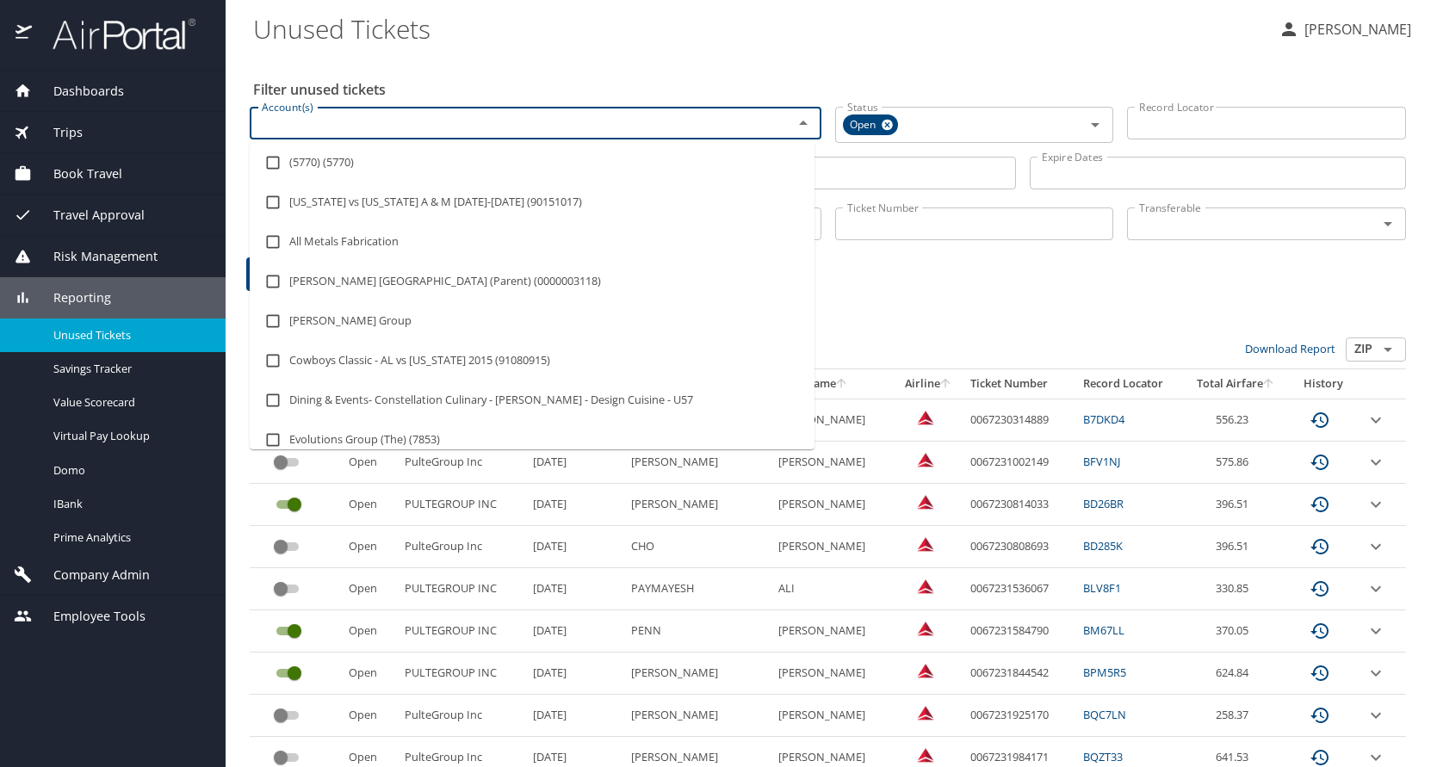
click at [389, 122] on input "Account(s)" at bounding box center [510, 123] width 510 height 22
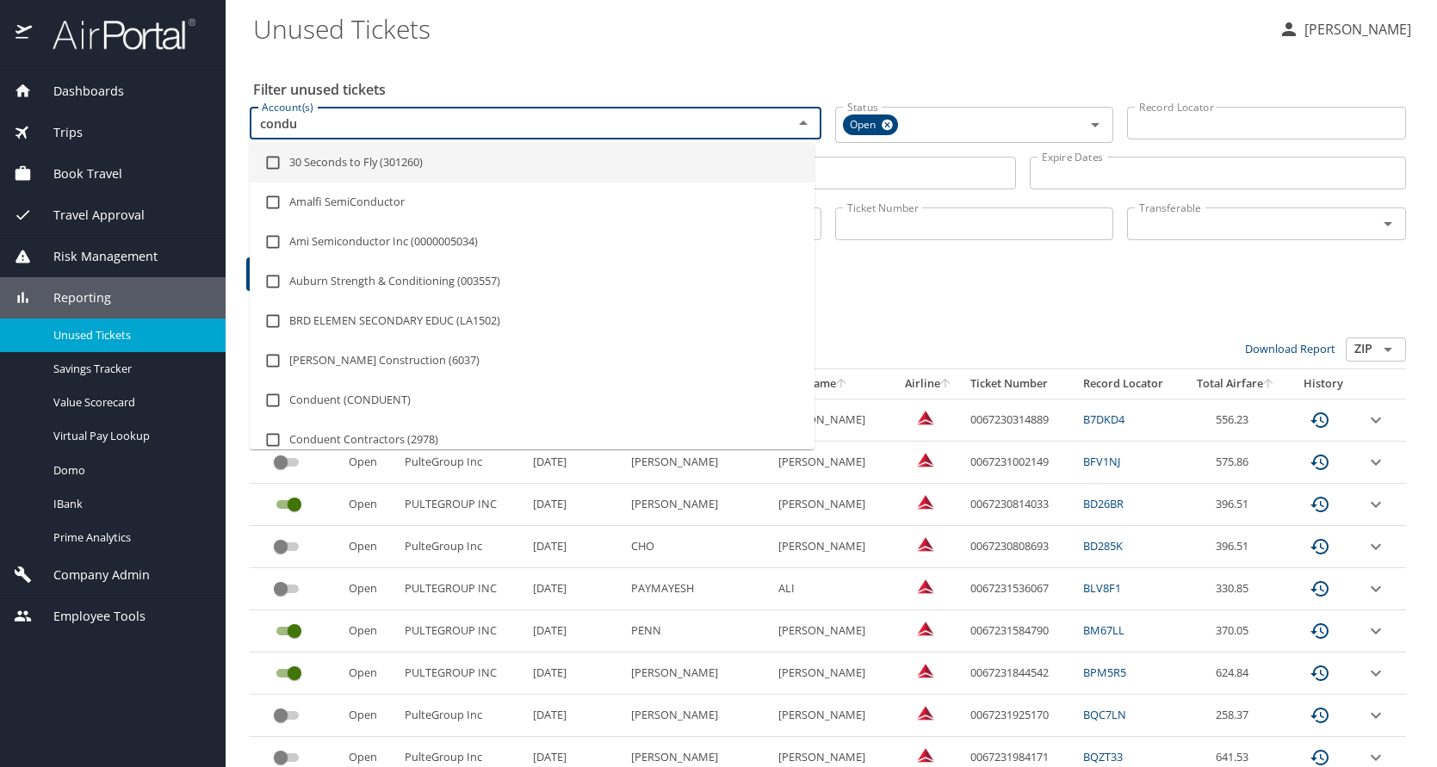
type input "condue"
click at [275, 162] on input "checkbox" at bounding box center [273, 162] width 33 height 33
checkbox input "true"
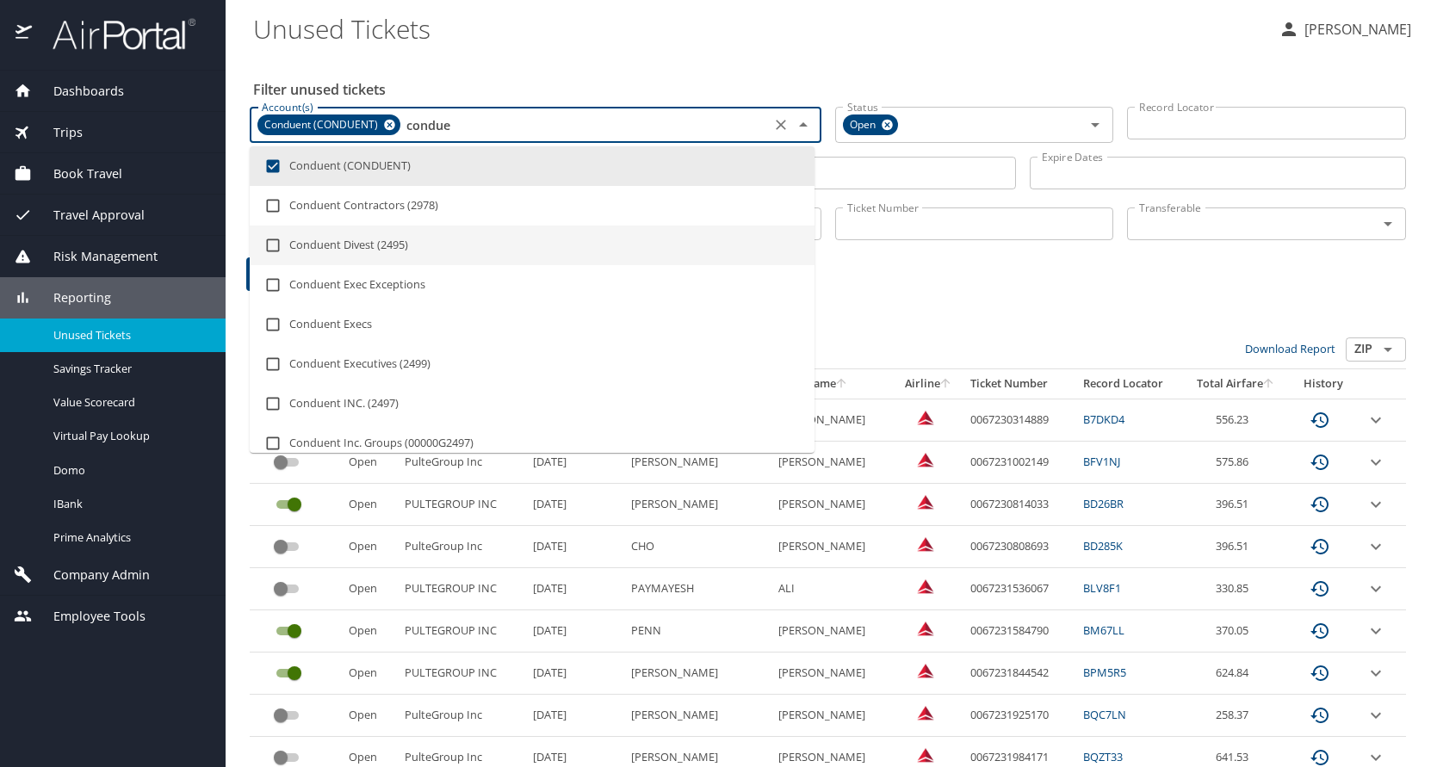
click at [273, 243] on input "checkbox" at bounding box center [273, 245] width 33 height 33
checkbox input "true"
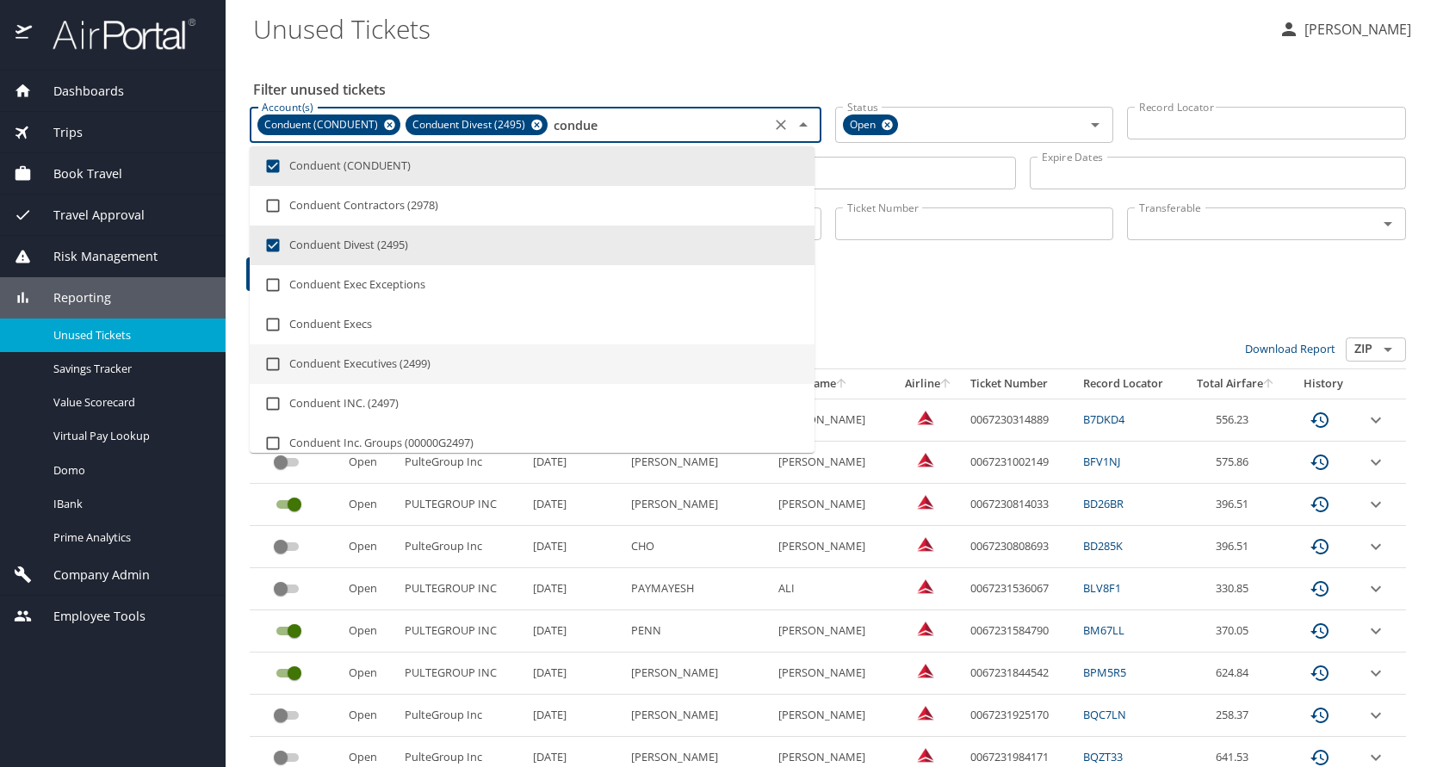
click at [275, 362] on input "checkbox" at bounding box center [273, 364] width 33 height 33
checkbox input "true"
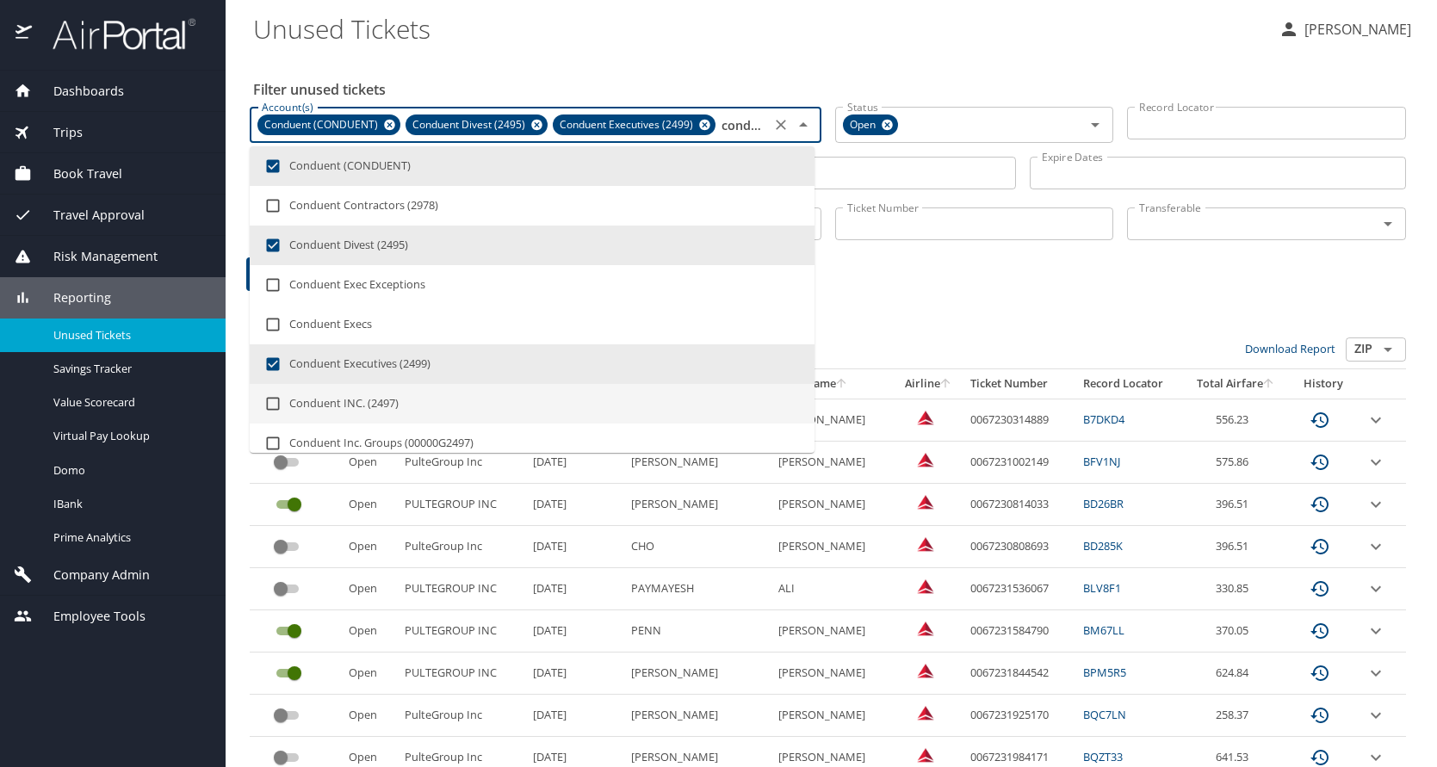
click at [272, 405] on input "checkbox" at bounding box center [273, 403] width 33 height 33
checkbox input "true"
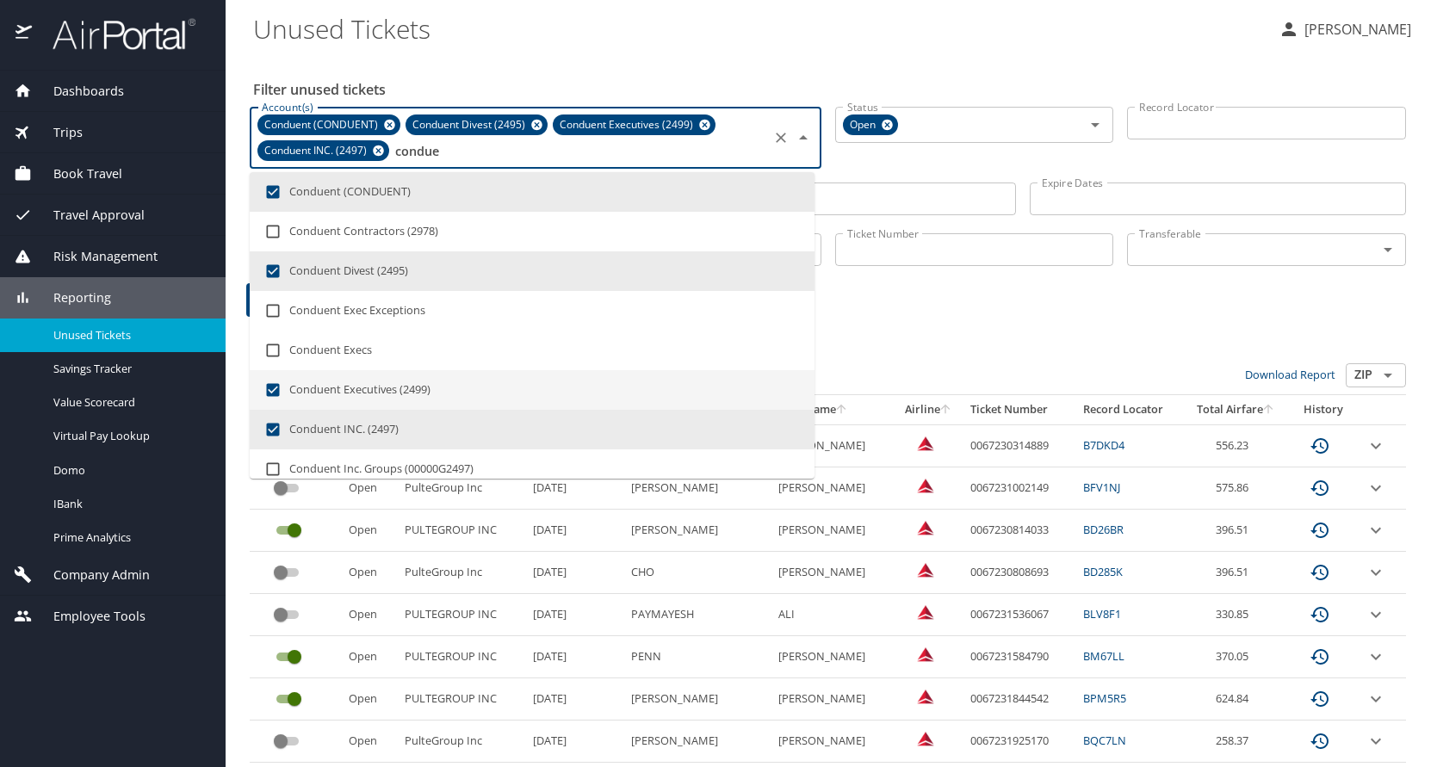
scroll to position [57, 0]
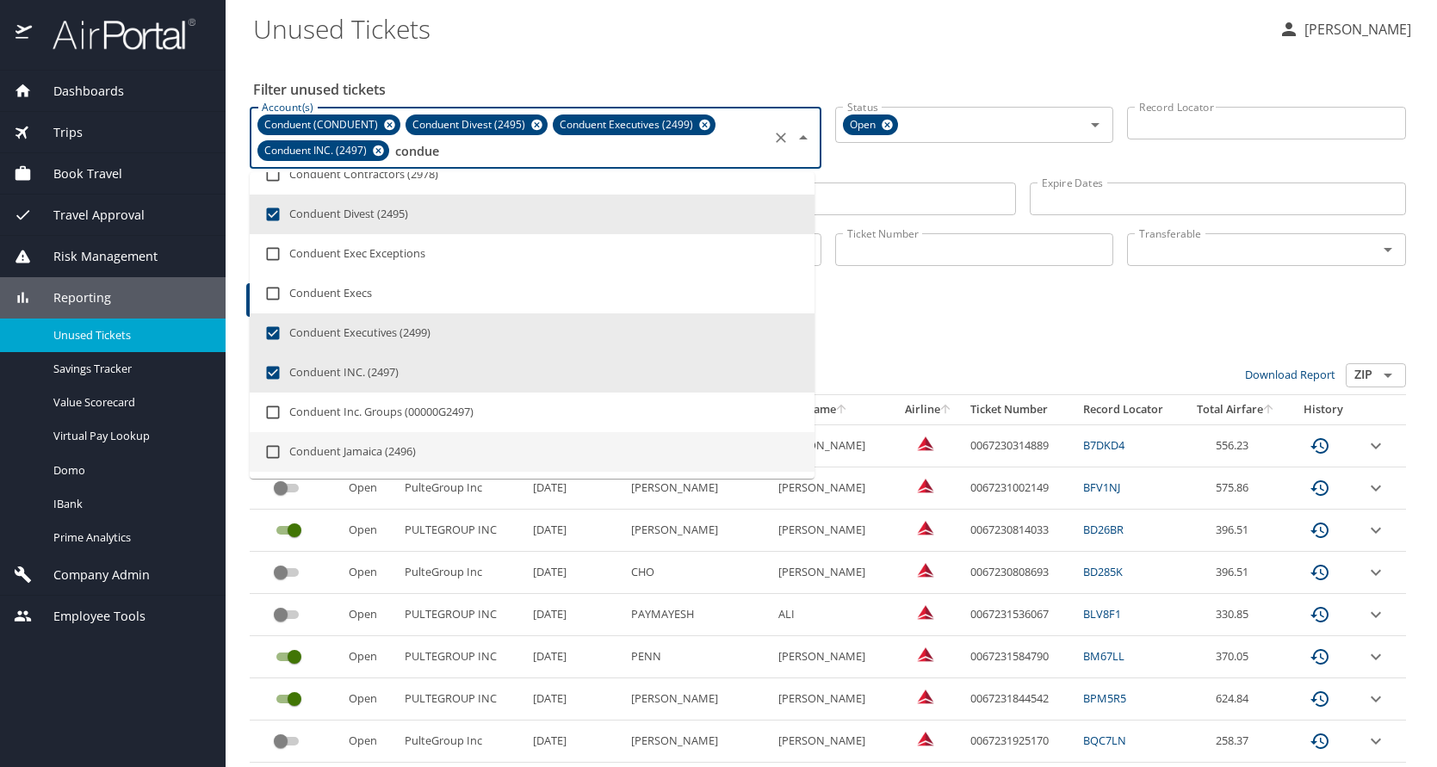
click at [270, 454] on input "checkbox" at bounding box center [273, 452] width 33 height 33
checkbox input "true"
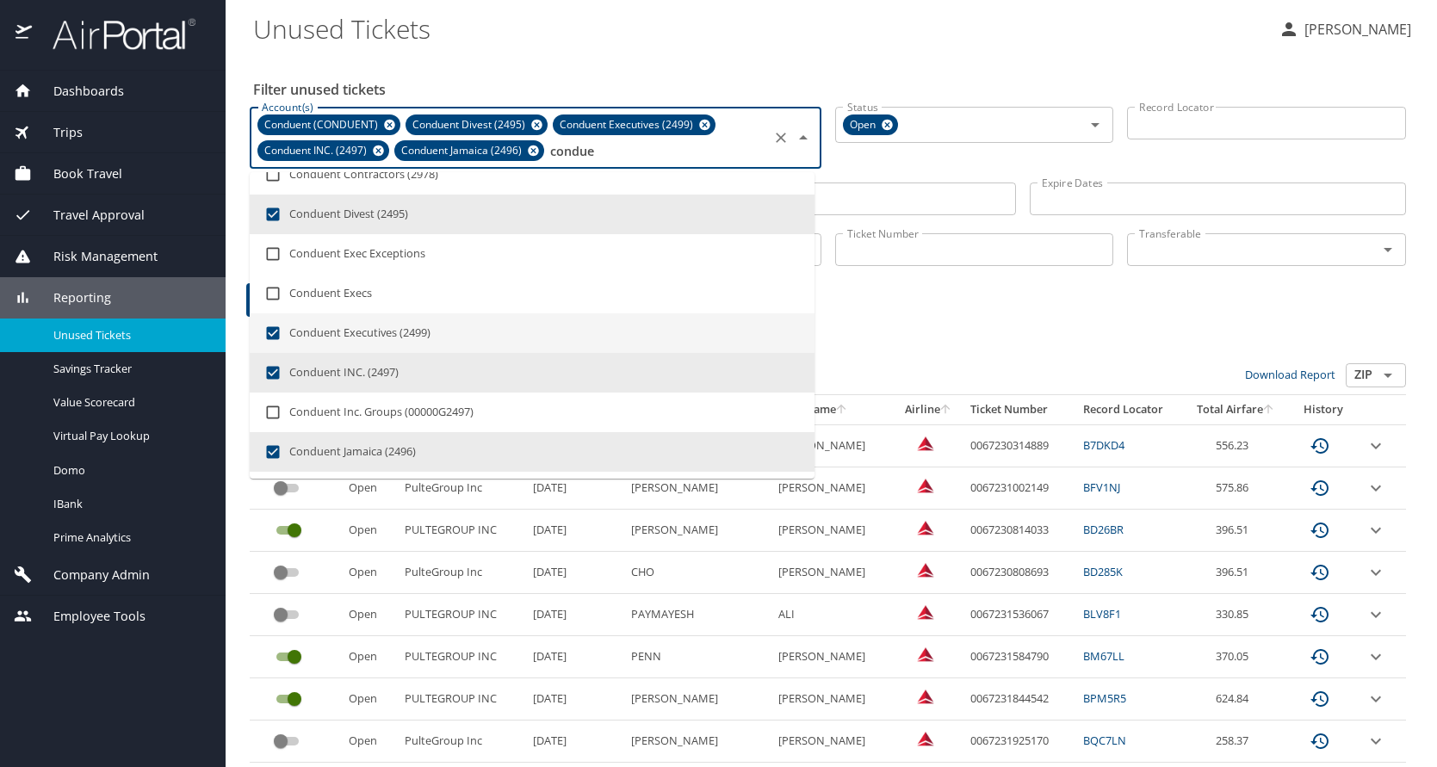
type input "condue"
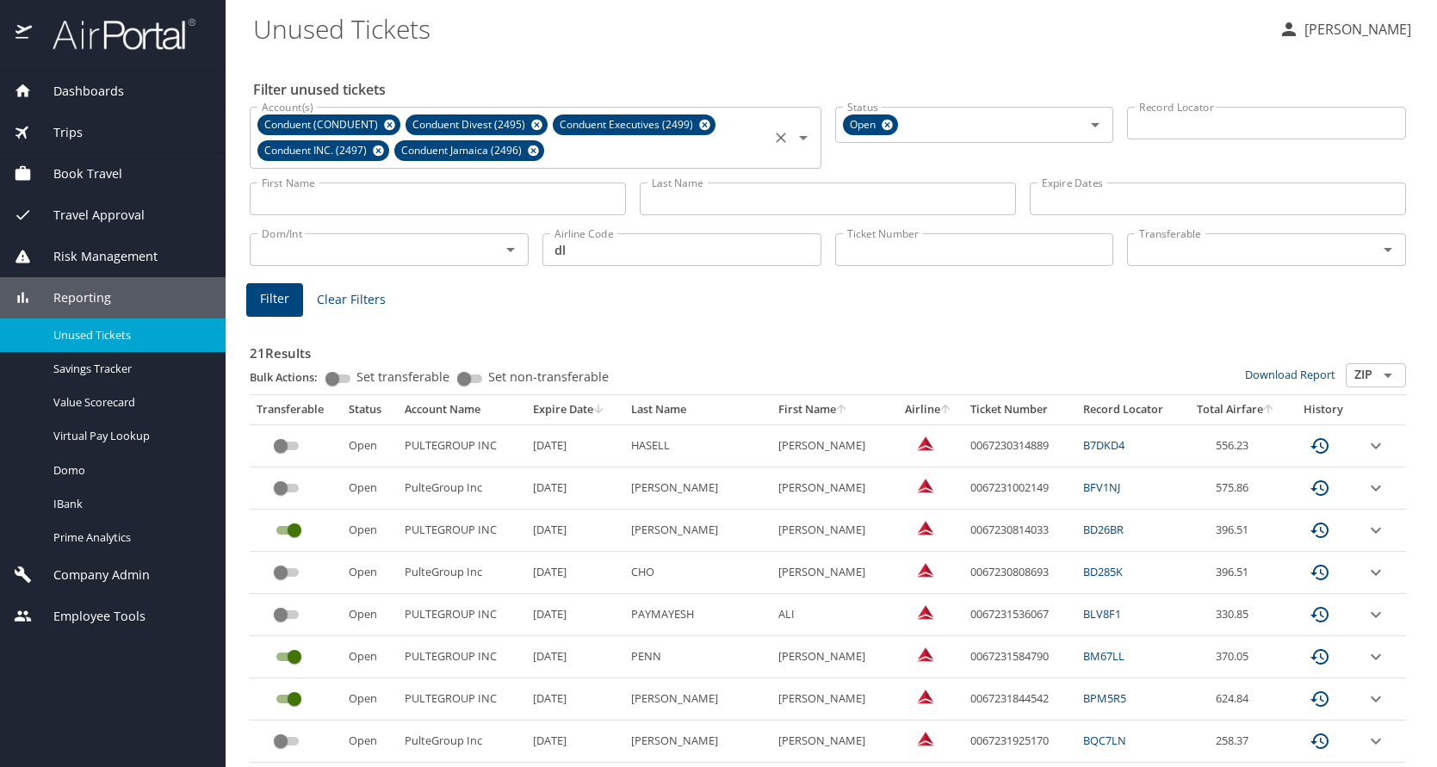
click at [281, 303] on span "Filter" at bounding box center [274, 299] width 29 height 22
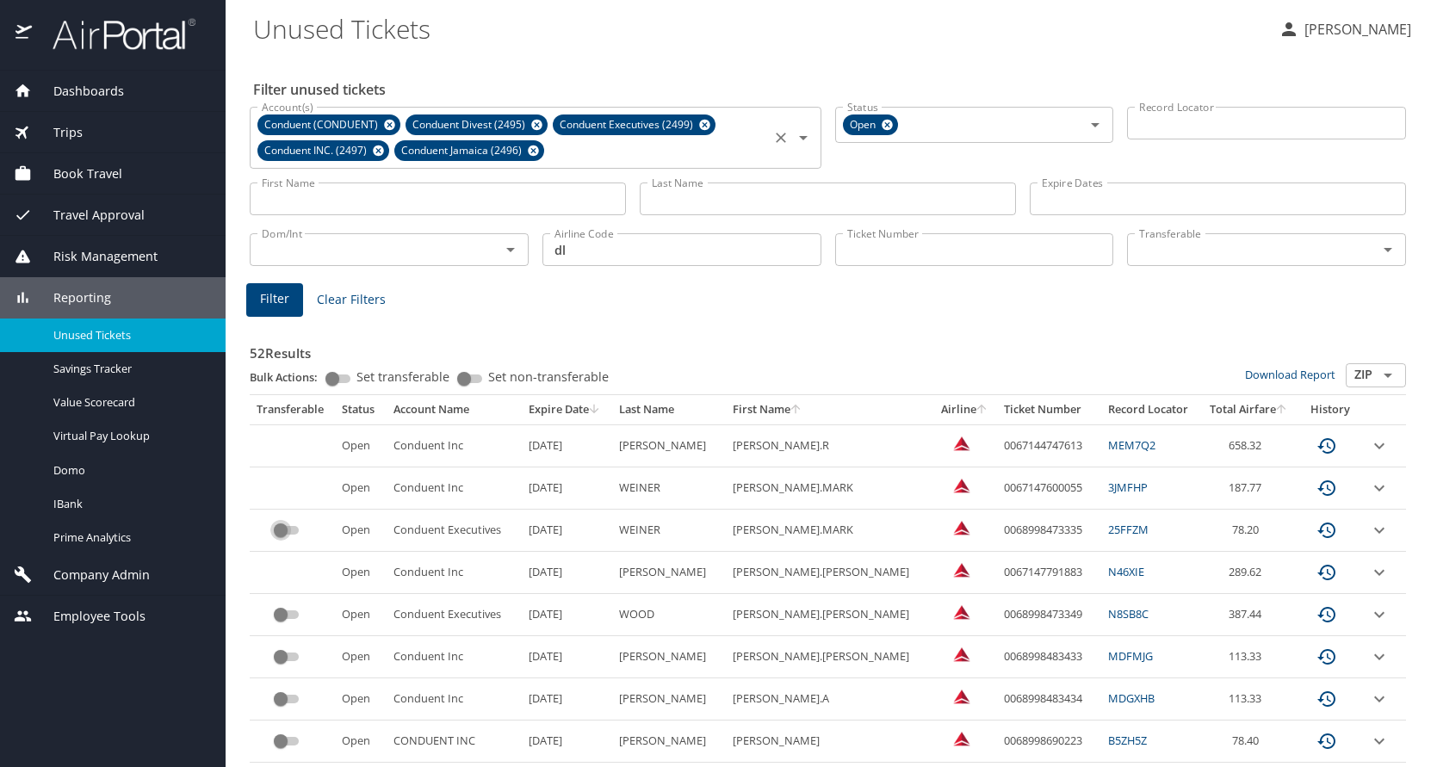
click at [281, 529] on input "custom pagination table" at bounding box center [281, 530] width 62 height 21
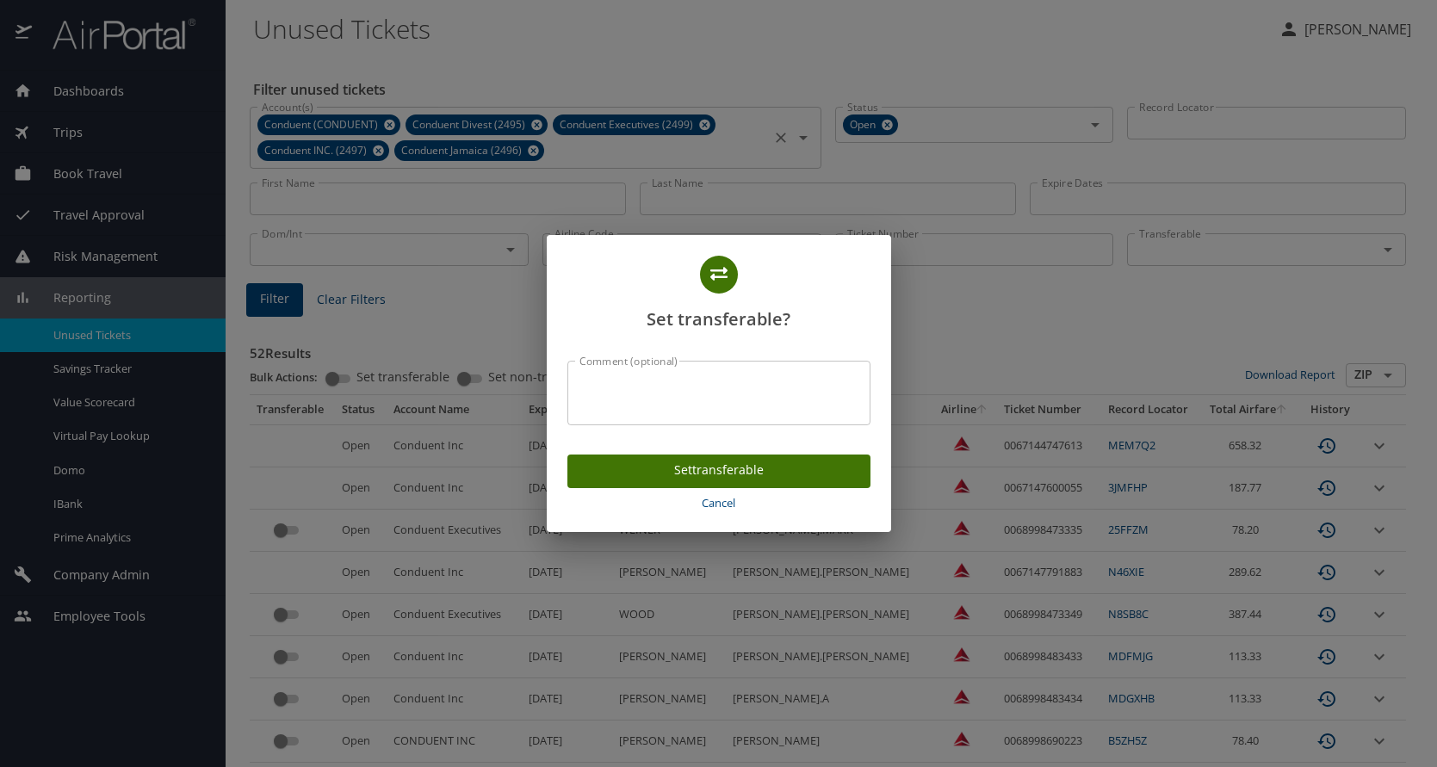
click at [720, 470] on span "Set transferable" at bounding box center [718, 471] width 275 height 22
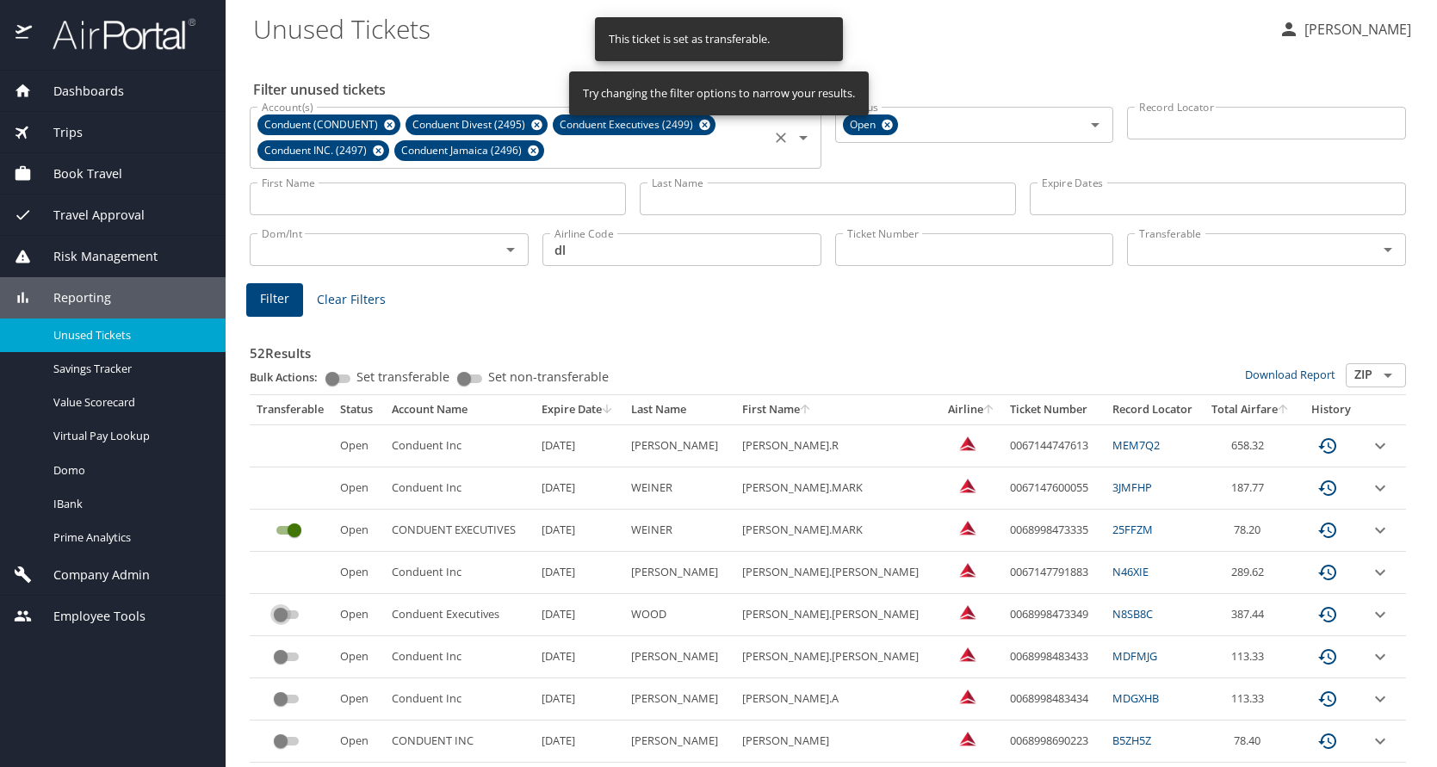
click at [280, 611] on input "custom pagination table" at bounding box center [281, 614] width 62 height 21
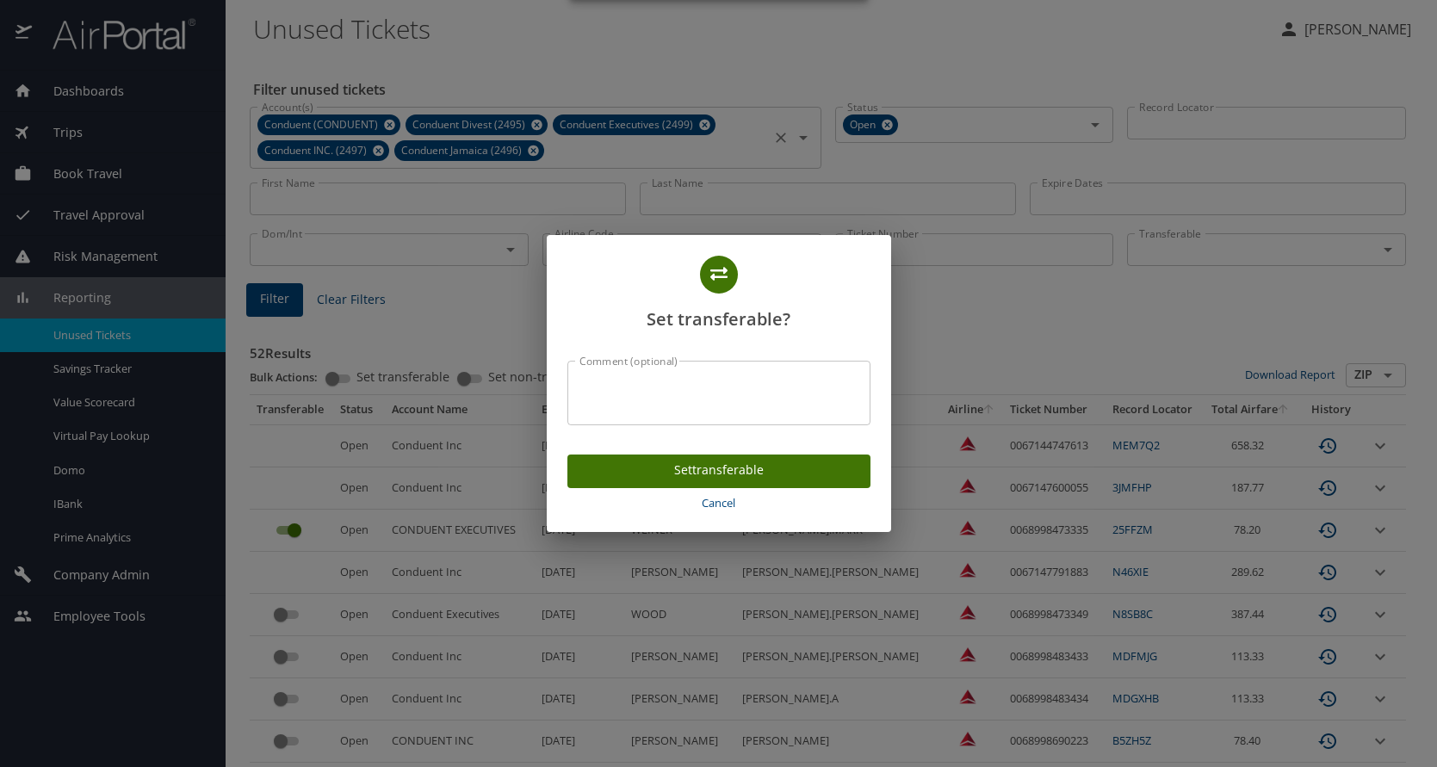
click at [658, 473] on span "Set transferable" at bounding box center [718, 471] width 275 height 22
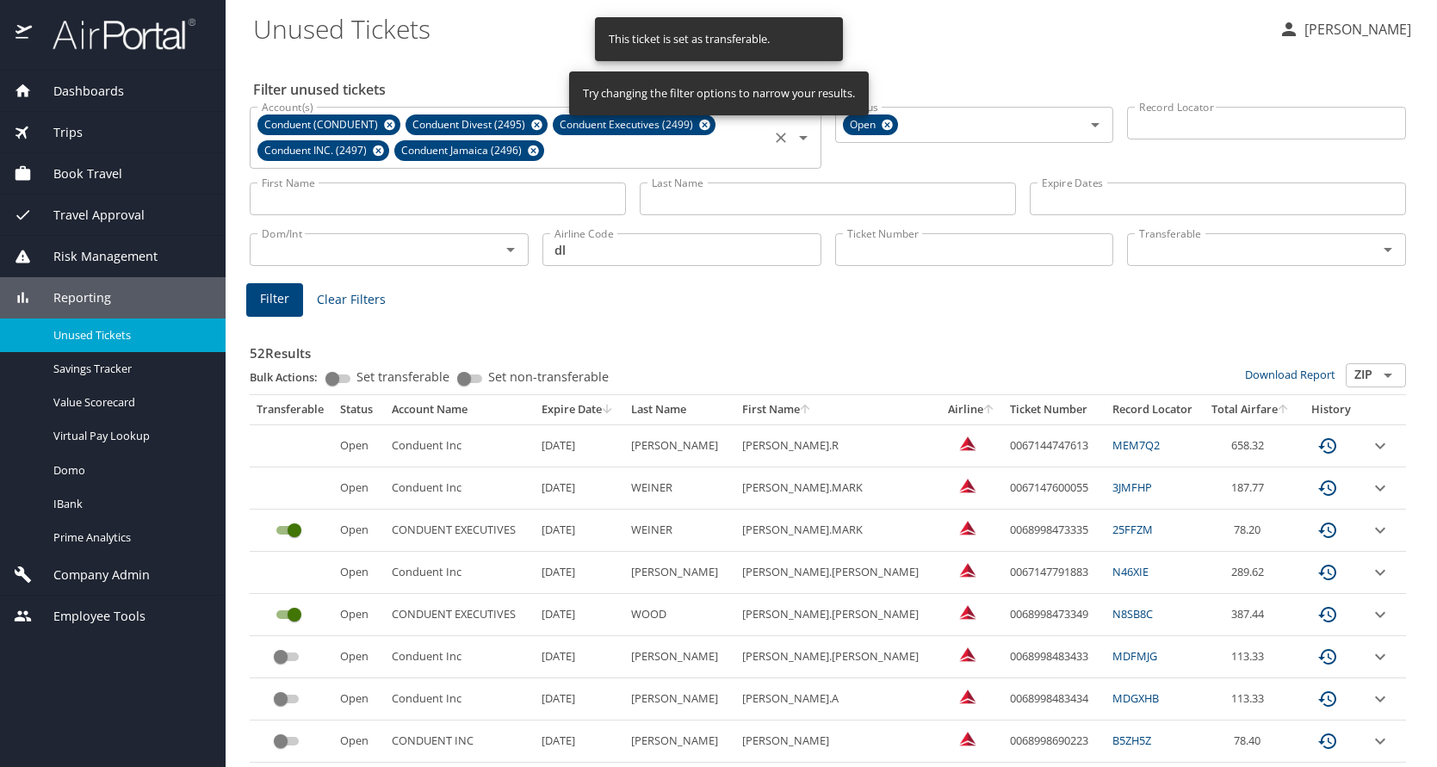
click at [282, 653] on input "custom pagination table" at bounding box center [281, 656] width 62 height 21
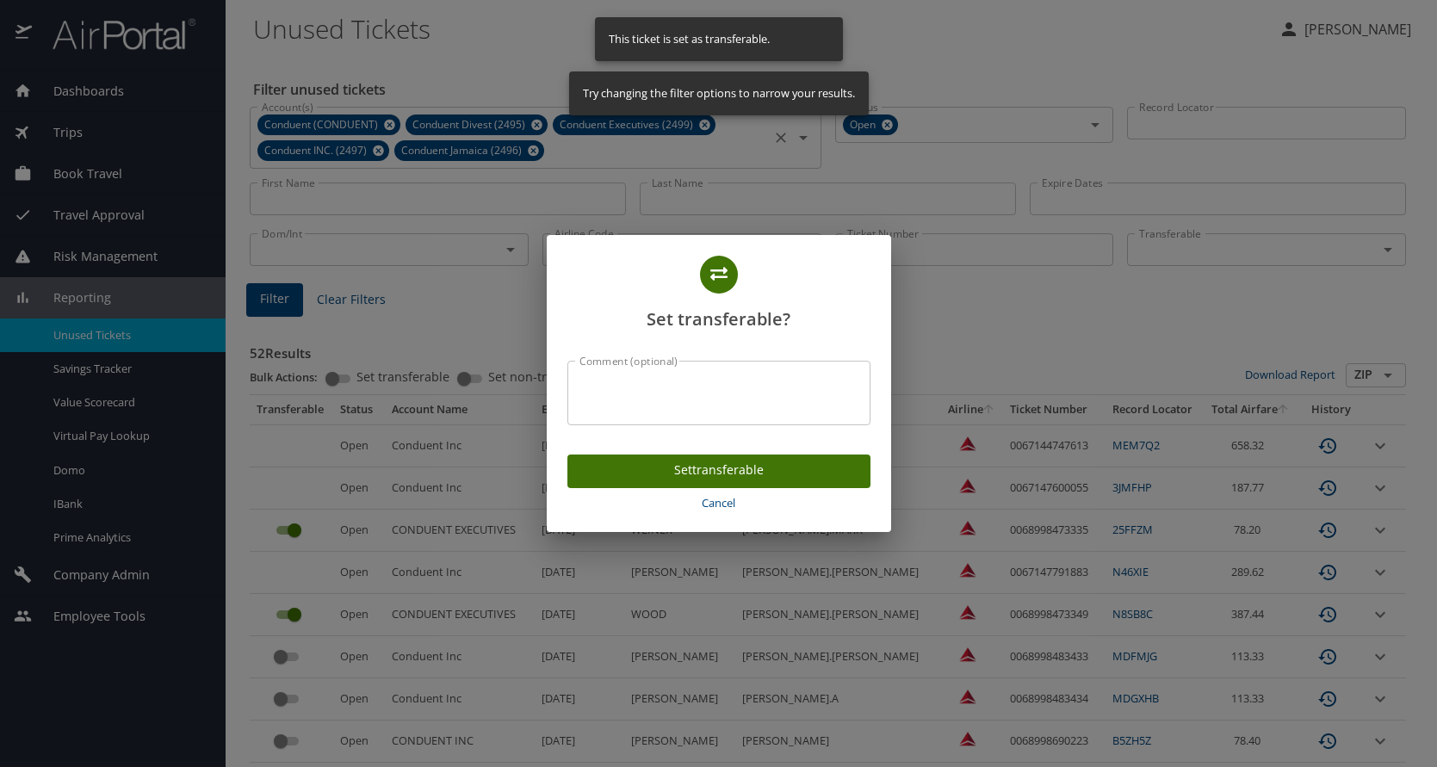
click at [672, 478] on span "Set transferable" at bounding box center [718, 471] width 275 height 22
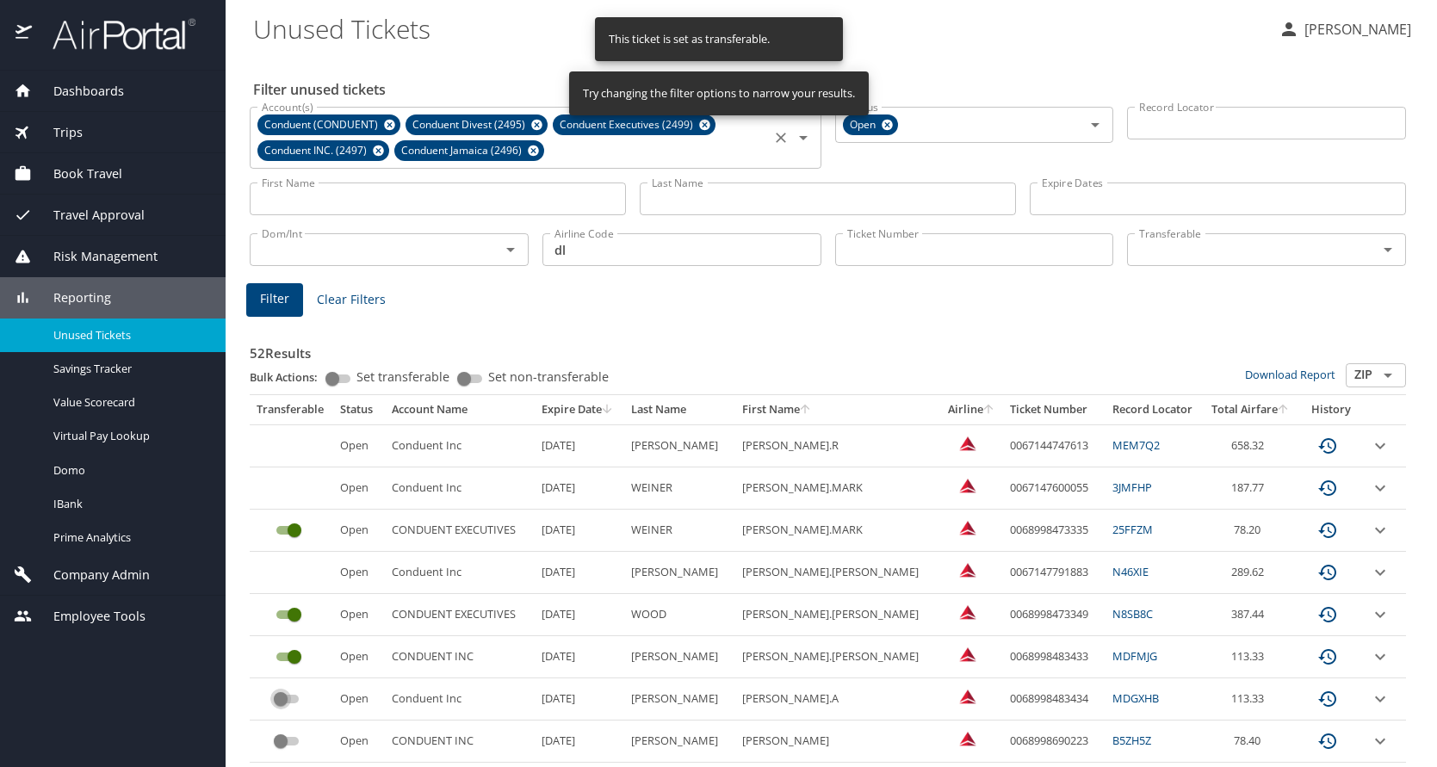
click at [280, 697] on input "custom pagination table" at bounding box center [281, 699] width 62 height 21
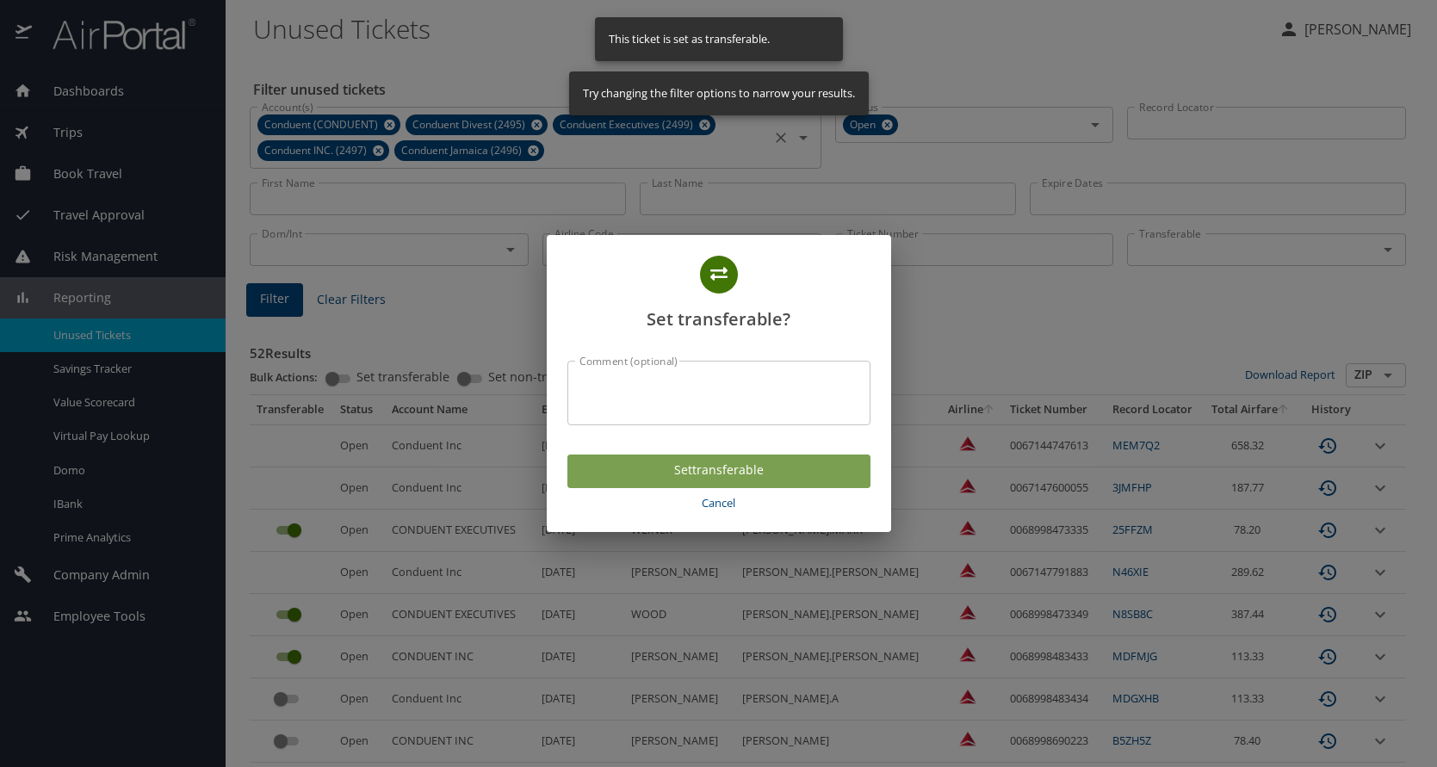
click at [658, 474] on span "Set transferable" at bounding box center [718, 471] width 275 height 22
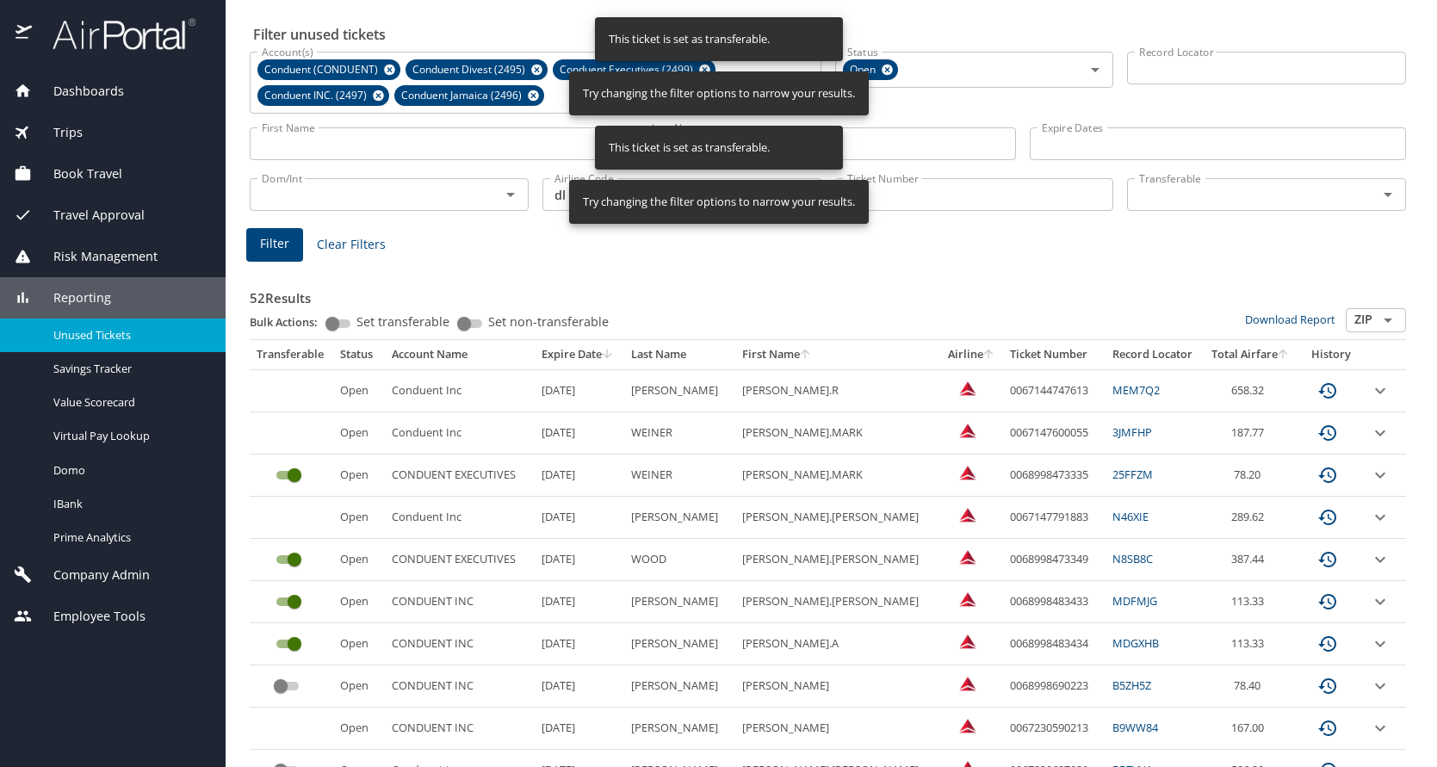
scroll to position [86, 0]
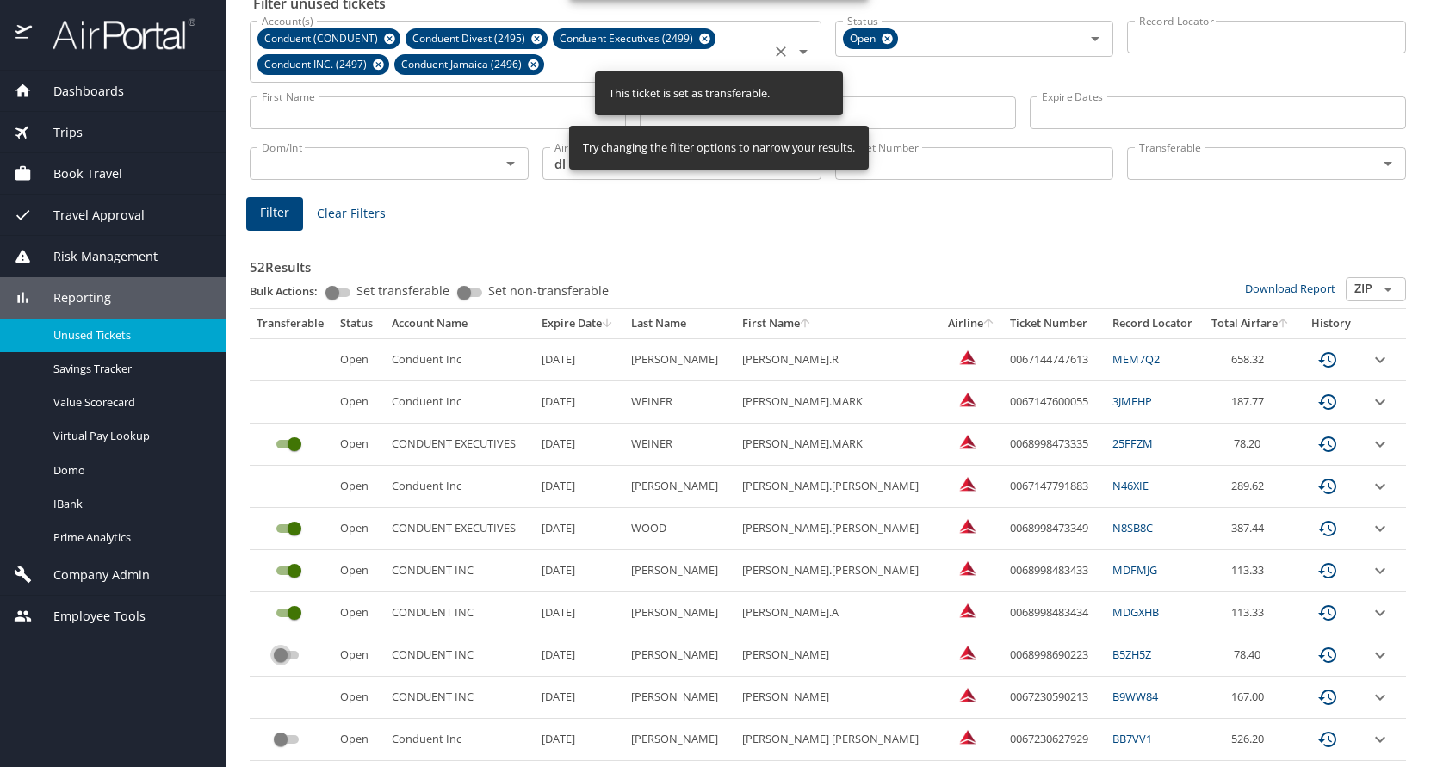
click at [278, 654] on input "custom pagination table" at bounding box center [281, 655] width 62 height 21
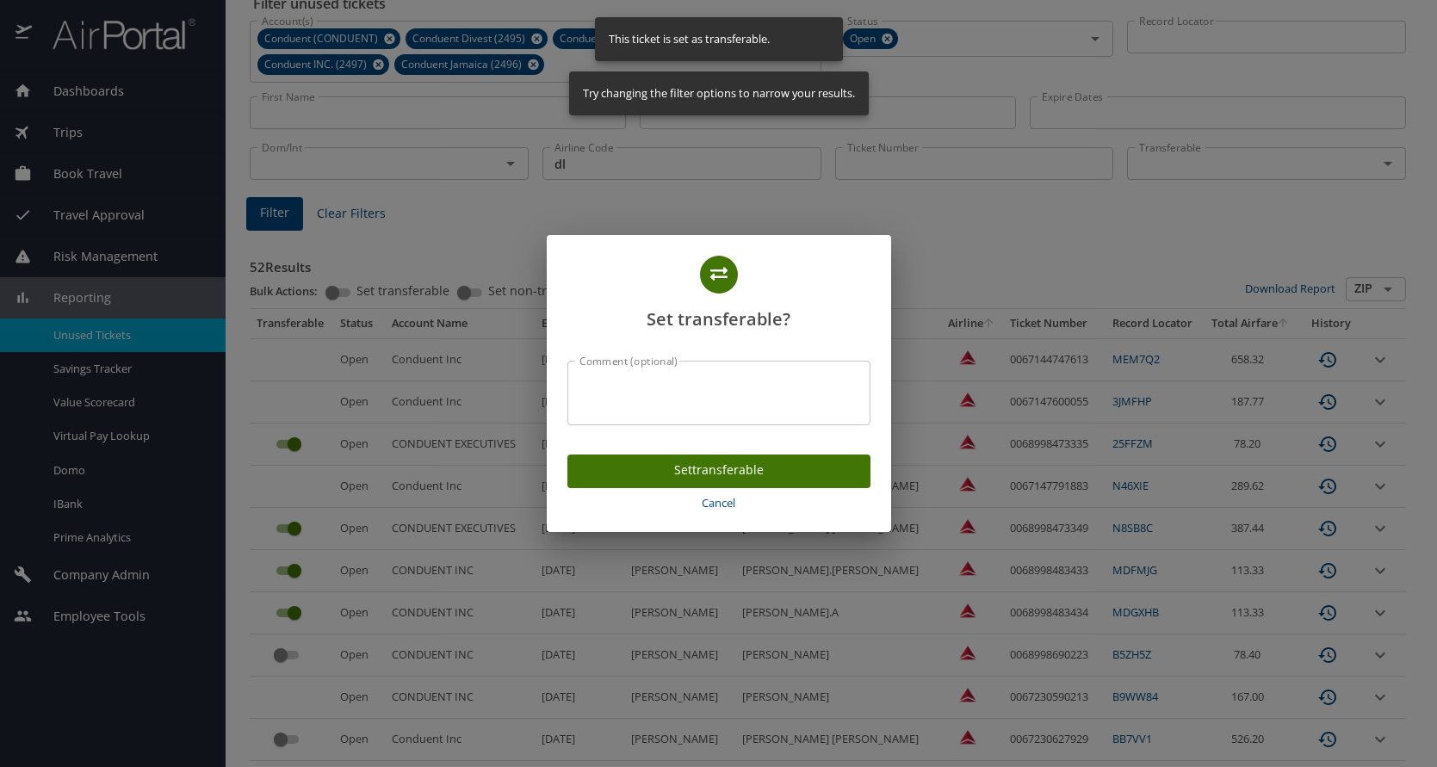
click at [655, 470] on span "Set transferable" at bounding box center [718, 471] width 275 height 22
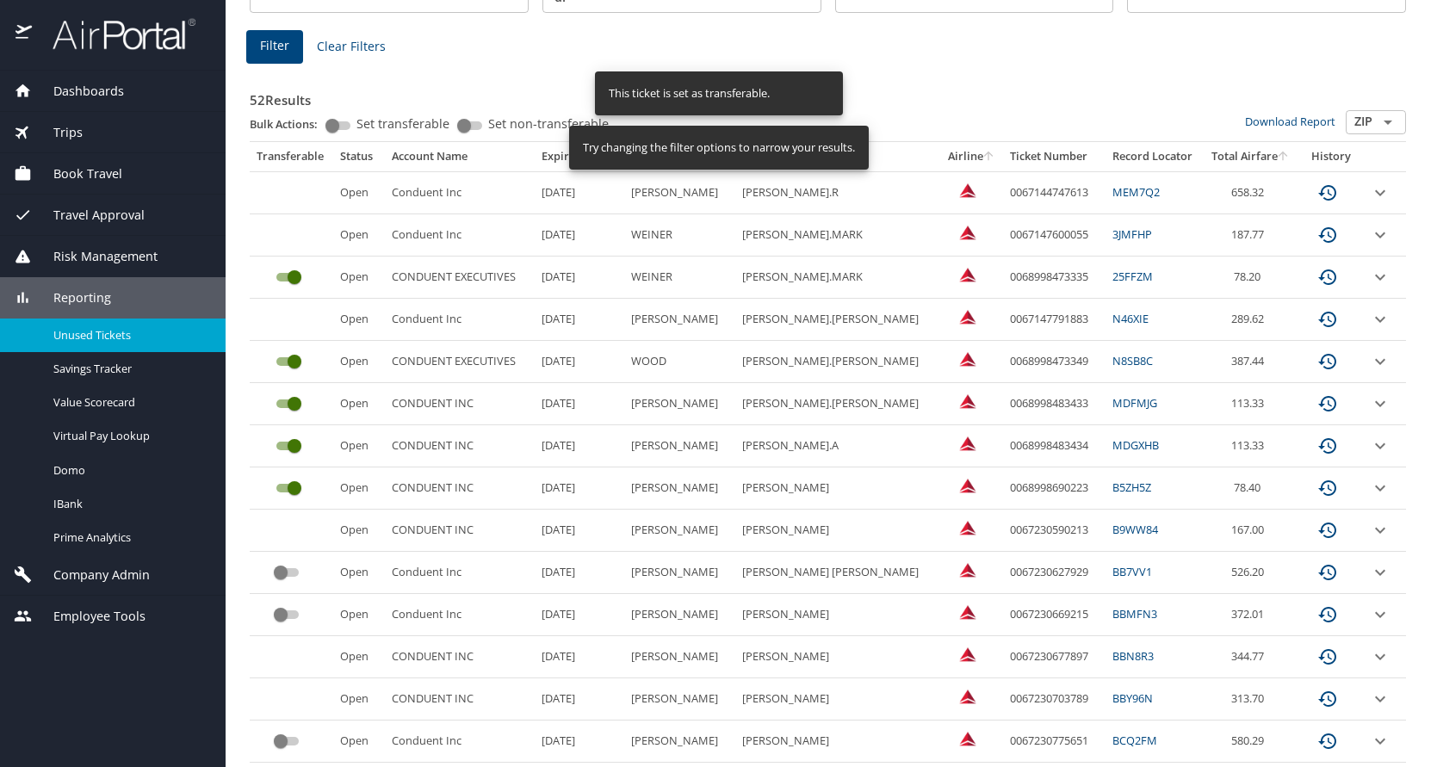
scroll to position [258, 0]
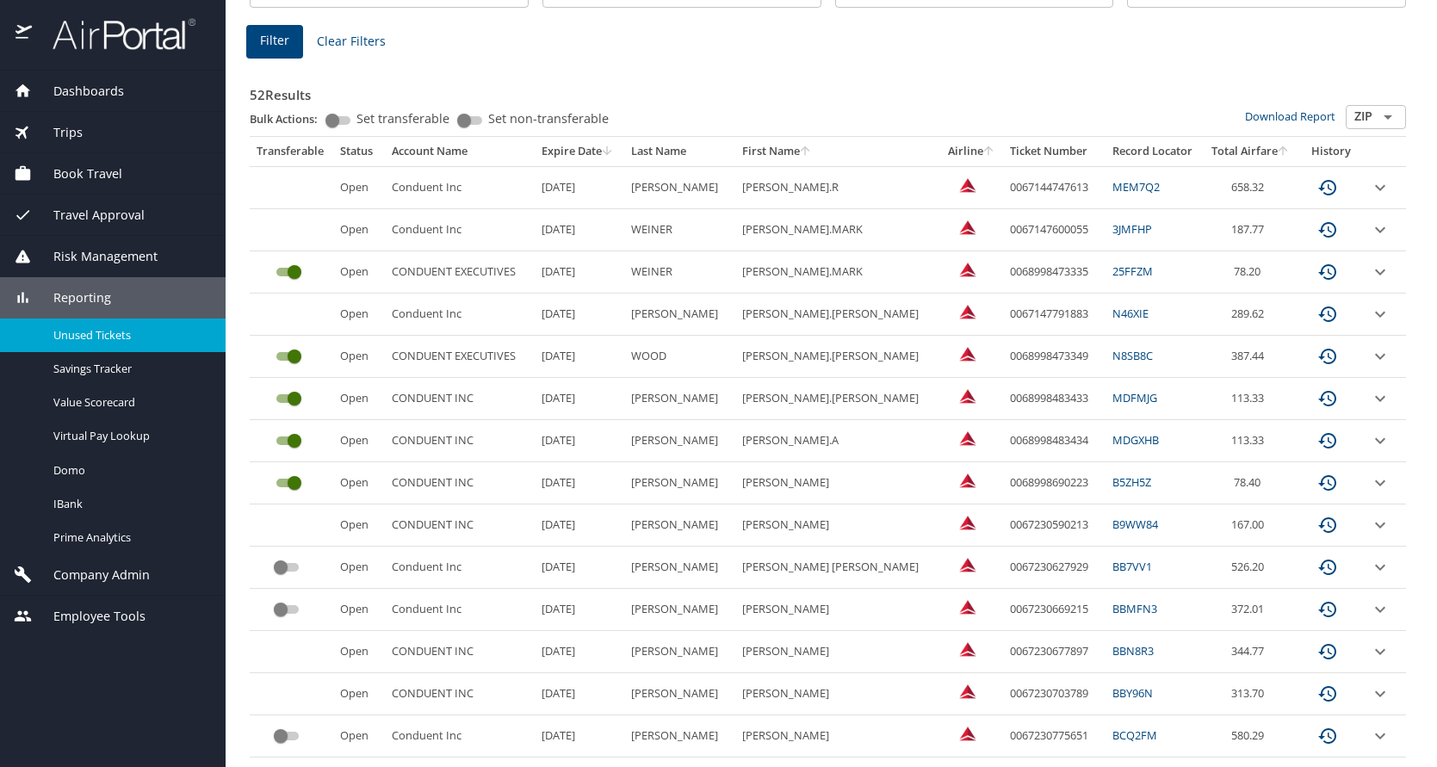
click at [1018, 609] on td "0067230669215" at bounding box center [1054, 610] width 102 height 42
copy td "0067230669215"
click at [1375, 608] on icon "expand row" at bounding box center [1380, 609] width 10 height 6
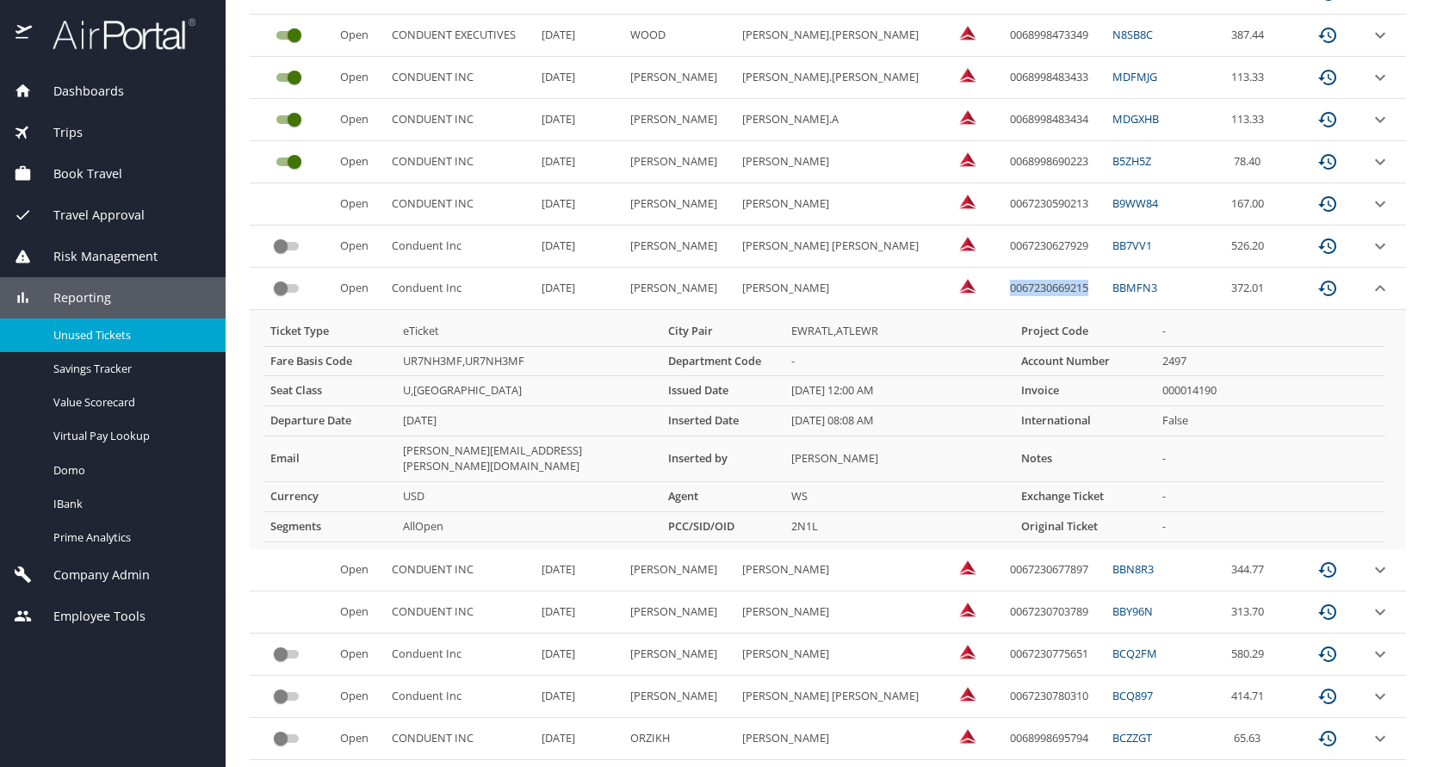
scroll to position [603, 0]
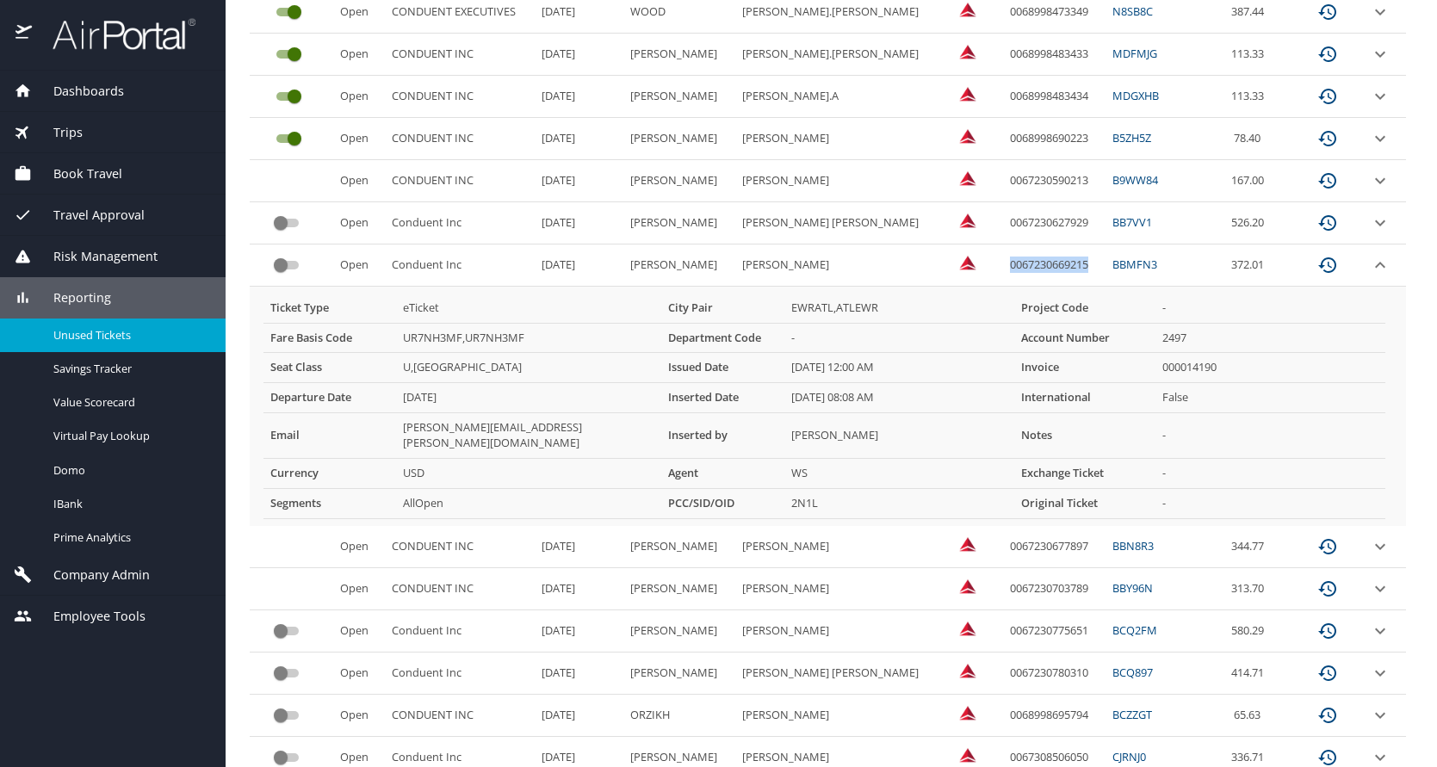
click at [1375, 264] on icon "expand row" at bounding box center [1380, 265] width 10 height 6
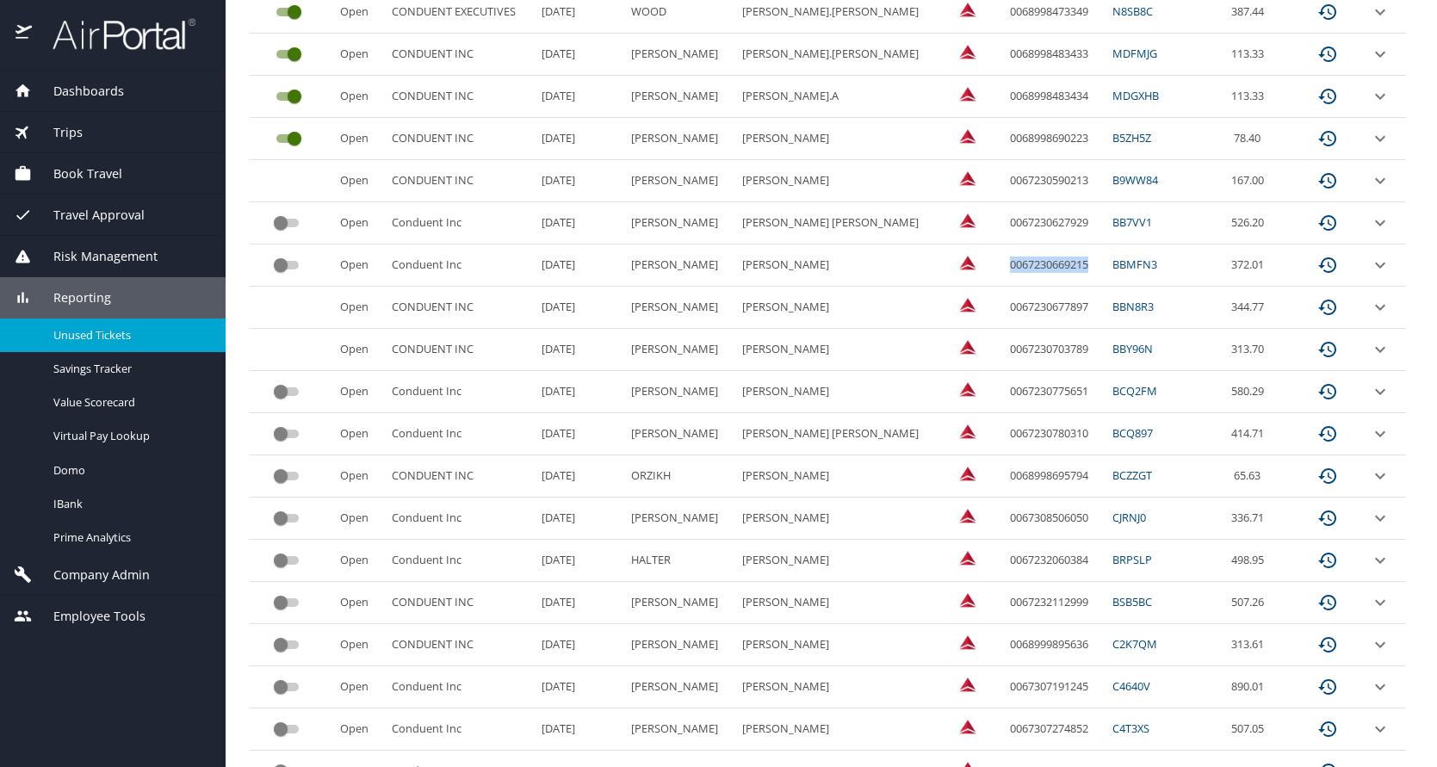
scroll to position [516, 0]
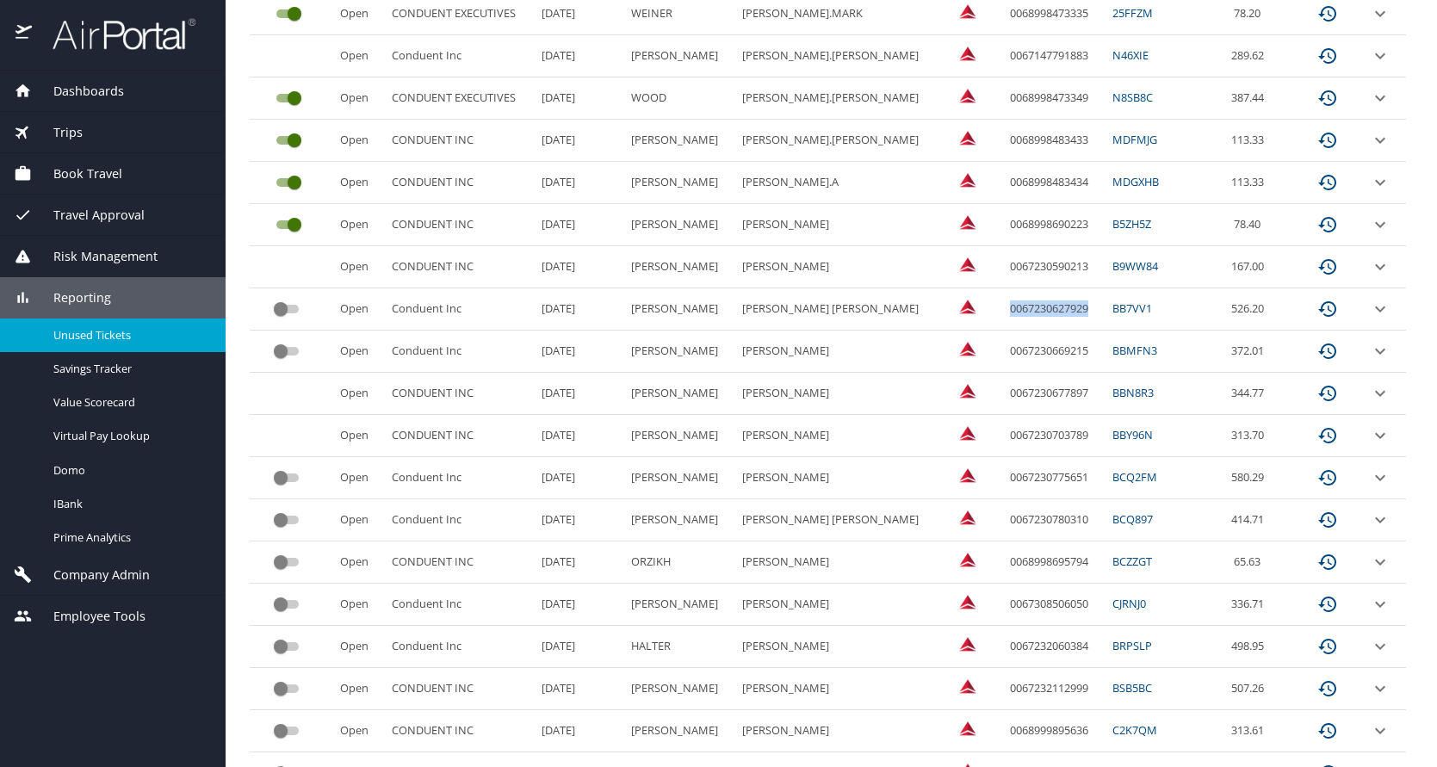
drag, startPoint x: 963, startPoint y: 308, endPoint x: 1046, endPoint y: 312, distance: 82.7
click at [1046, 312] on td "0067230627929" at bounding box center [1054, 309] width 102 height 42
